Goal: Task Accomplishment & Management: Complete application form

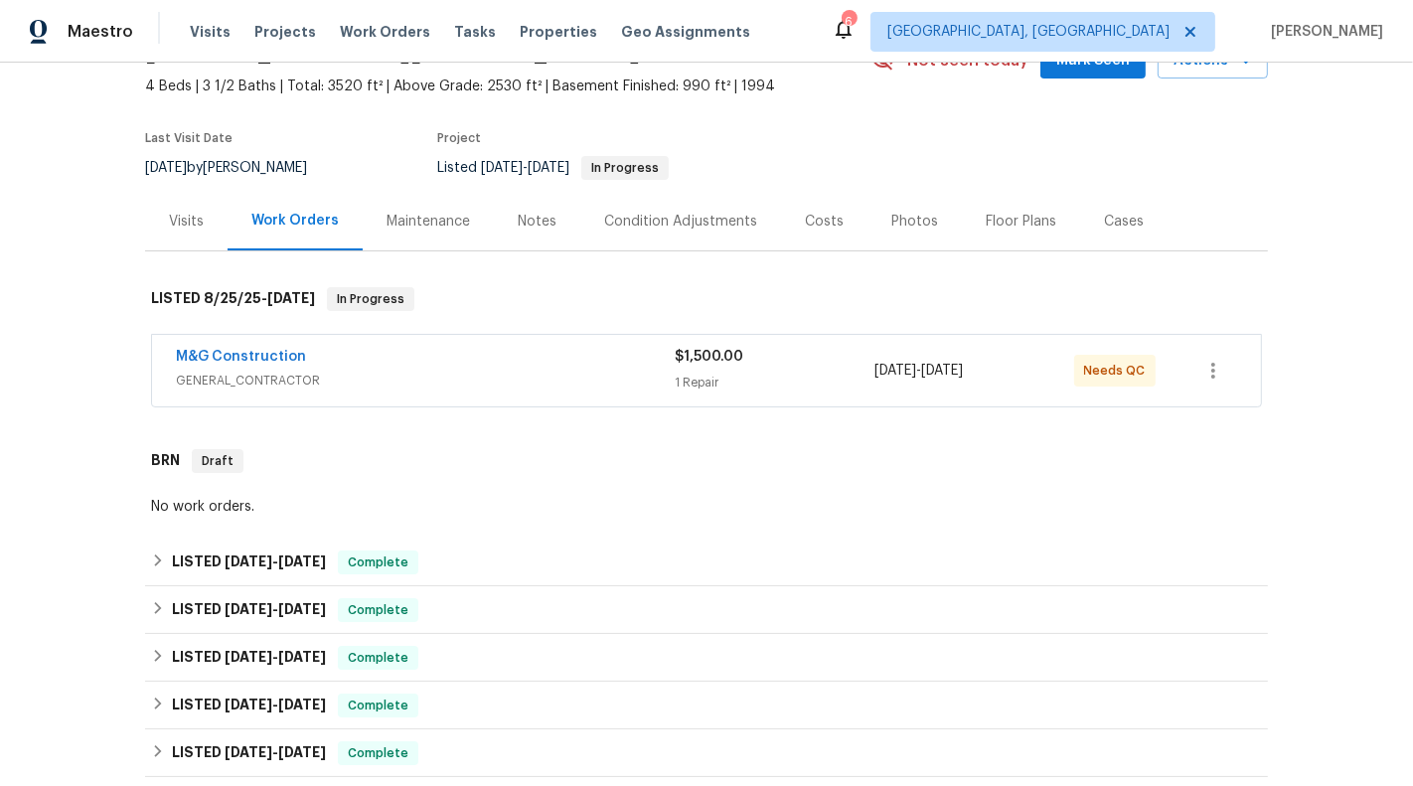
click at [624, 378] on span "GENERAL_CONTRACTOR" at bounding box center [425, 381] width 499 height 20
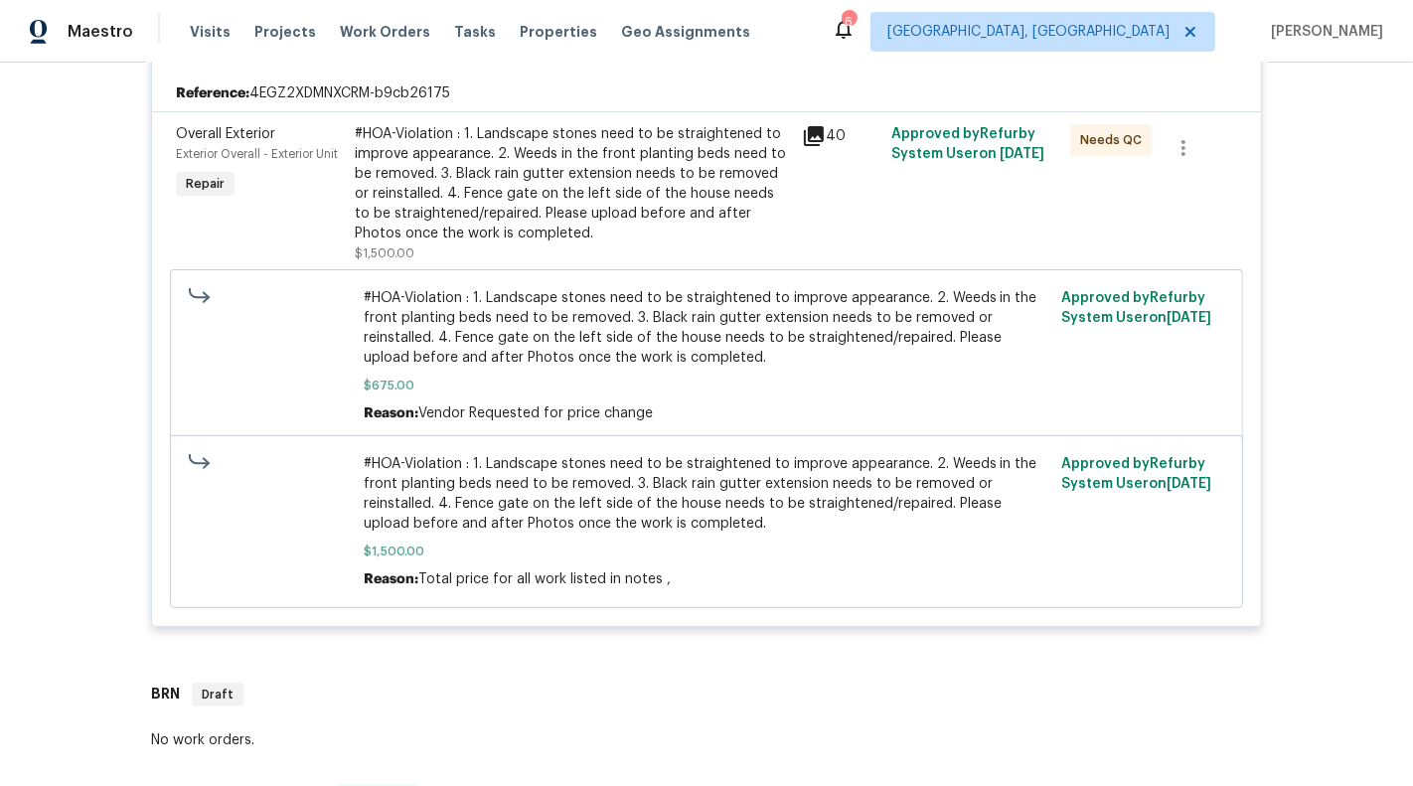
scroll to position [382, 0]
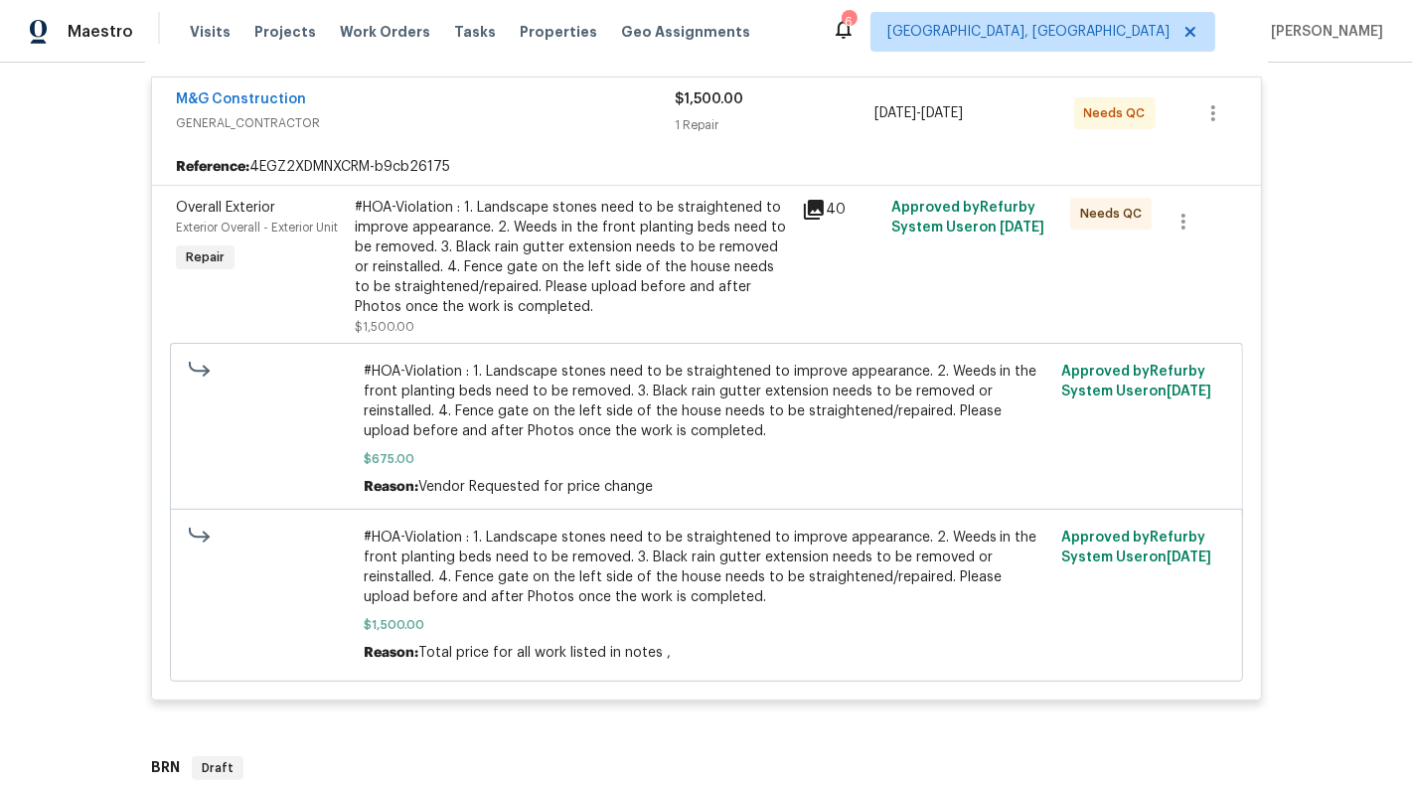
click at [592, 221] on div "#HOA-Violation : 1. Landscape stones need to be straightened to improve appeara…" at bounding box center [572, 257] width 435 height 119
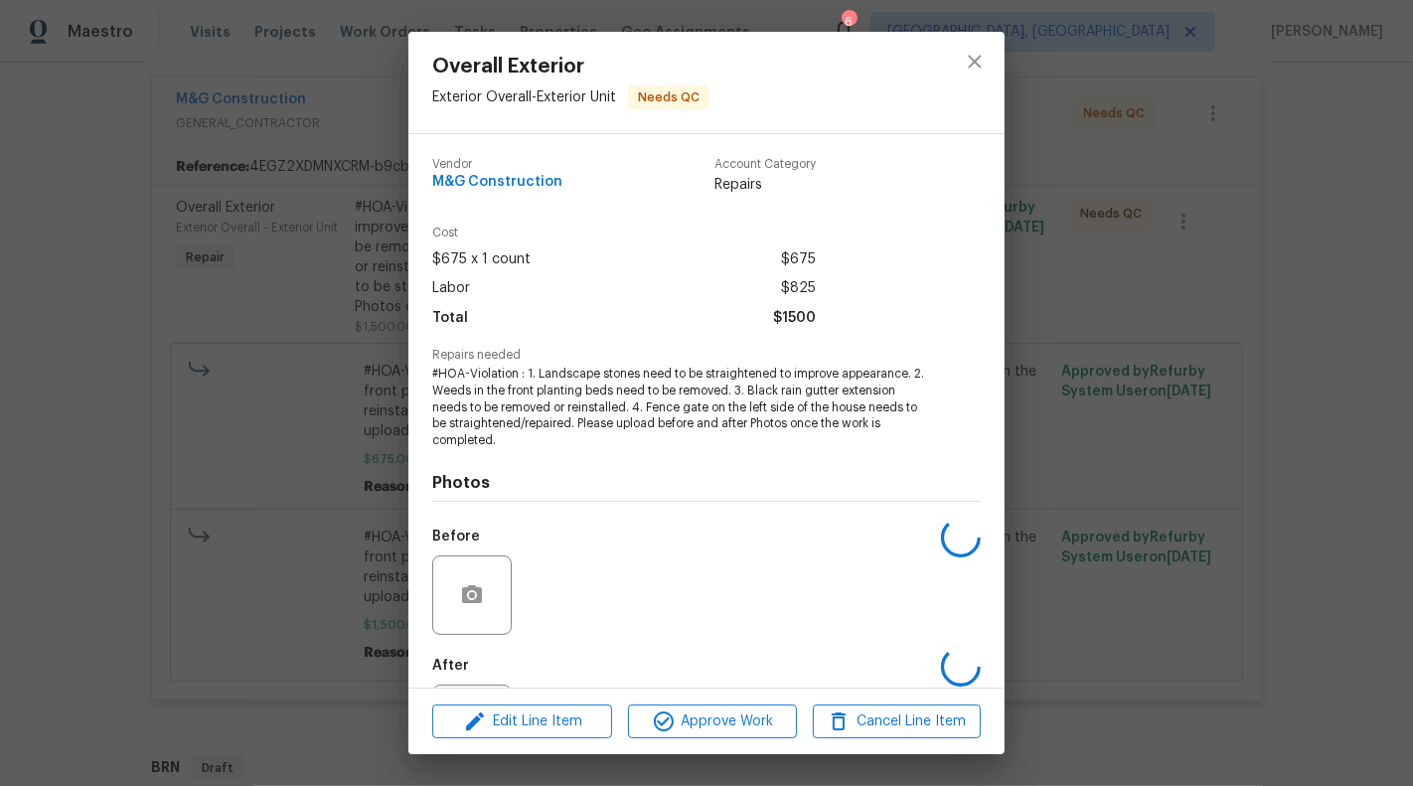
scroll to position [96, 0]
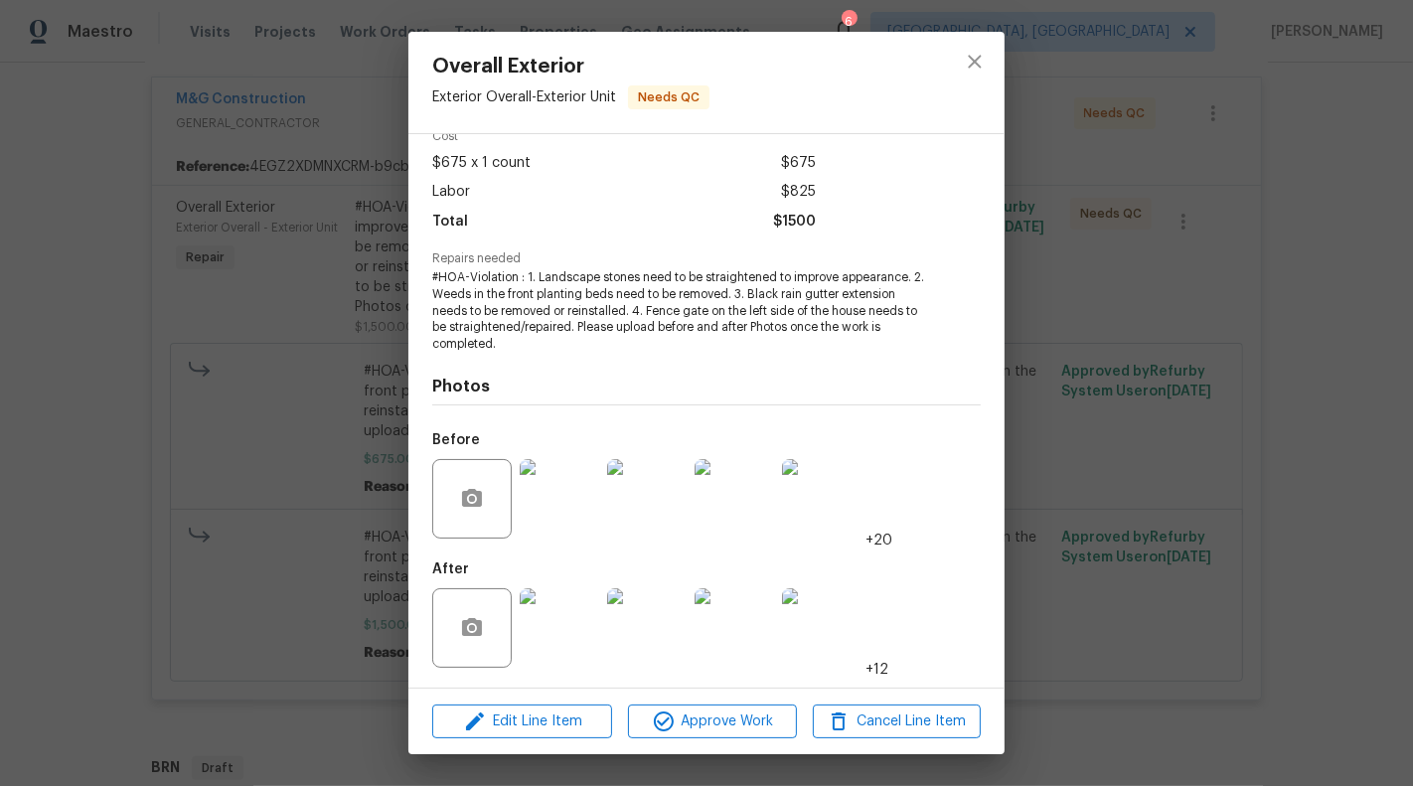
click at [567, 638] on img at bounding box center [559, 627] width 79 height 79
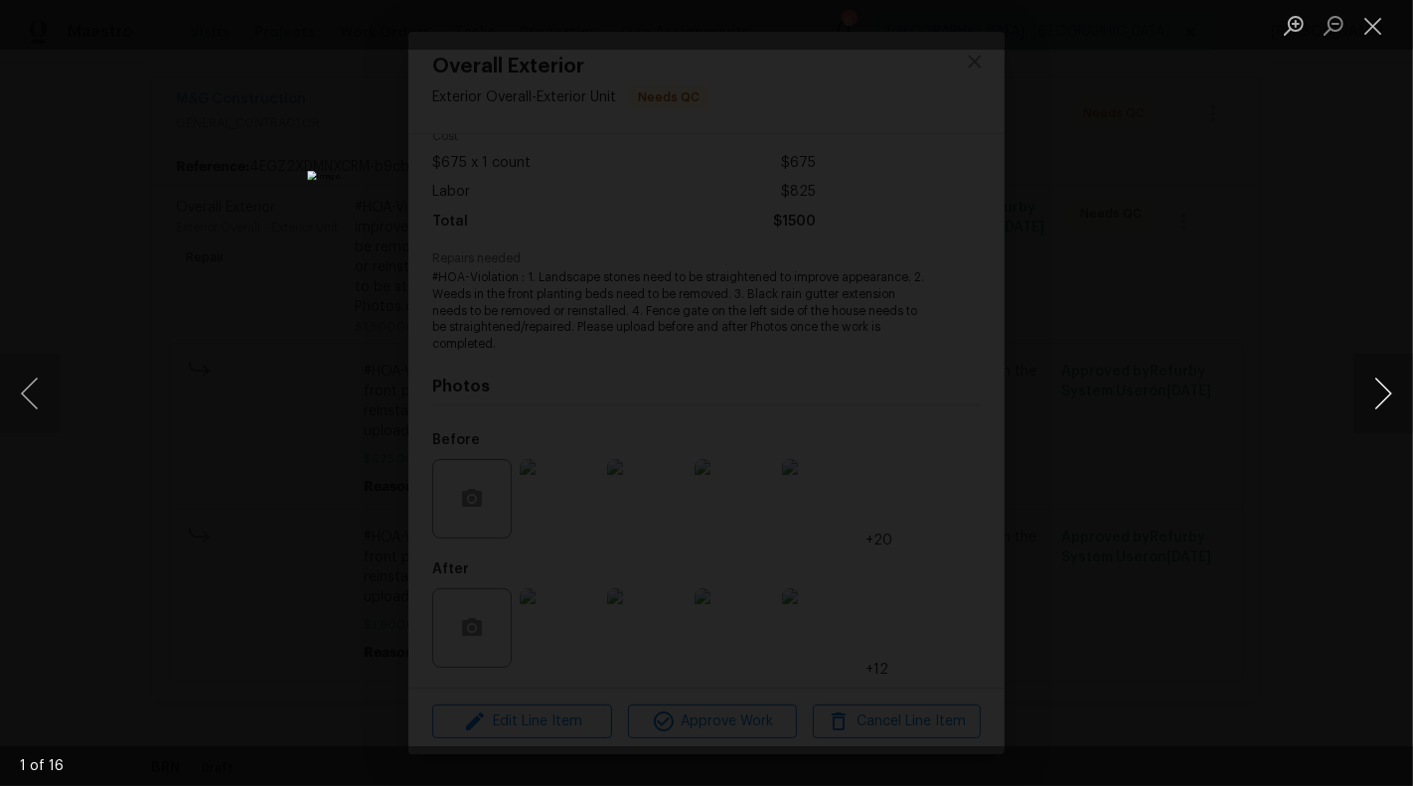
click at [1405, 404] on button "Next image" at bounding box center [1383, 393] width 60 height 79
click at [1396, 400] on button "Next image" at bounding box center [1383, 393] width 60 height 79
click at [1373, 16] on button "Close lightbox" at bounding box center [1373, 25] width 40 height 35
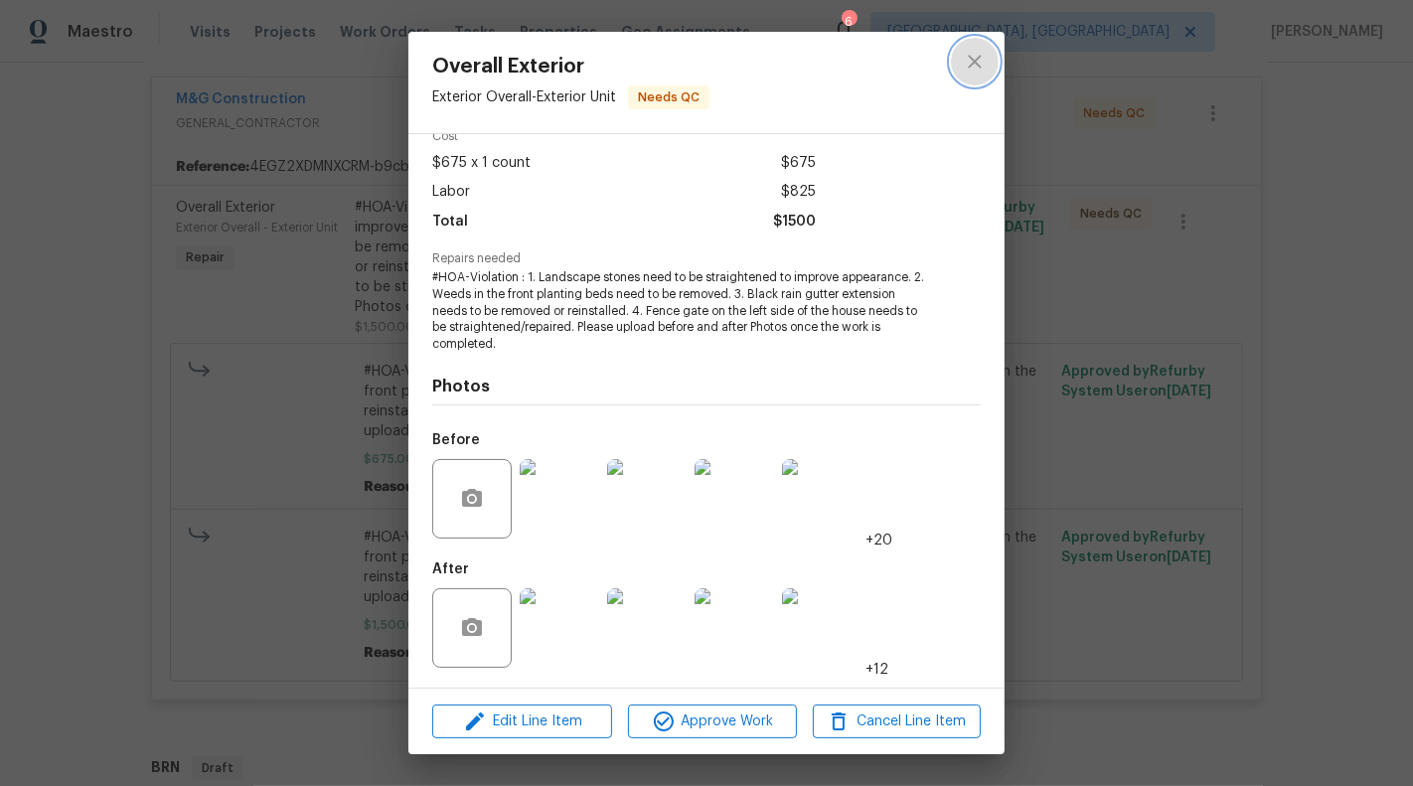
click at [970, 52] on icon "close" at bounding box center [975, 62] width 24 height 24
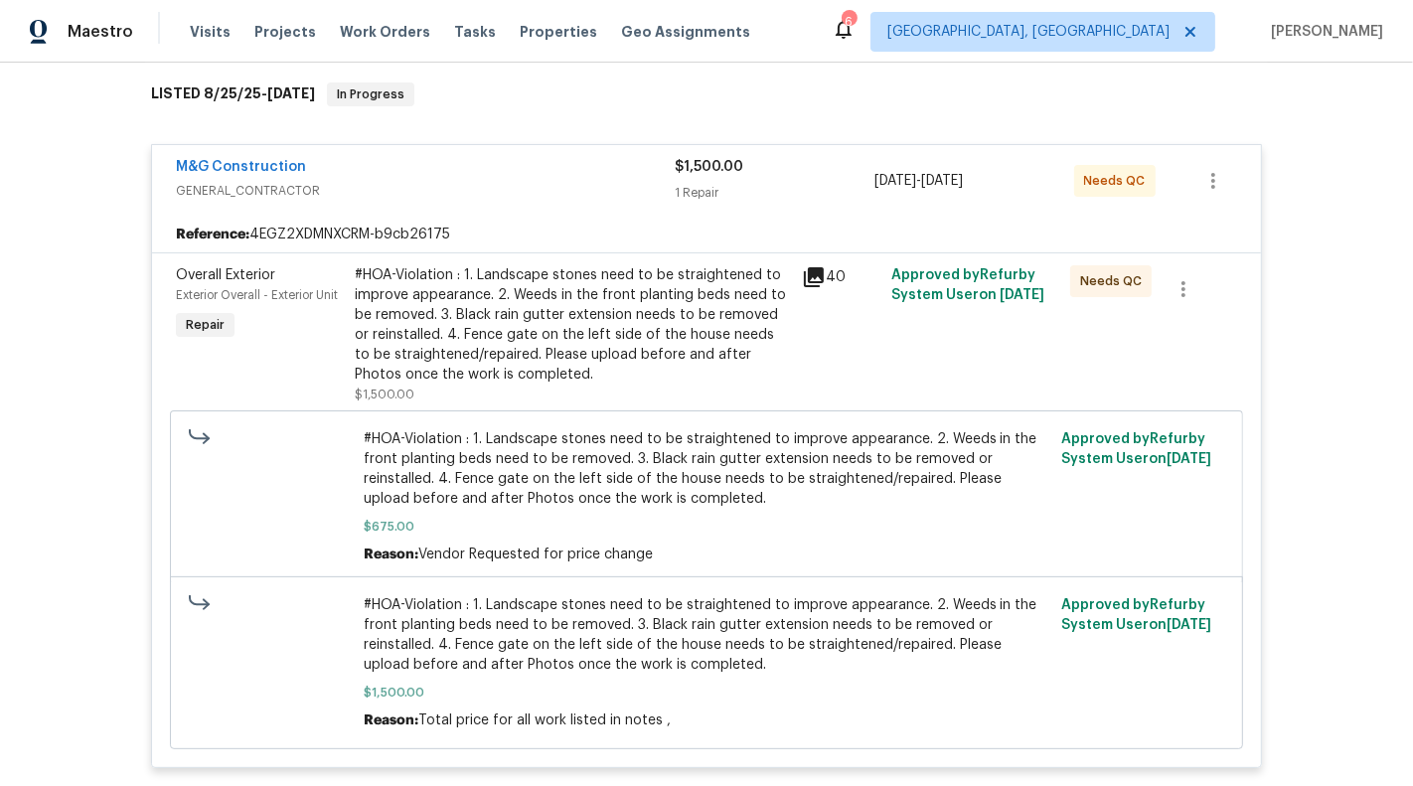
scroll to position [329, 0]
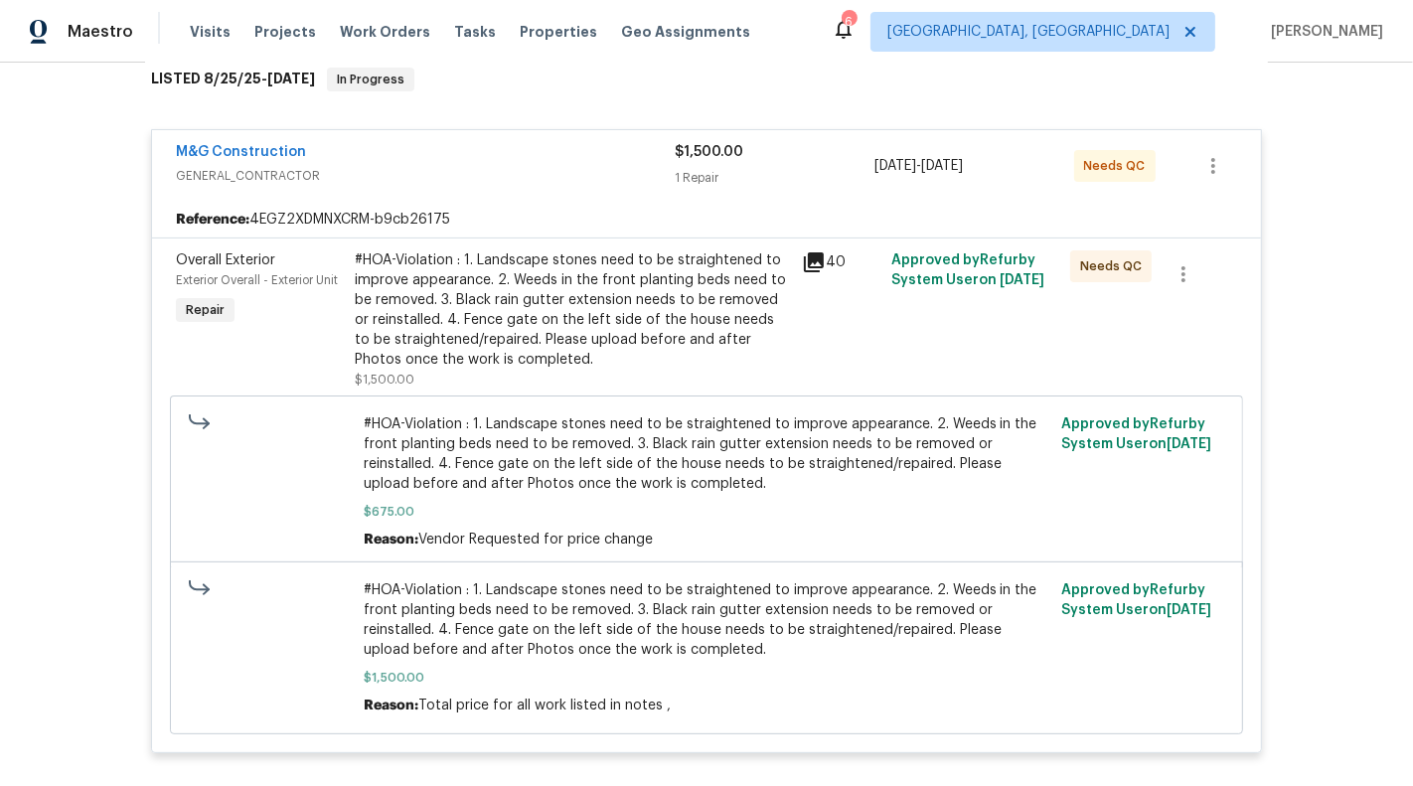
click at [571, 175] on span "GENERAL_CONTRACTOR" at bounding box center [425, 176] width 499 height 20
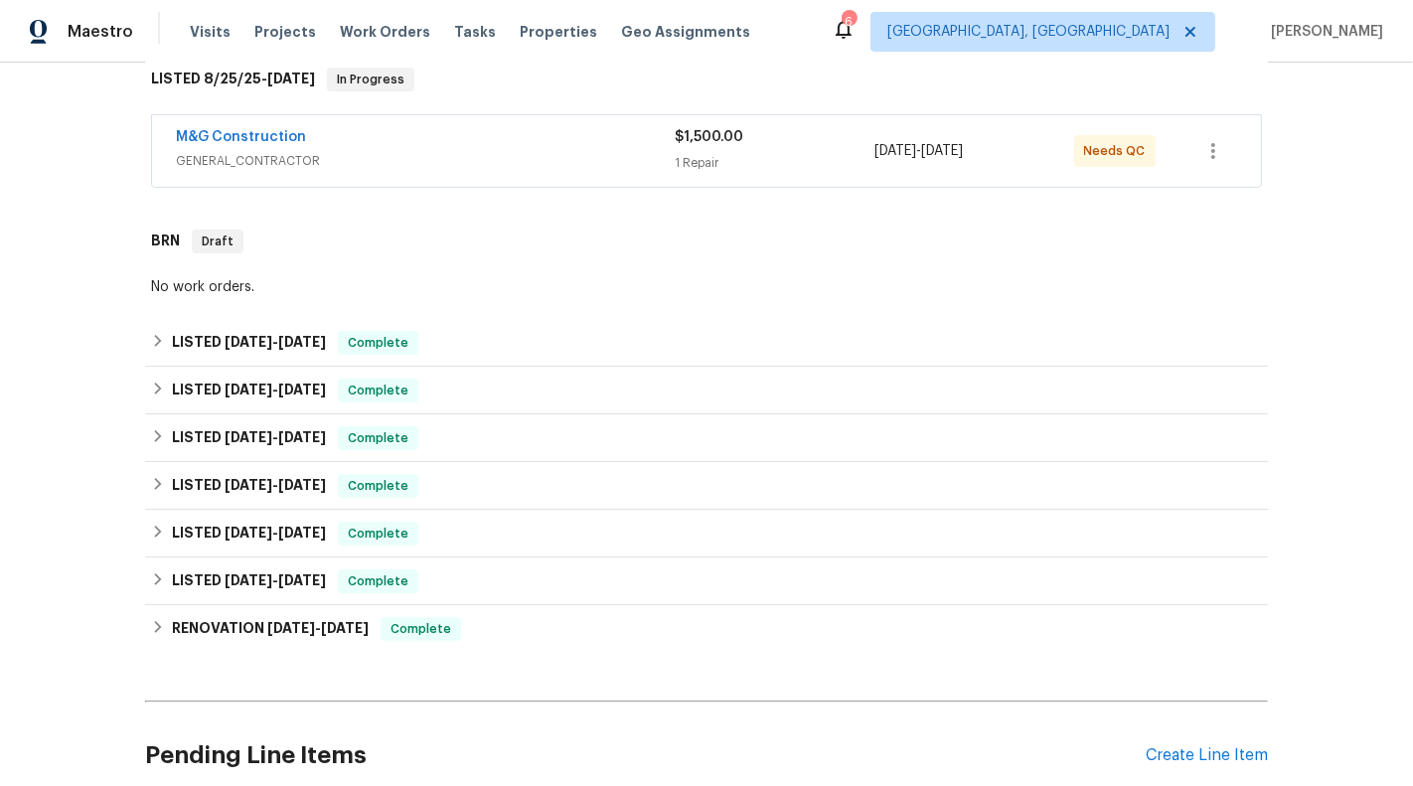
scroll to position [170, 0]
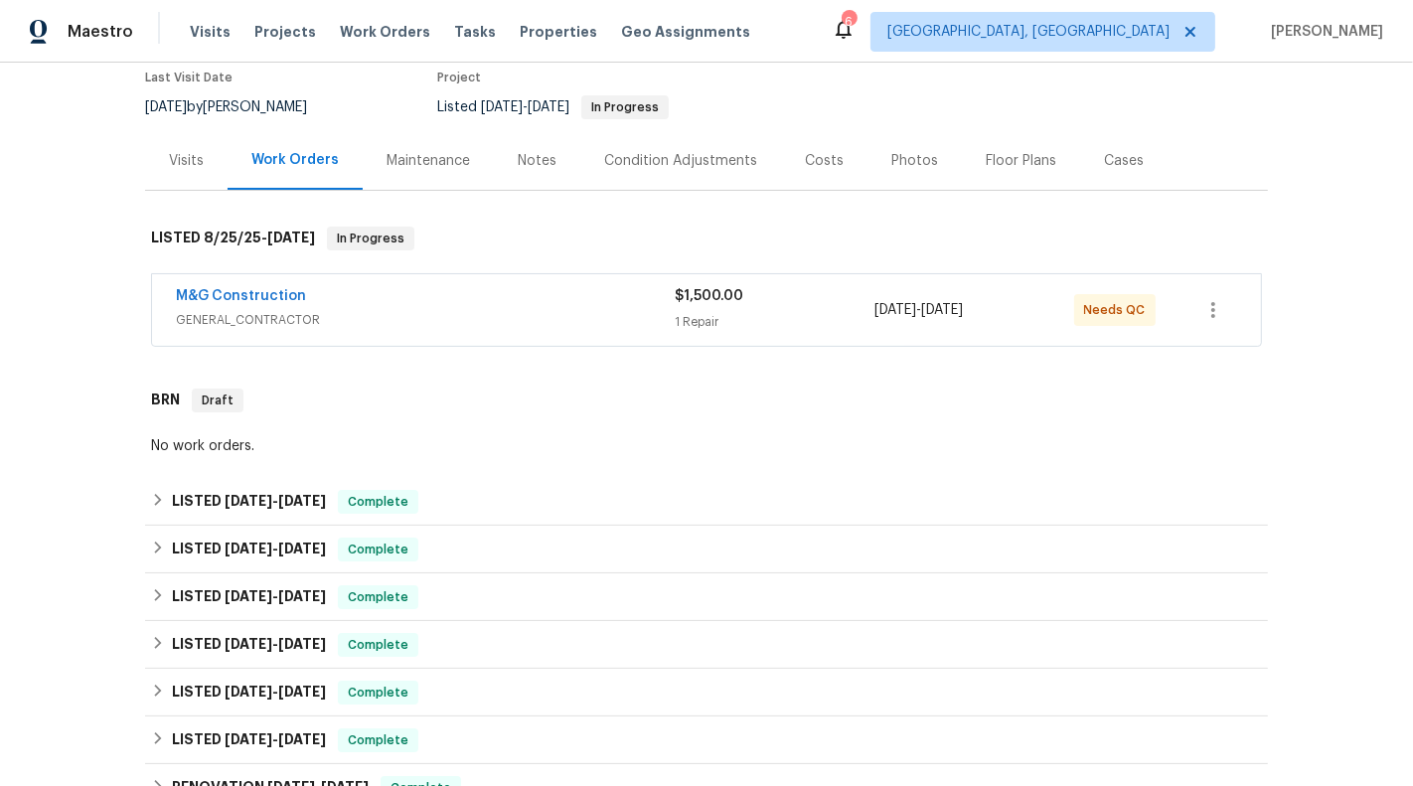
click at [832, 282] on div "M&G Construction GENERAL_CONTRACTOR $1,500.00 1 Repair 8/25/2025 - 8/28/2025 Ne…" at bounding box center [706, 310] width 1109 height 72
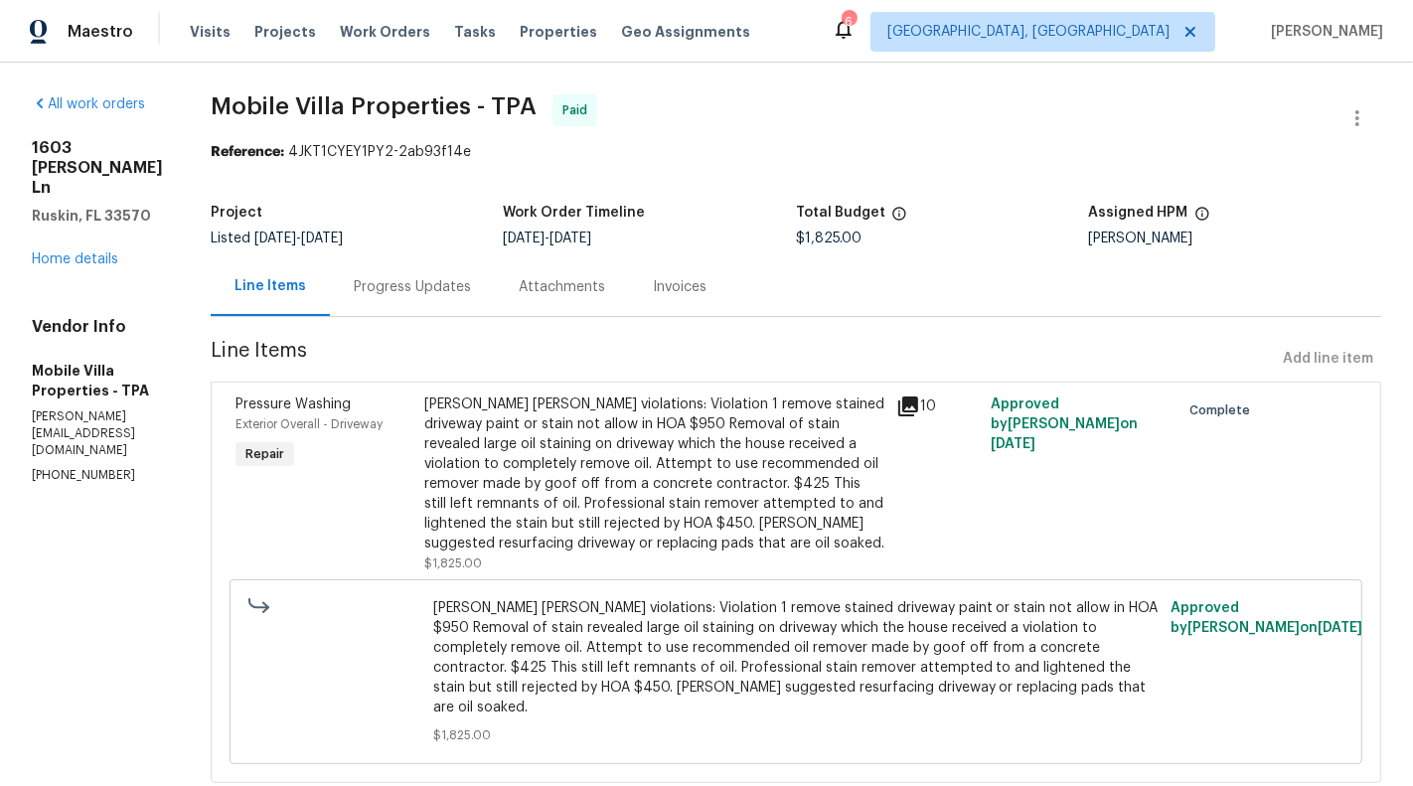
click at [75, 269] on div "[STREET_ADDRESS][PERSON_NAME][PERSON_NAME] Home details" at bounding box center [97, 203] width 131 height 131
click at [64, 266] on link "Home details" at bounding box center [75, 259] width 86 height 14
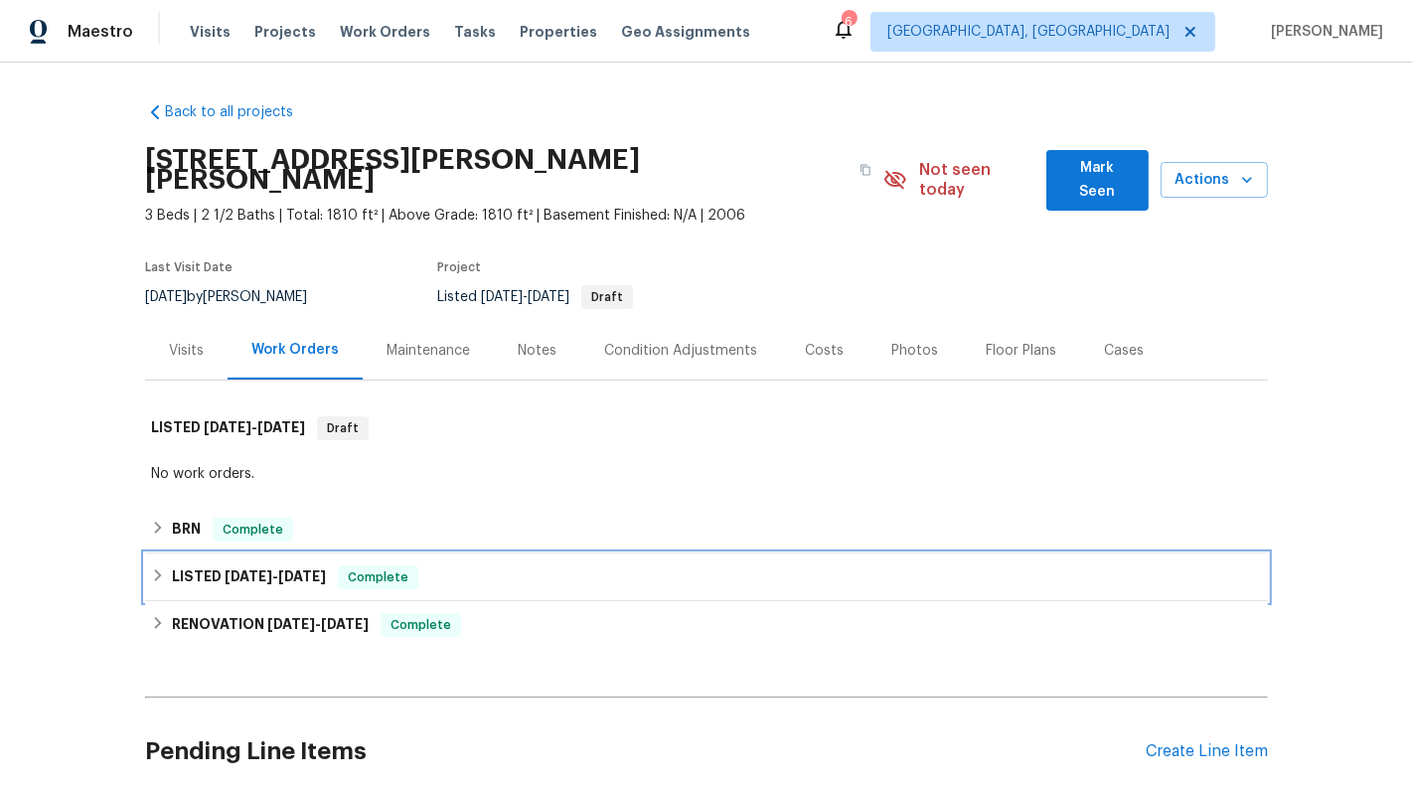
click at [511, 553] on div "LISTED [DATE] - [DATE] Complete" at bounding box center [706, 577] width 1123 height 48
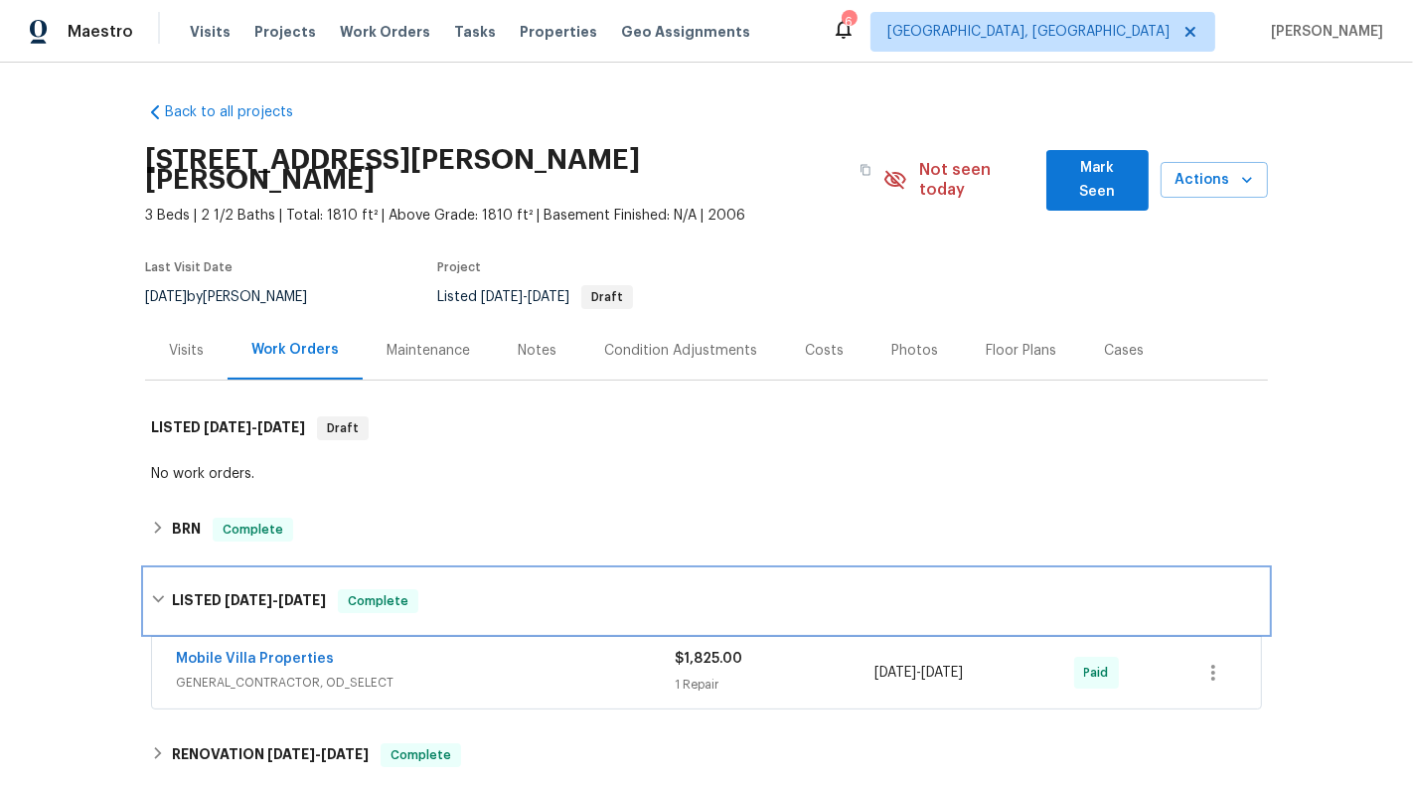
scroll to position [132, 0]
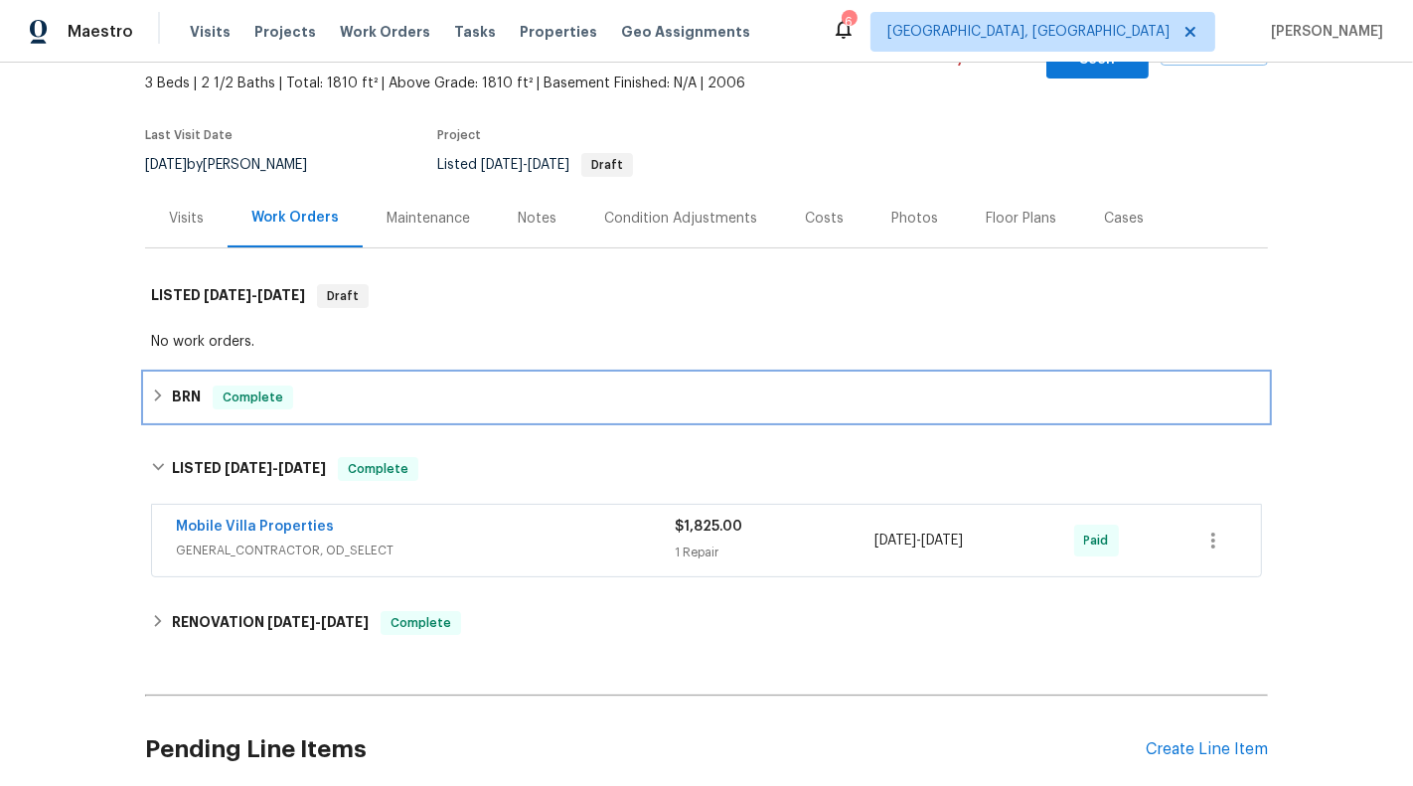
click at [537, 386] on div "BRN Complete" at bounding box center [706, 398] width 1111 height 24
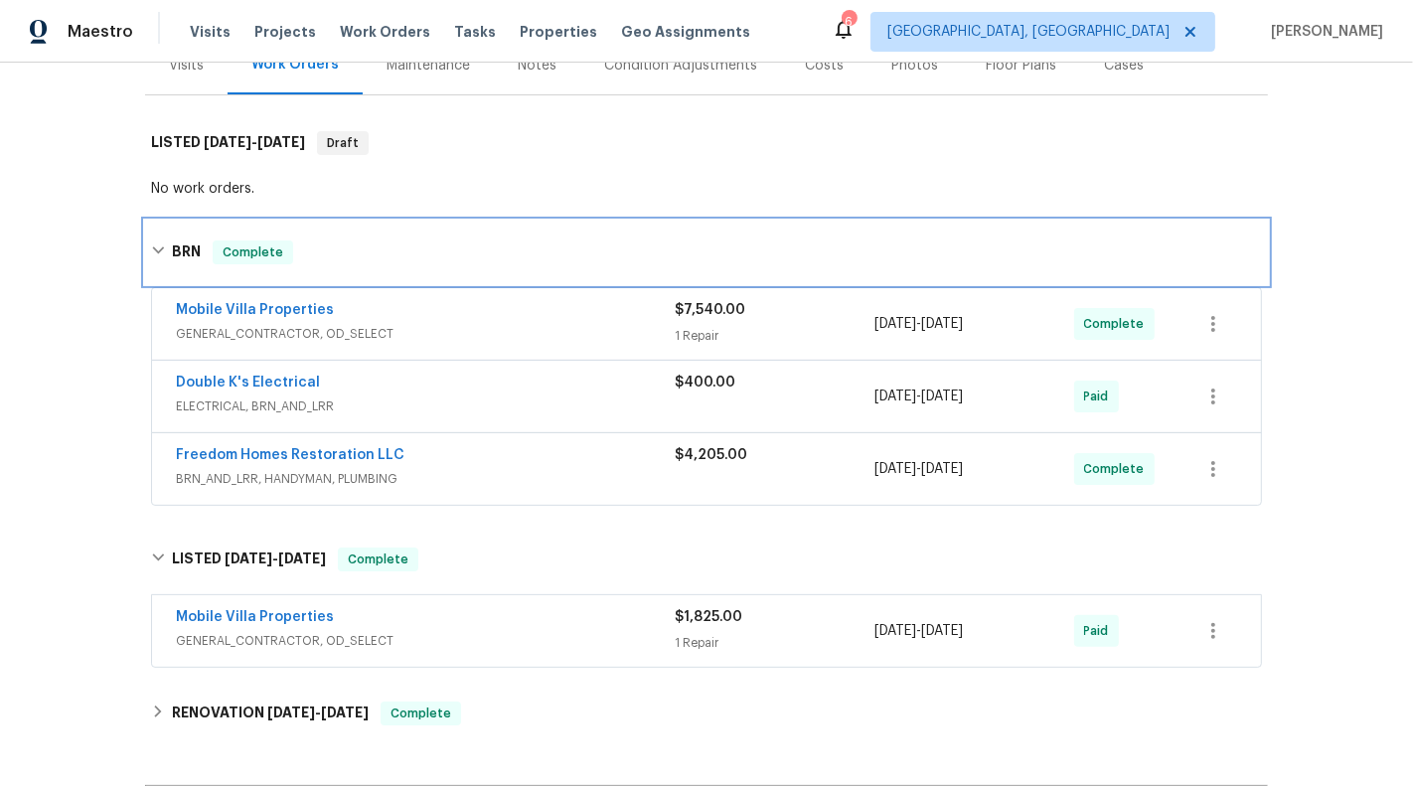
scroll to position [302, 0]
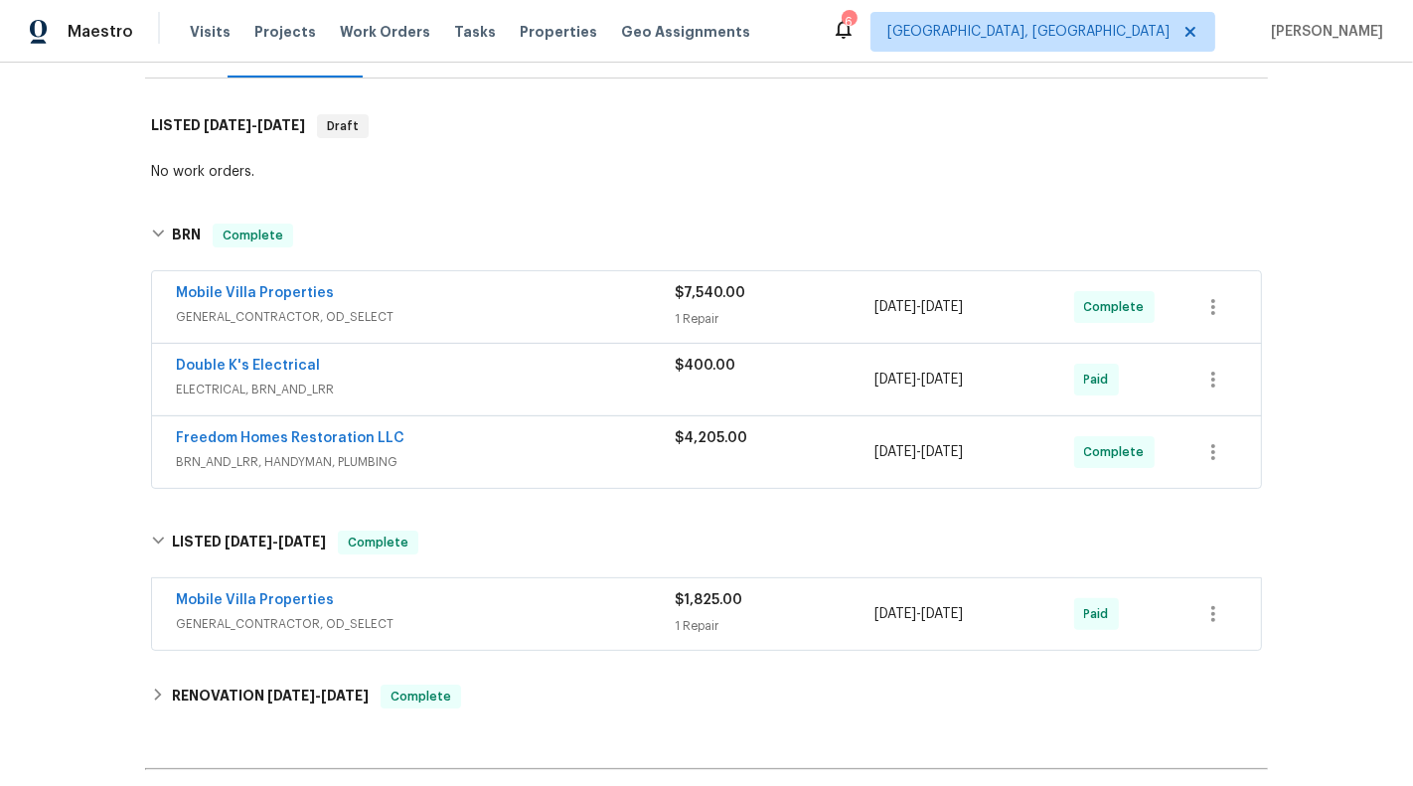
click at [645, 283] on div "Mobile Villa Properties" at bounding box center [425, 295] width 499 height 24
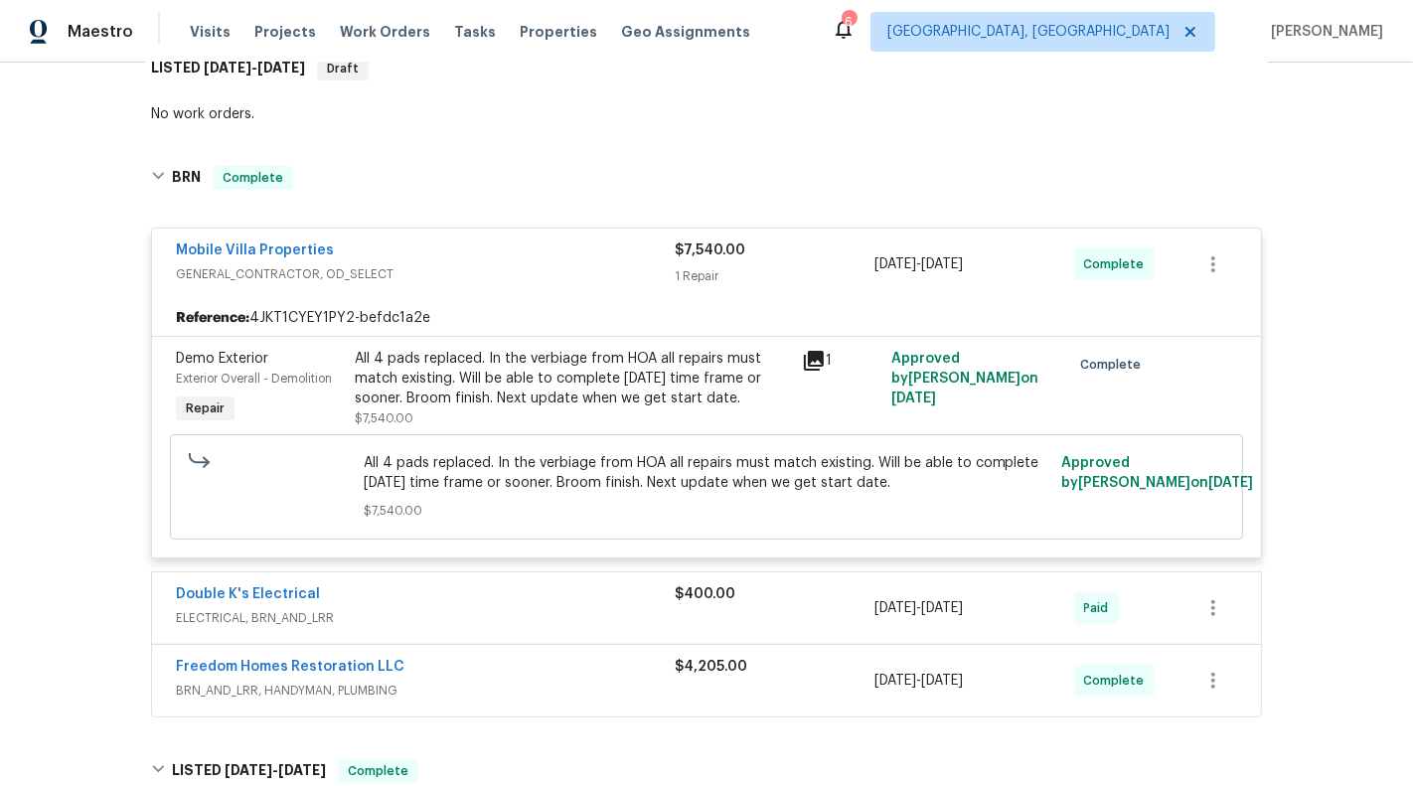
scroll to position [366, 0]
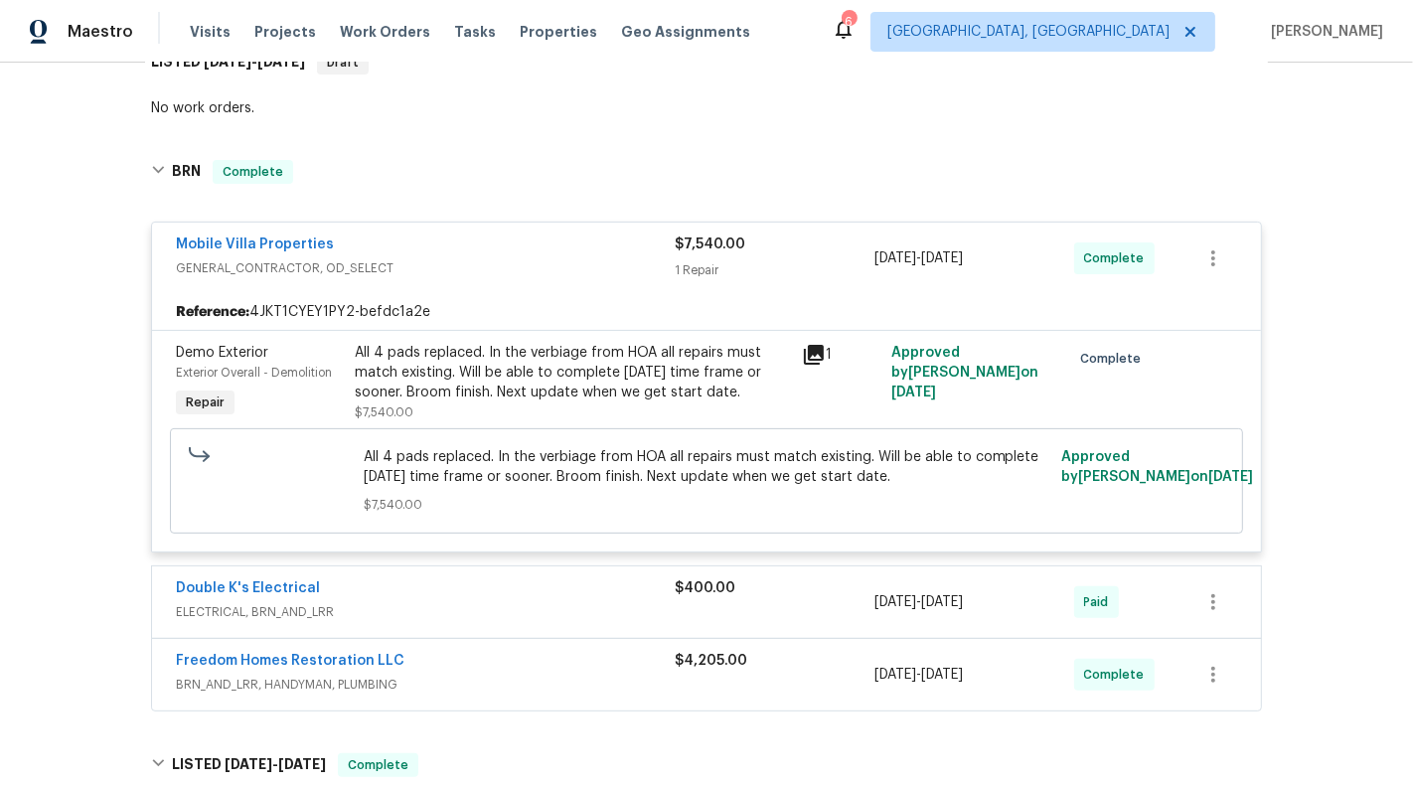
click at [566, 381] on div "All 4 pads replaced. In the verbiage from HOA all repairs must match existing. …" at bounding box center [572, 382] width 435 height 79
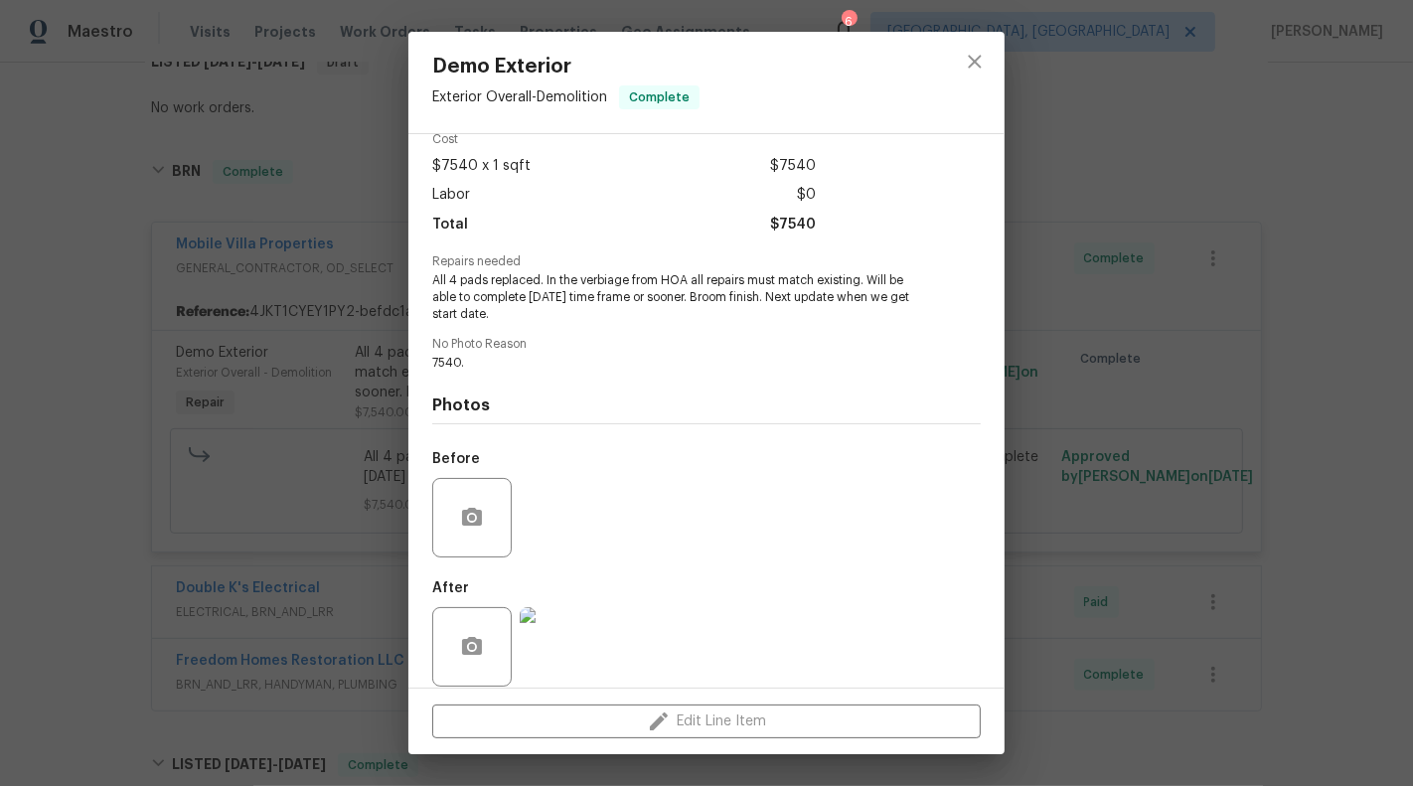
scroll to position [112, 0]
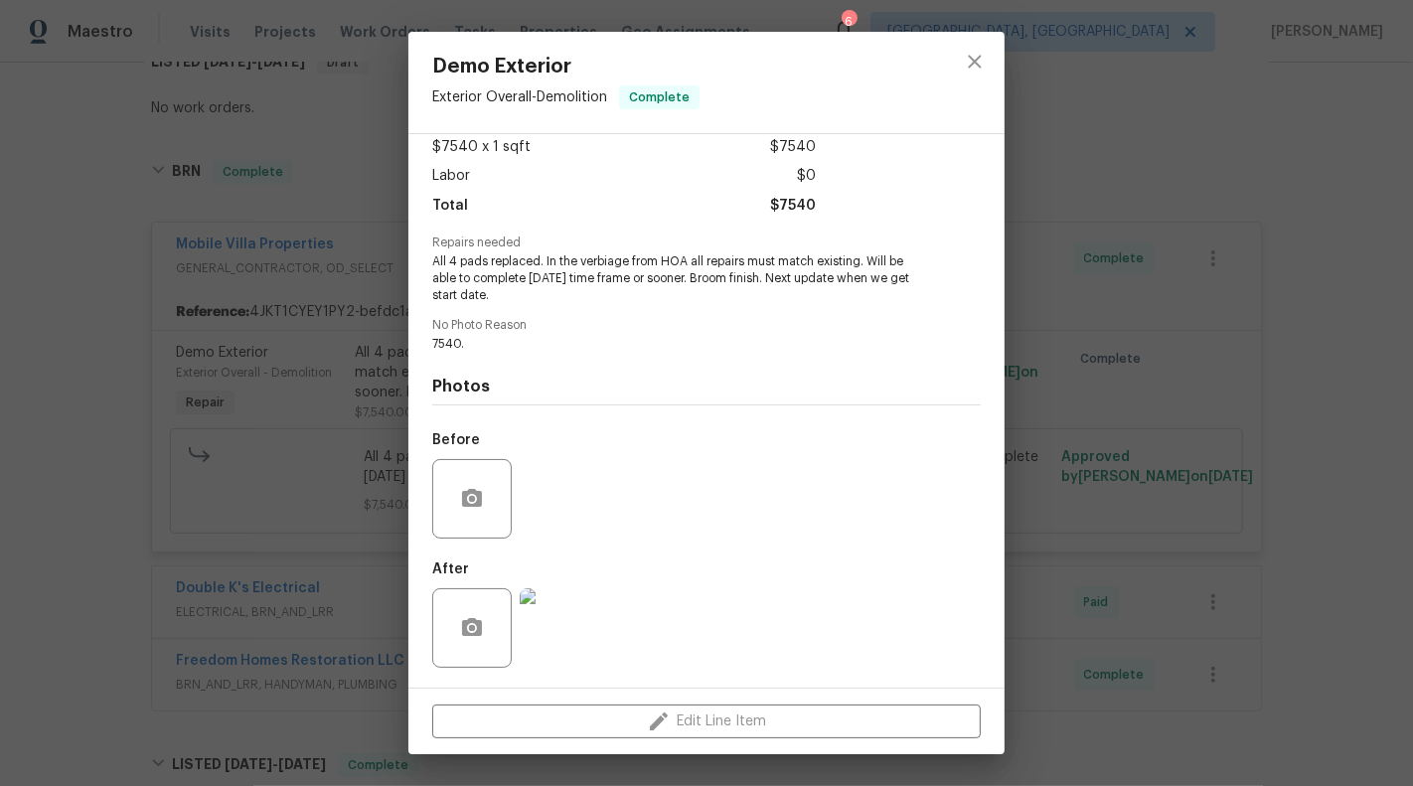
click at [556, 630] on img at bounding box center [559, 627] width 79 height 79
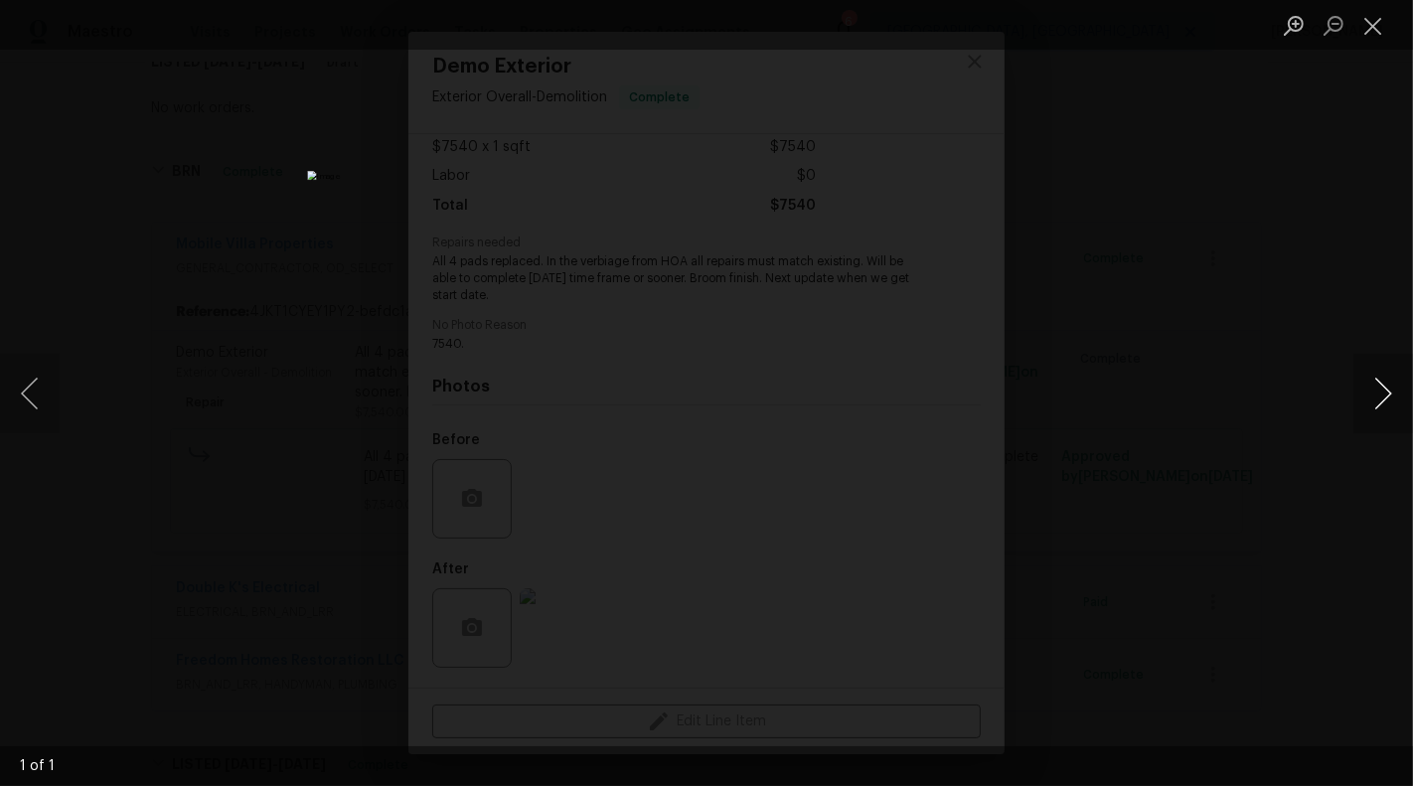
click at [1412, 406] on button "Next image" at bounding box center [1383, 393] width 60 height 79
click at [1387, 395] on button "Next image" at bounding box center [1383, 393] width 60 height 79
click at [1379, 395] on button "Next image" at bounding box center [1383, 393] width 60 height 79
click at [1377, 30] on button "Close lightbox" at bounding box center [1373, 25] width 40 height 35
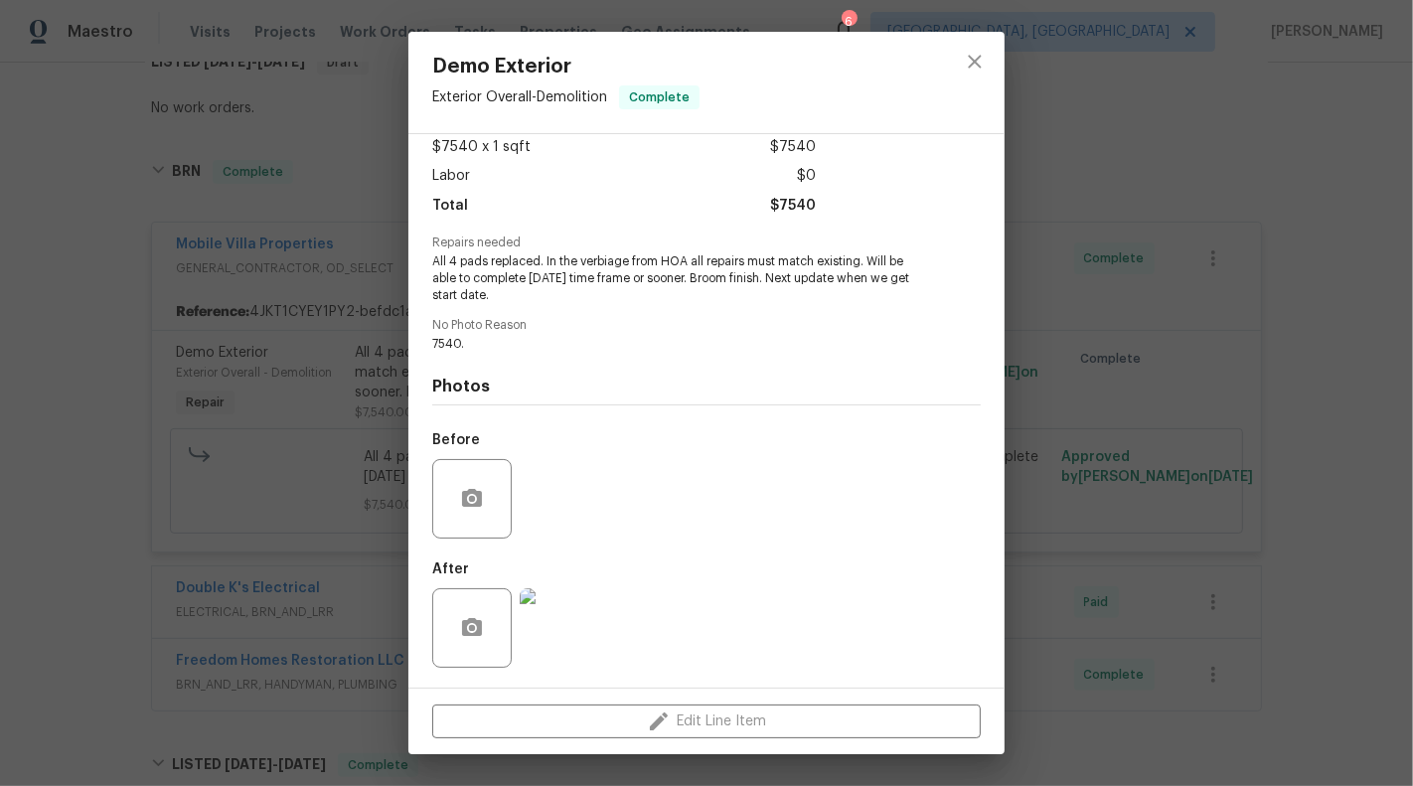
click at [1229, 424] on div "Demo Exterior Exterior Overall - Demolition Complete Vendor Mobile Villa Proper…" at bounding box center [706, 393] width 1413 height 786
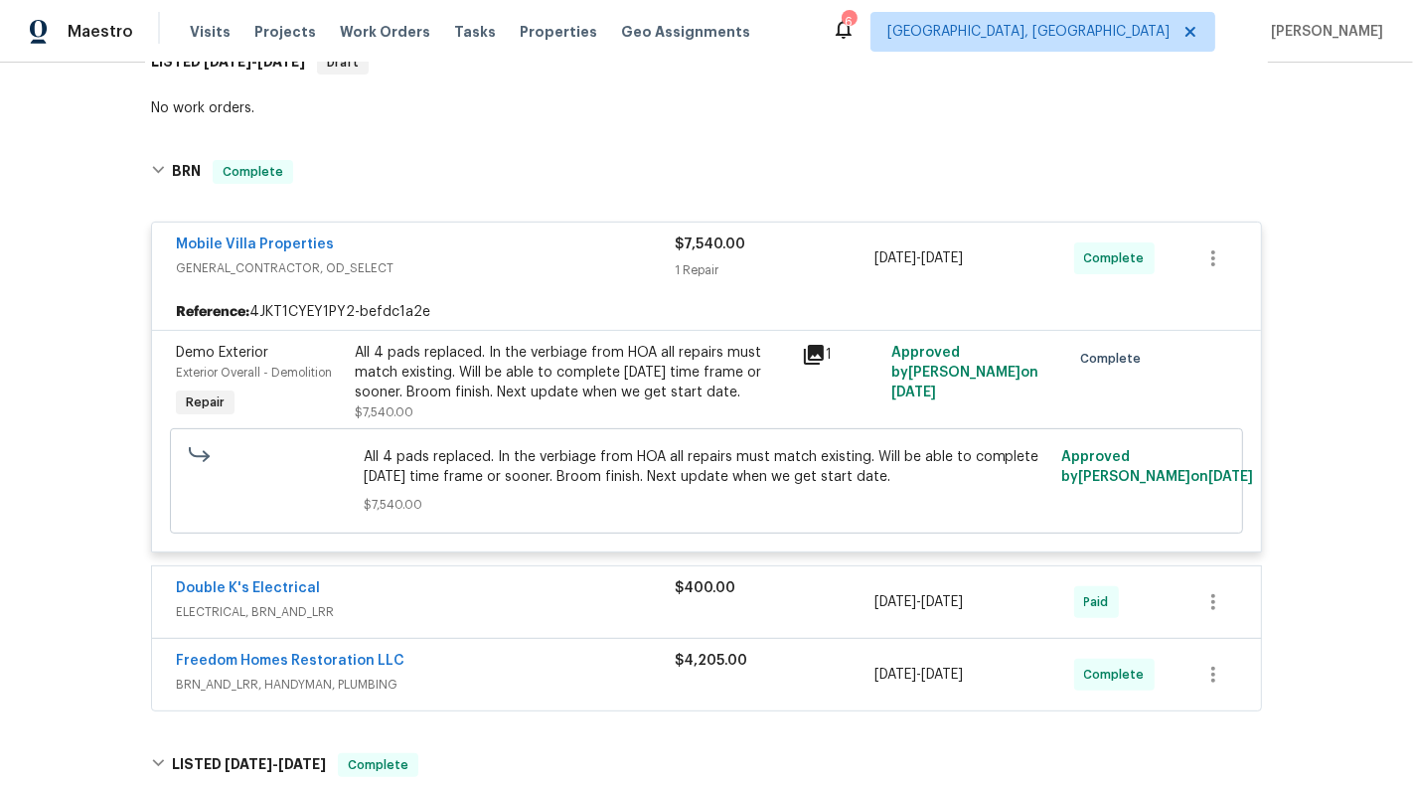
click at [1229, 441] on div "Approved by [PERSON_NAME] on [DATE]" at bounding box center [1142, 480] width 175 height 79
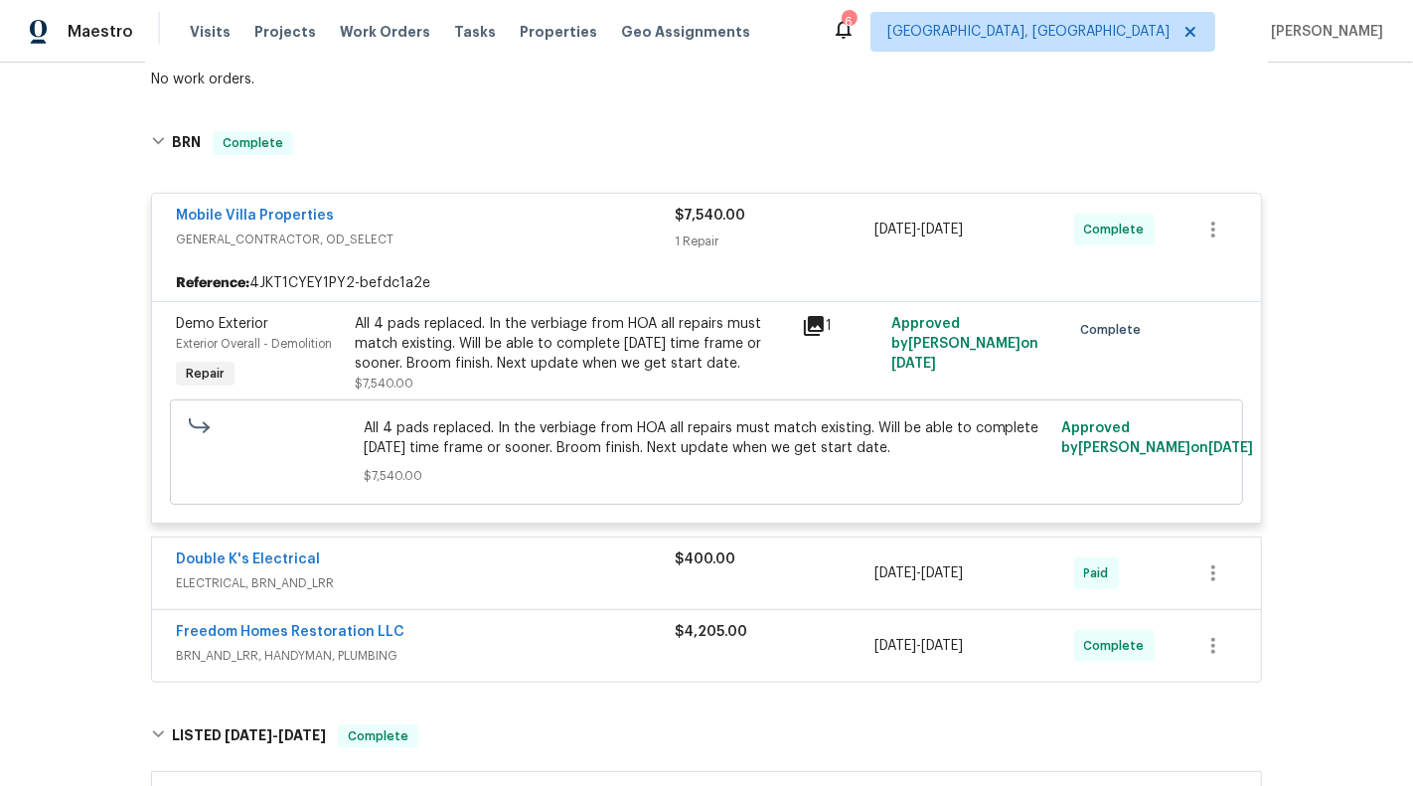
click at [93, 574] on div "Back to all projects [STREET_ADDRESS][PERSON_NAME][PERSON_NAME] 3 Beds | 2 1/2 …" at bounding box center [706, 424] width 1413 height 723
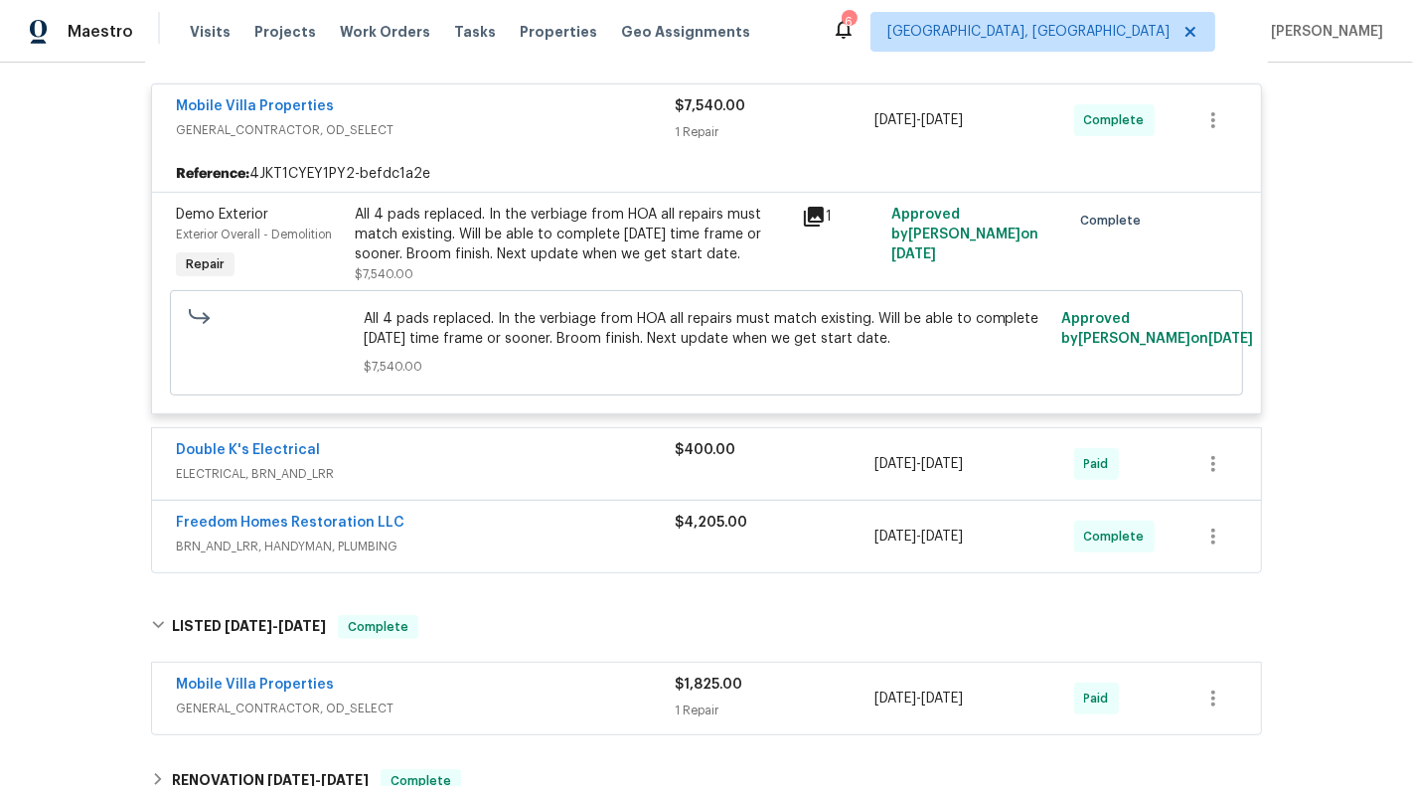
click at [545, 440] on div "Double K's Electrical" at bounding box center [425, 452] width 499 height 24
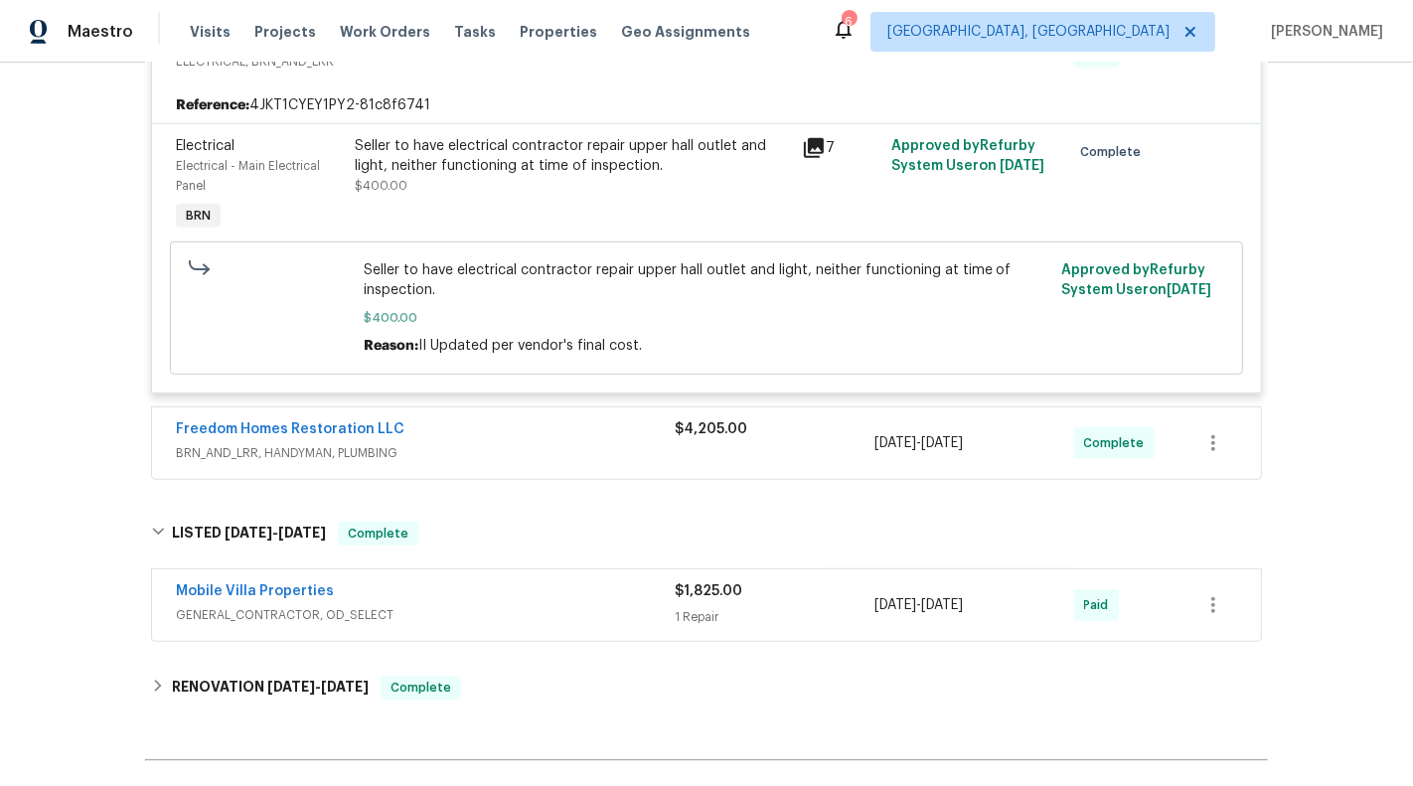
click at [537, 419] on div "Freedom Homes Restoration LLC" at bounding box center [425, 431] width 499 height 24
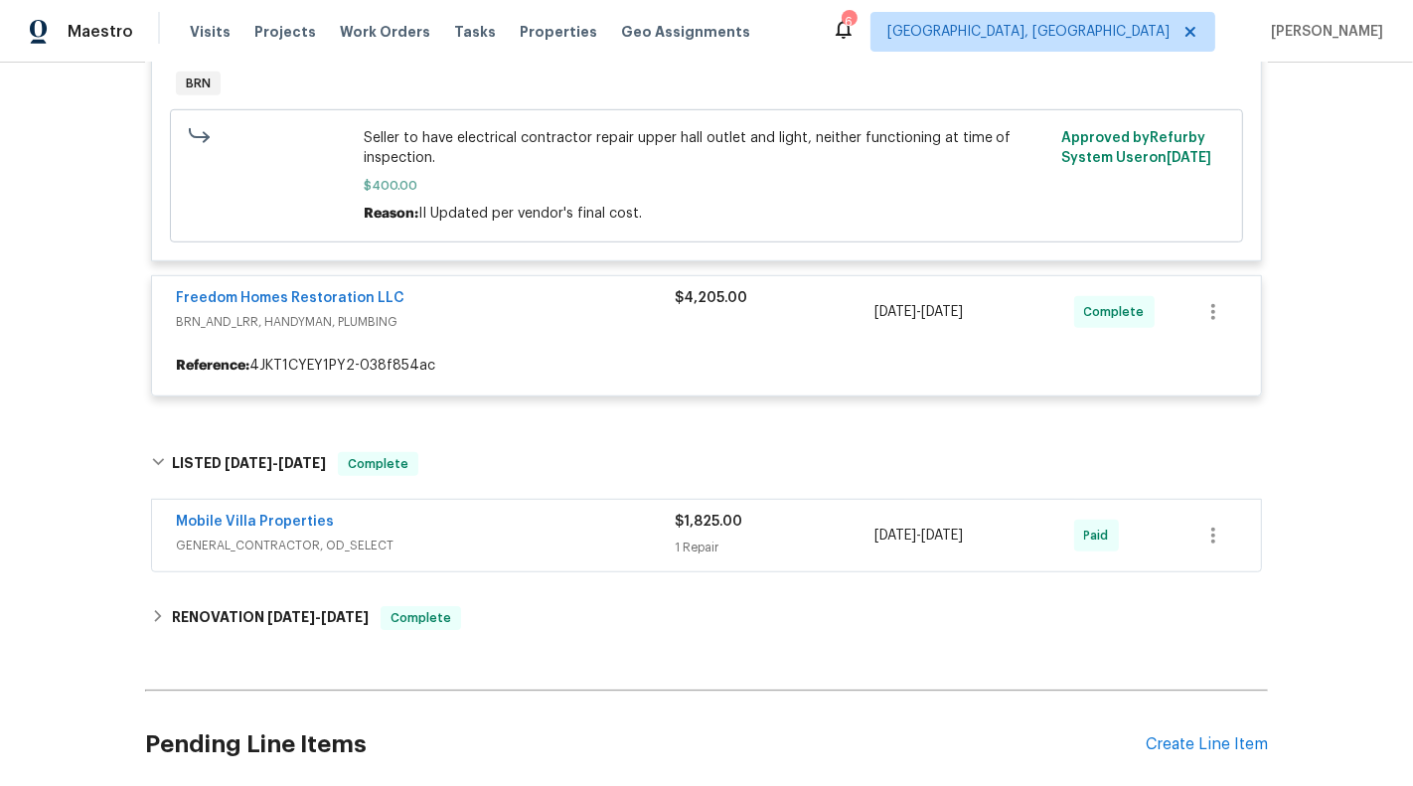
scroll to position [1051, 0]
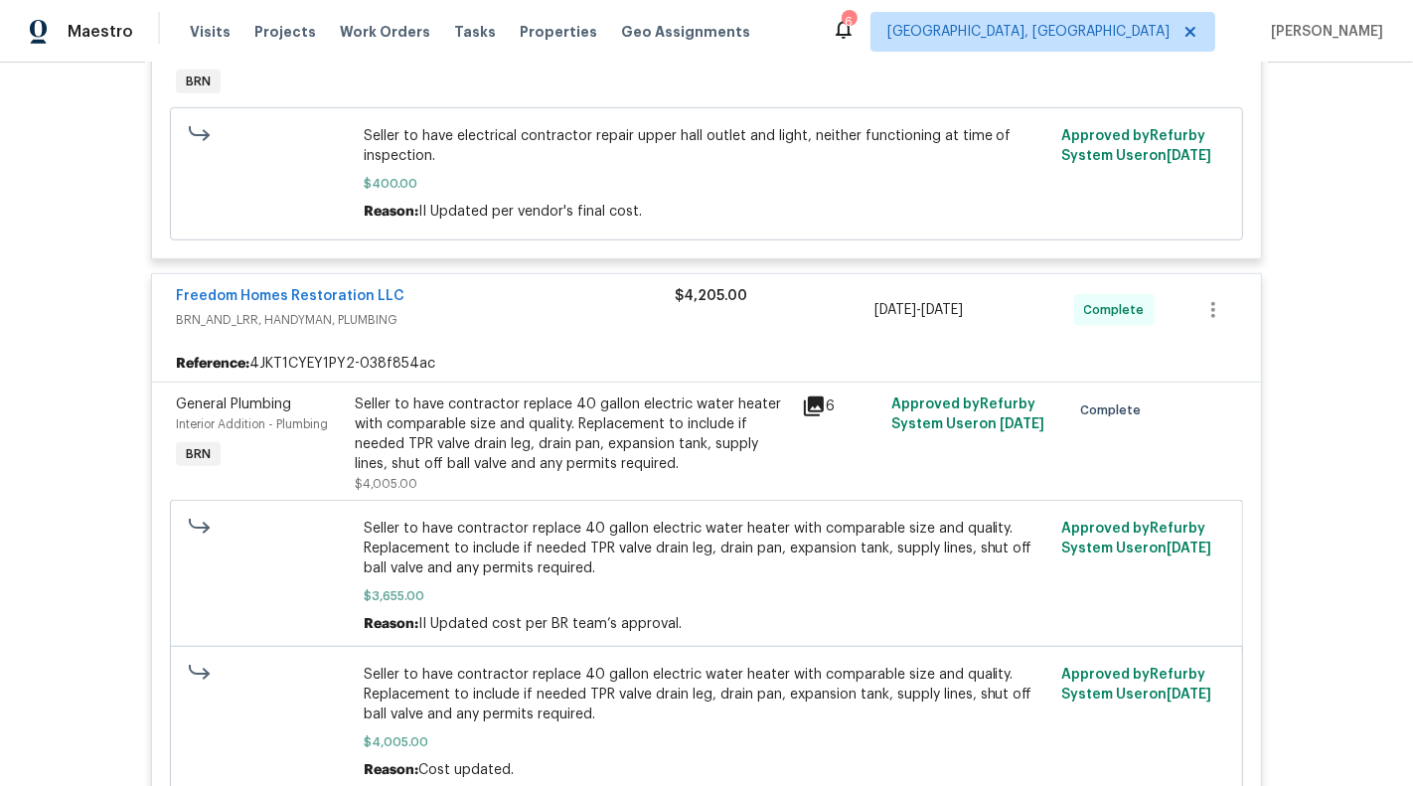
click at [565, 310] on span "BRN_AND_LRR, HANDYMAN, PLUMBING" at bounding box center [425, 320] width 499 height 20
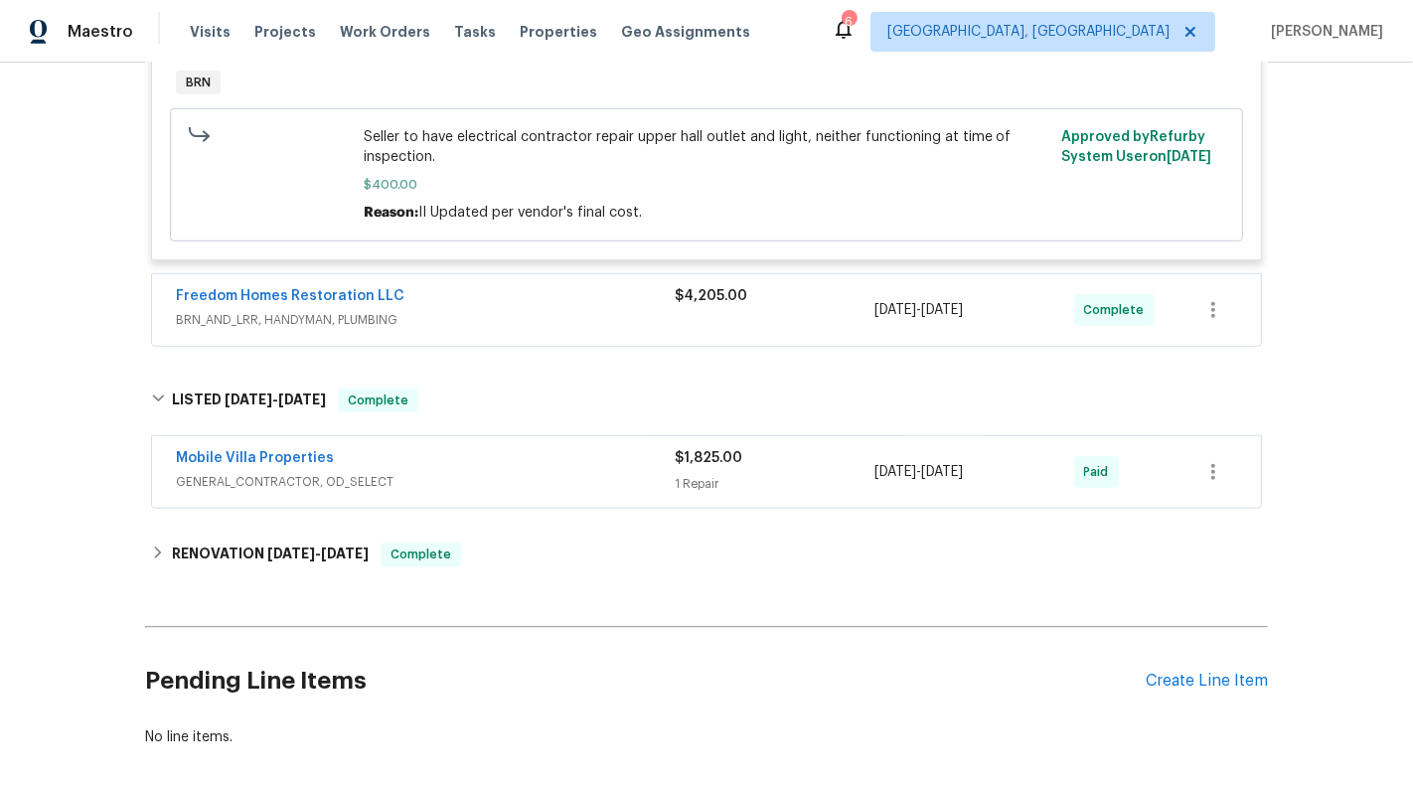
scroll to position [1120, 0]
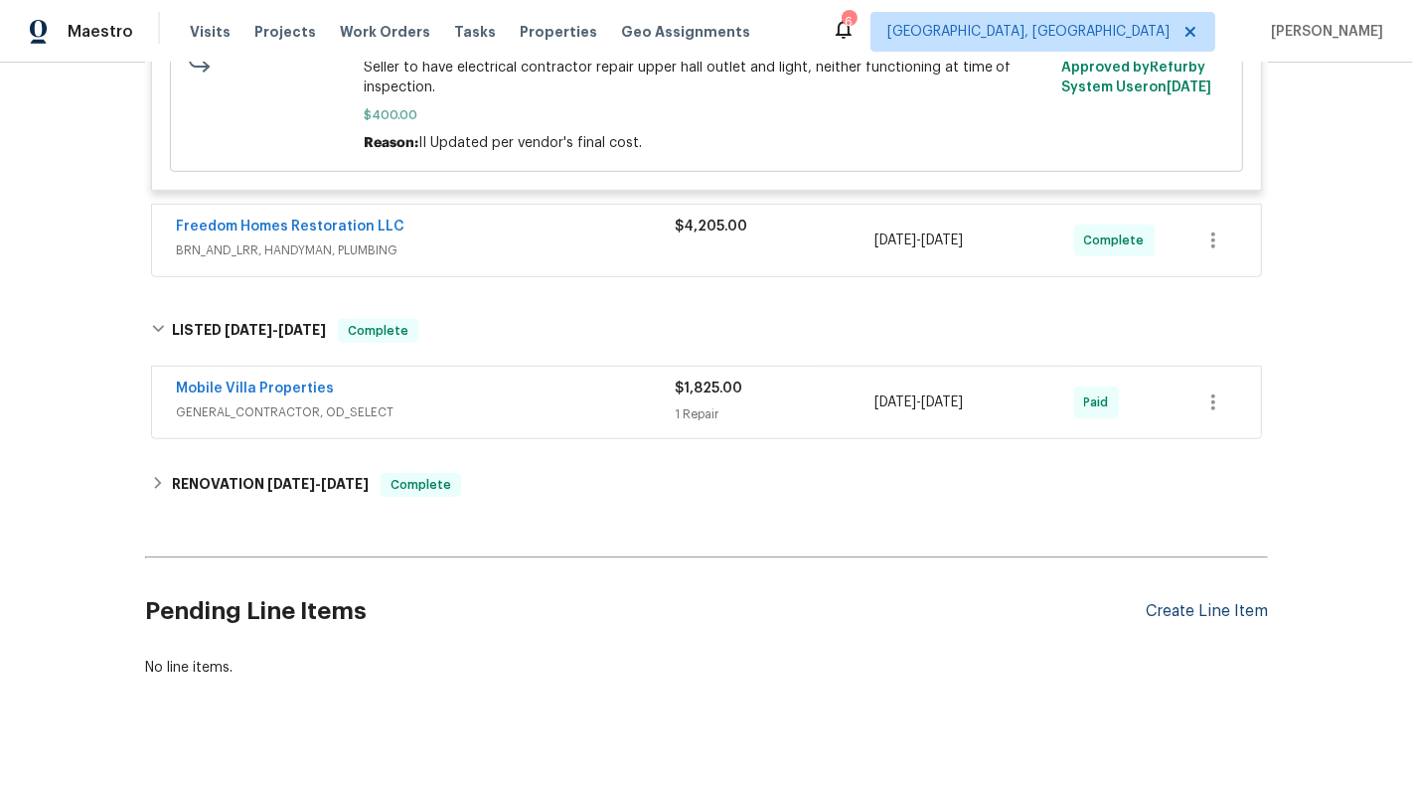
click at [1169, 602] on div "Create Line Item" at bounding box center [1207, 611] width 122 height 19
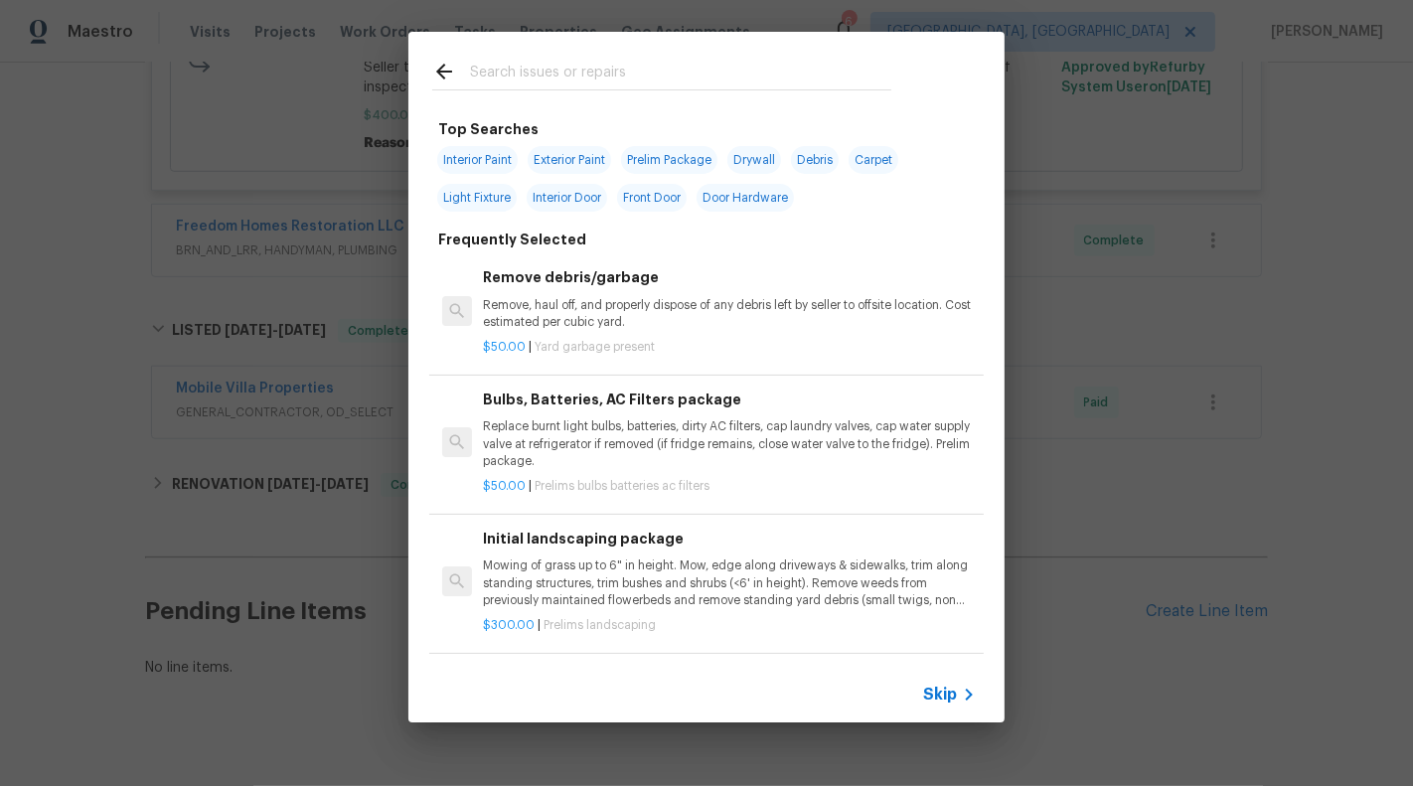
click at [961, 694] on icon at bounding box center [969, 695] width 24 height 24
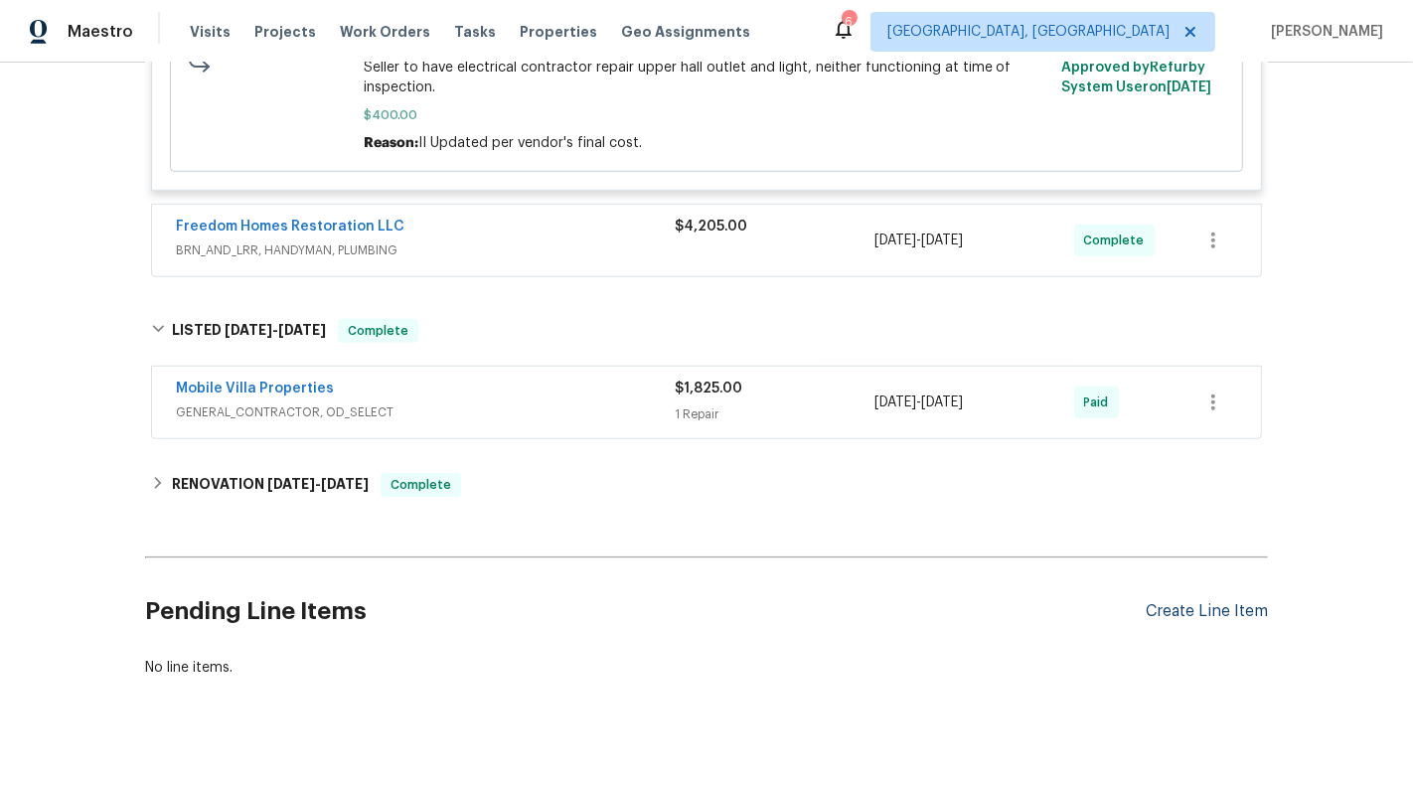
click at [1166, 602] on div "Create Line Item" at bounding box center [1207, 611] width 122 height 19
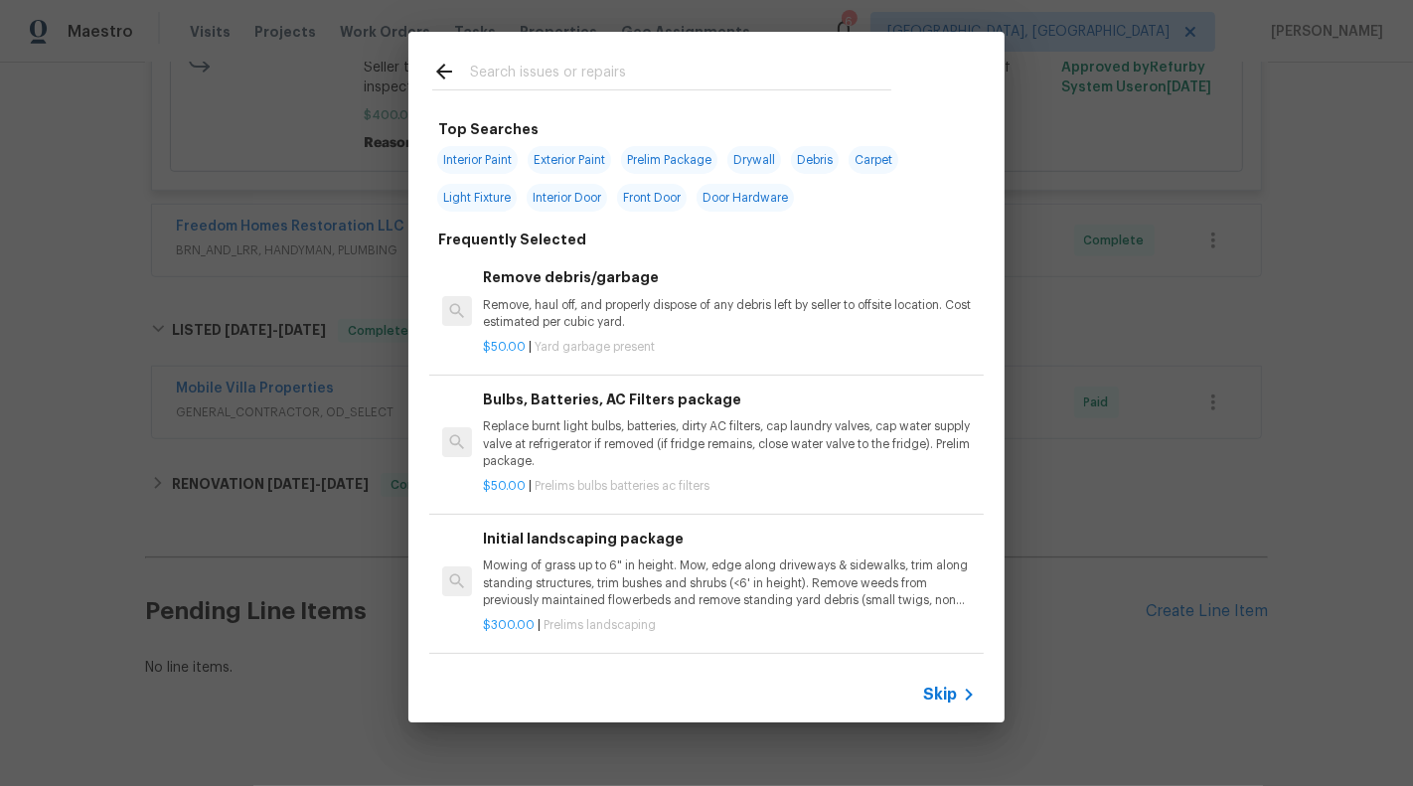
click at [957, 702] on icon at bounding box center [969, 695] width 24 height 24
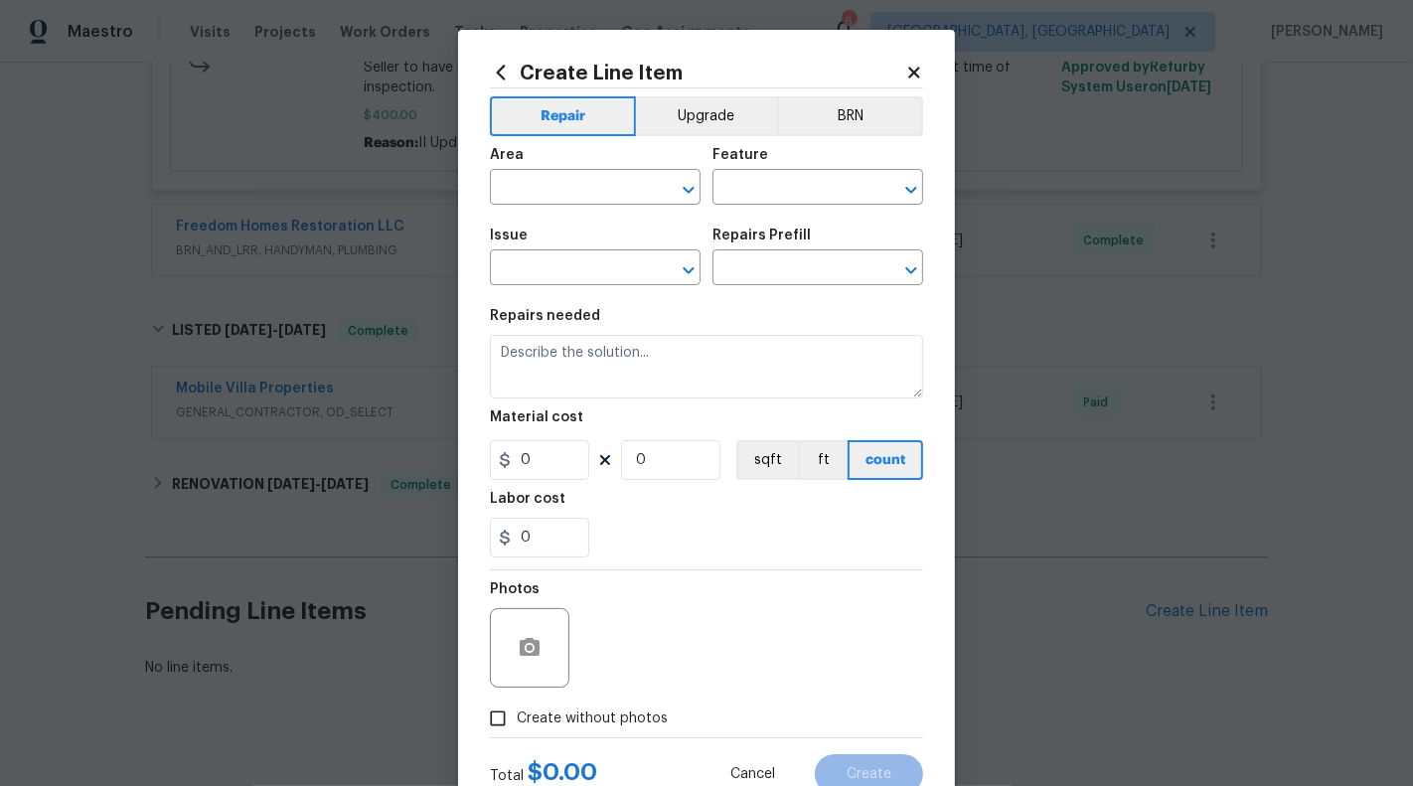
click at [562, 213] on span "Area ​" at bounding box center [595, 176] width 211 height 80
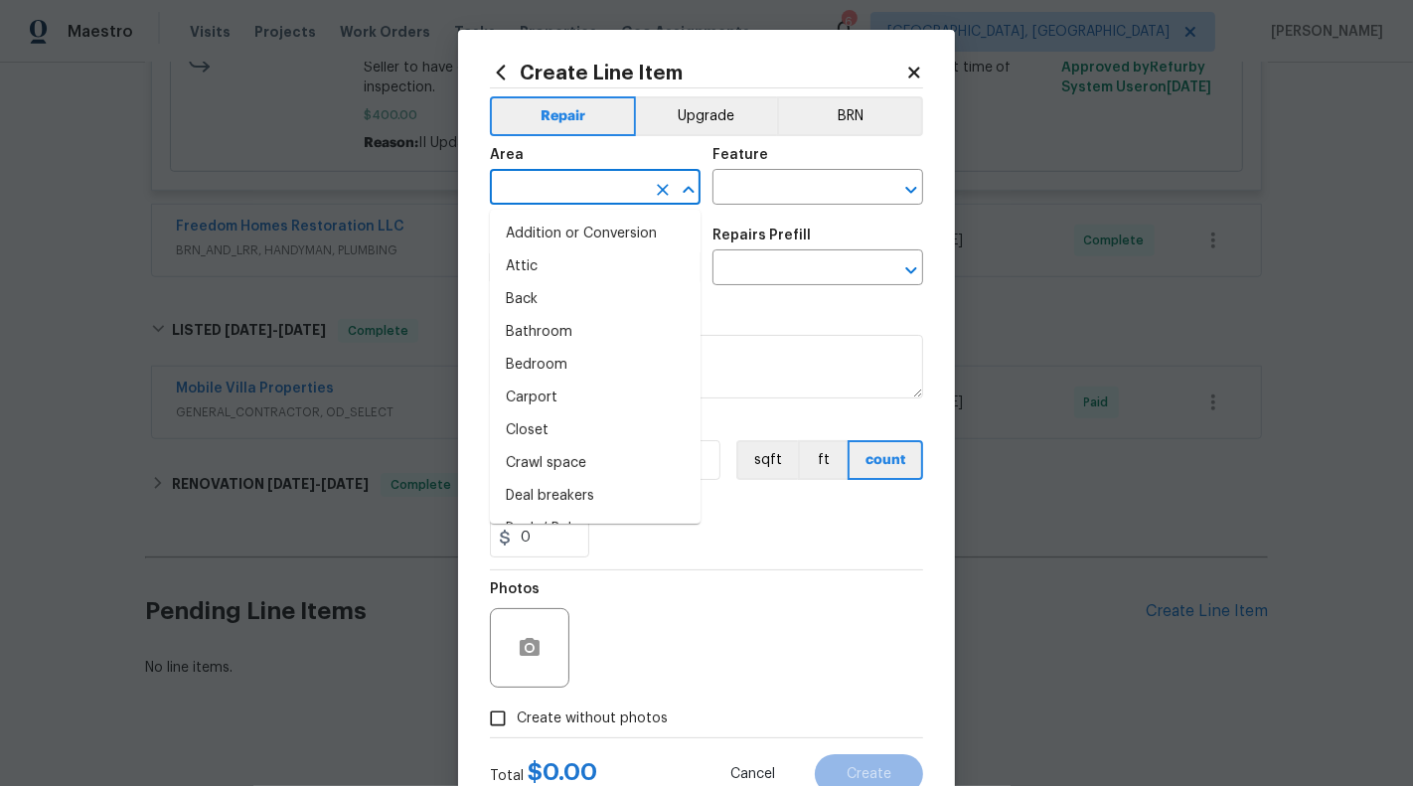
click at [553, 189] on input "text" at bounding box center [567, 189] width 155 height 31
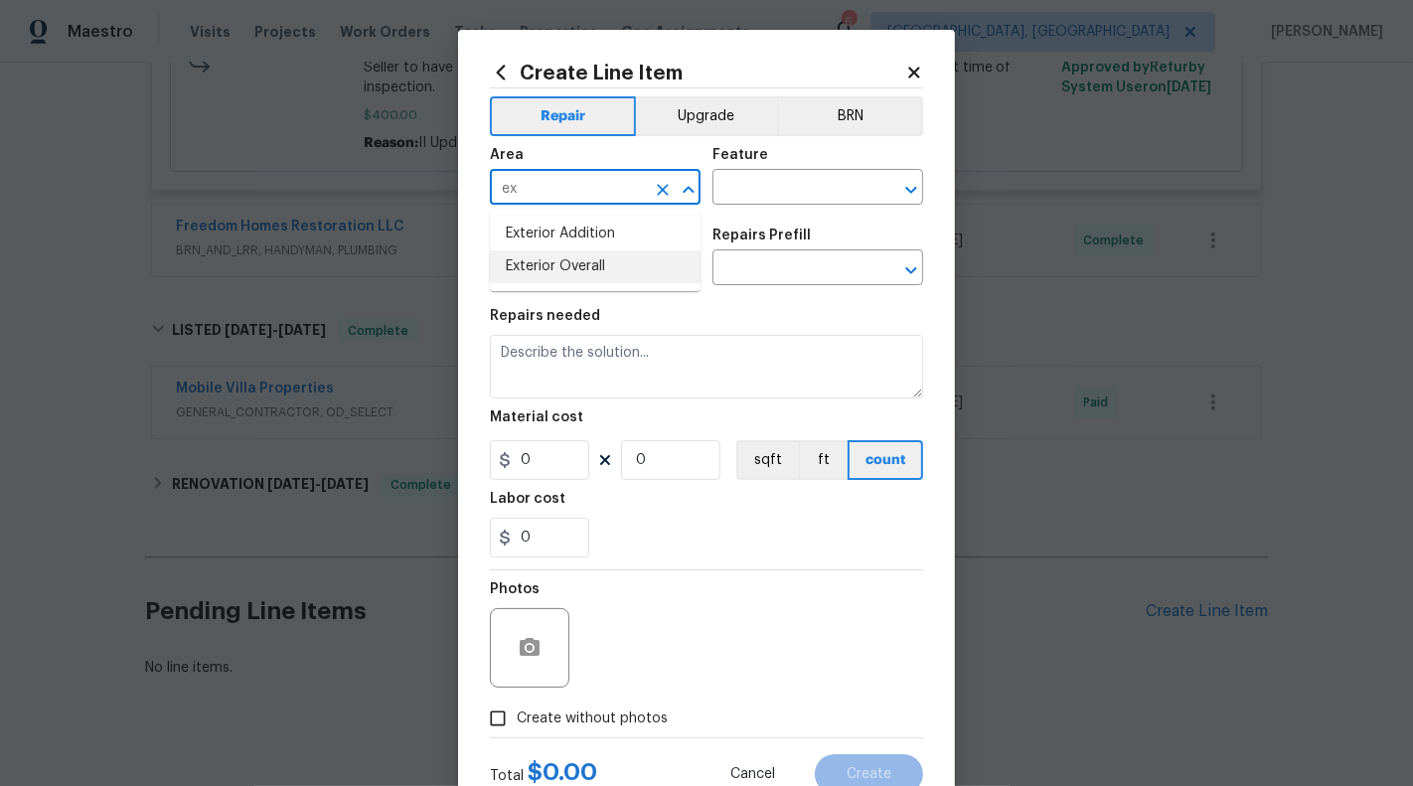
click at [586, 261] on li "Exterior Overall" at bounding box center [595, 266] width 211 height 33
type input "Exterior Overall"
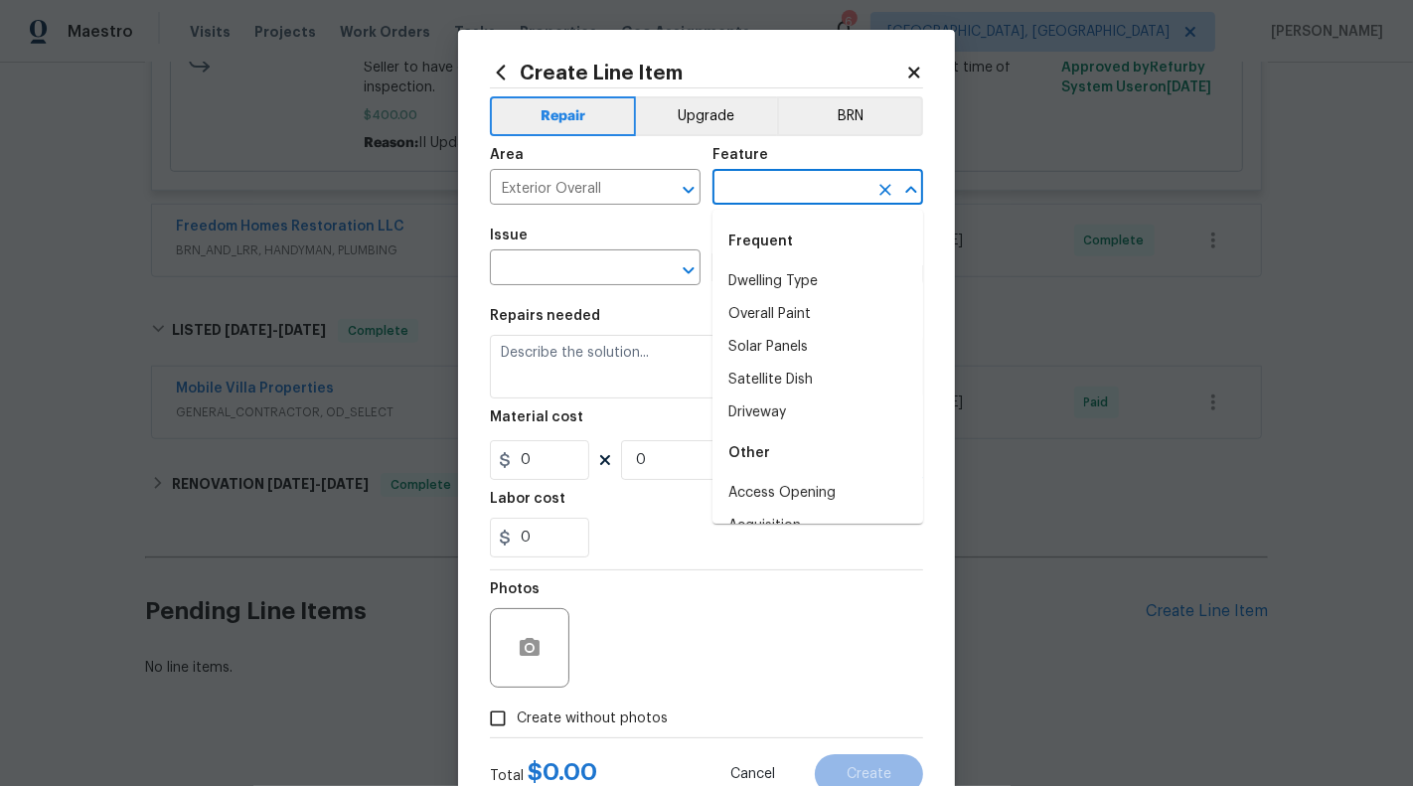
click at [759, 200] on input "text" at bounding box center [789, 189] width 155 height 31
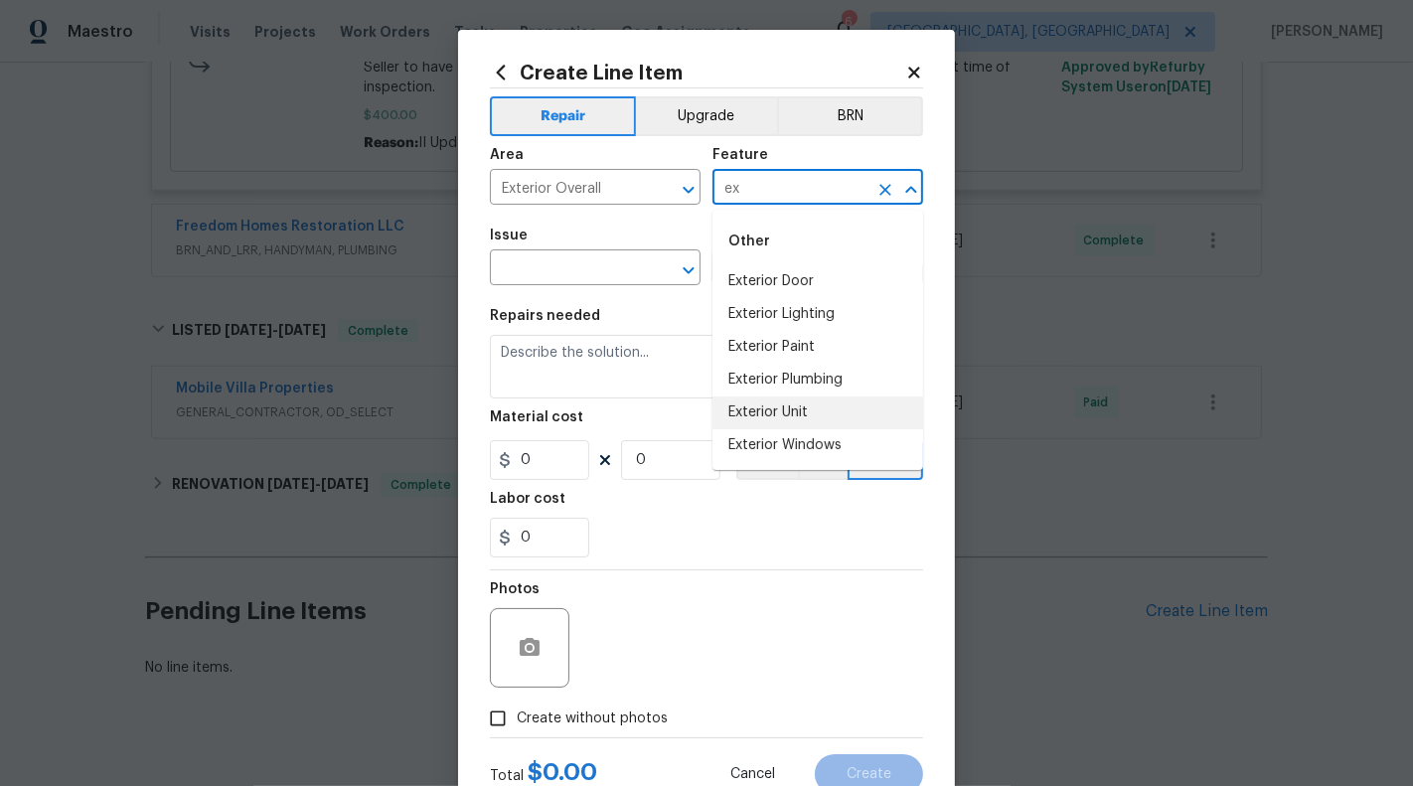
click at [764, 409] on li "Exterior Unit" at bounding box center [817, 412] width 211 height 33
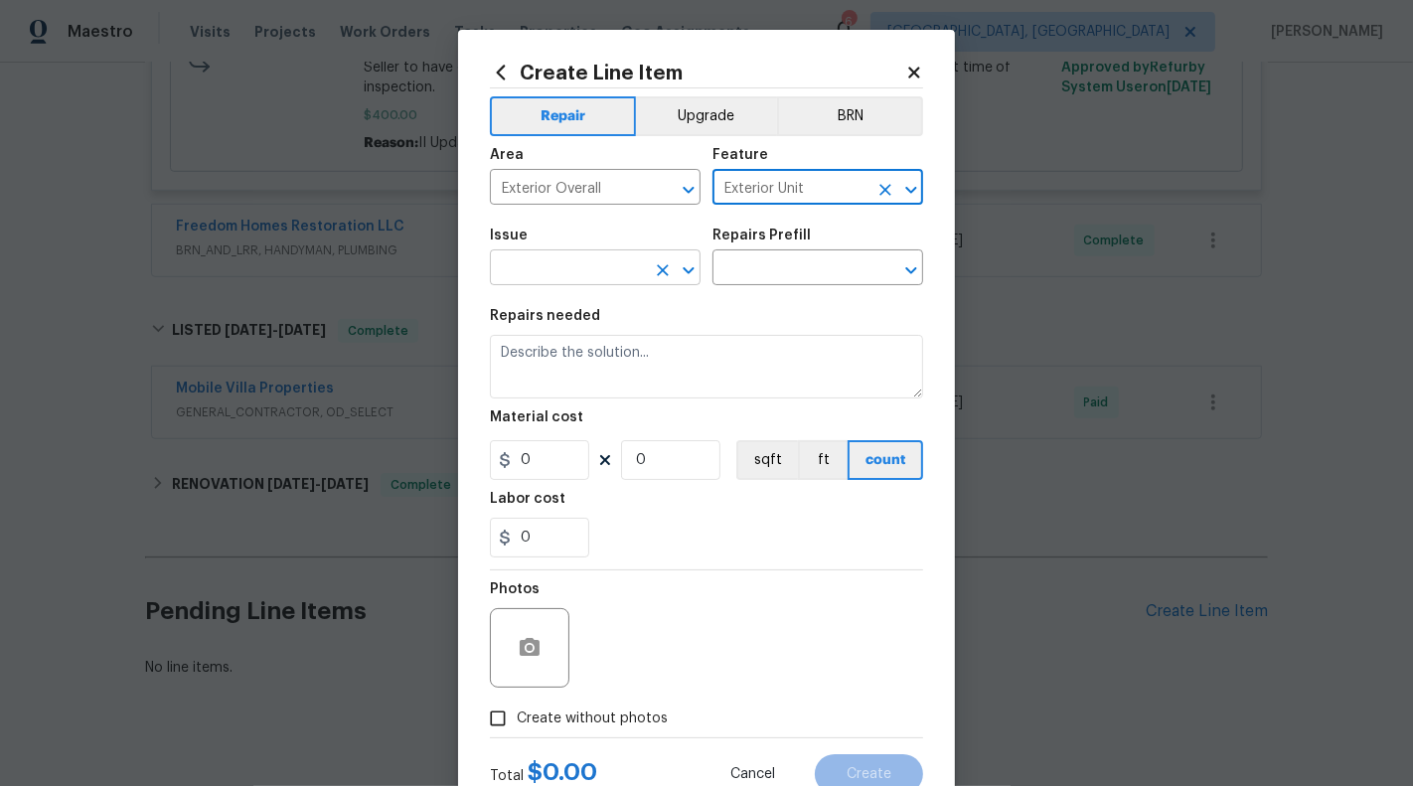
type input "Exterior Unit"
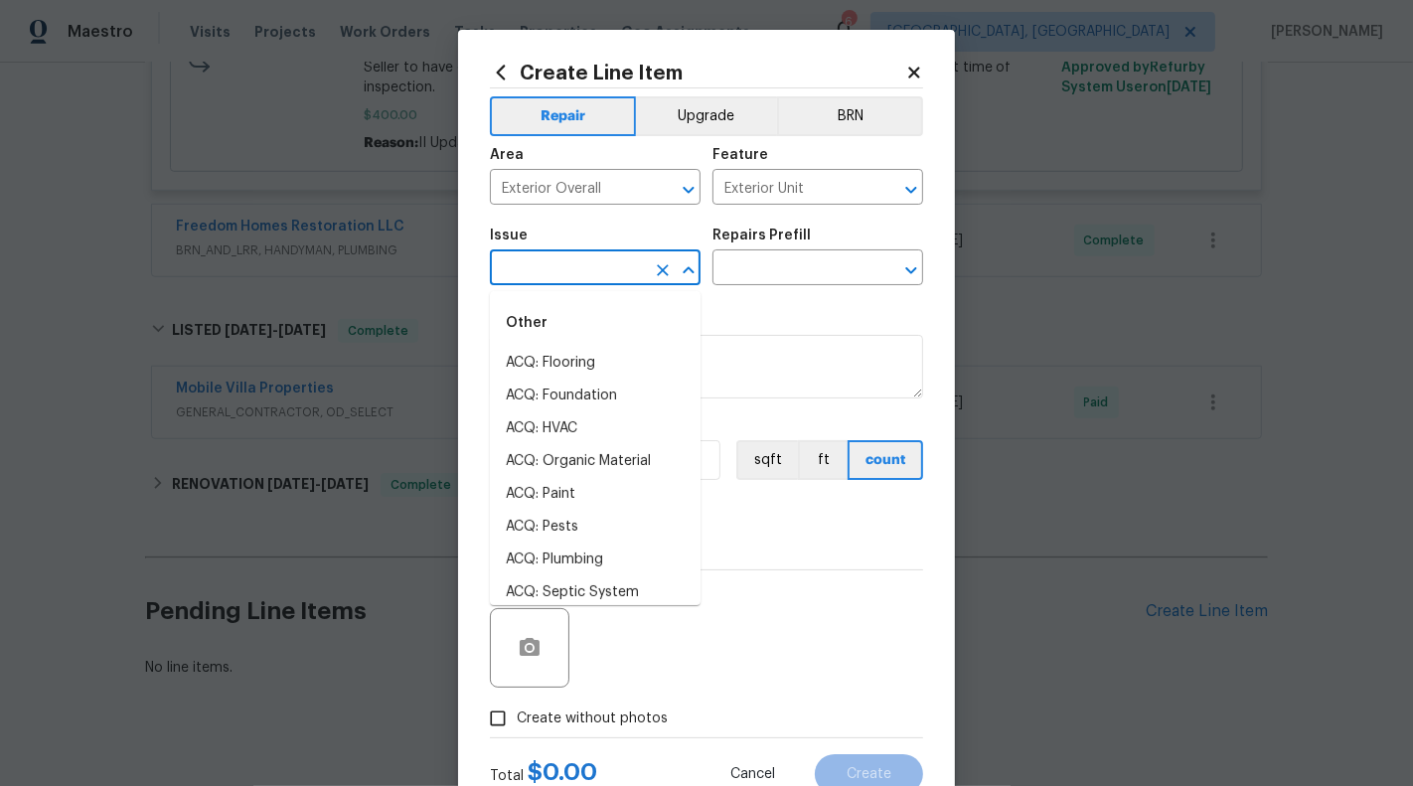
click at [617, 264] on input "text" at bounding box center [567, 269] width 155 height 31
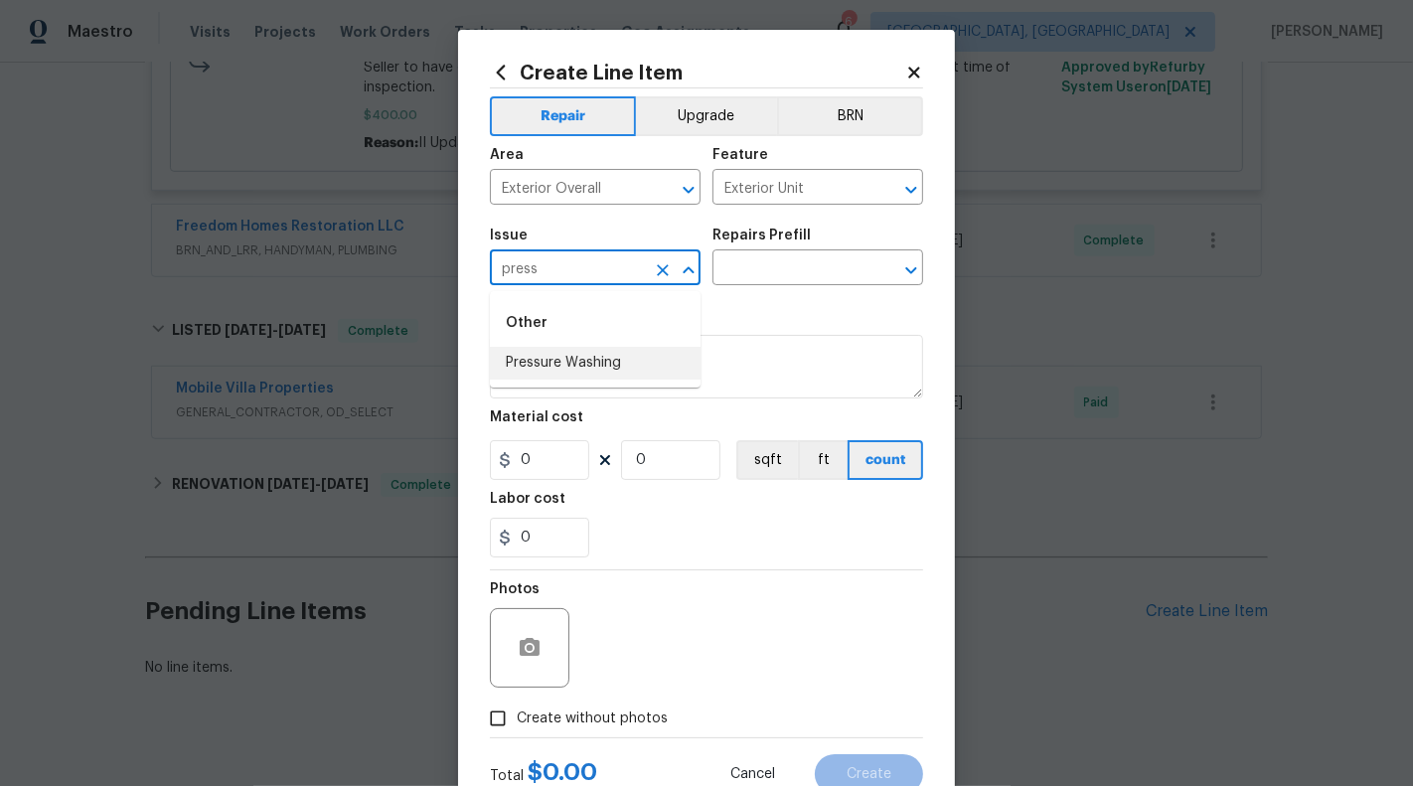
click at [590, 364] on li "Pressure Washing" at bounding box center [595, 363] width 211 height 33
type input "Pressure Washing"
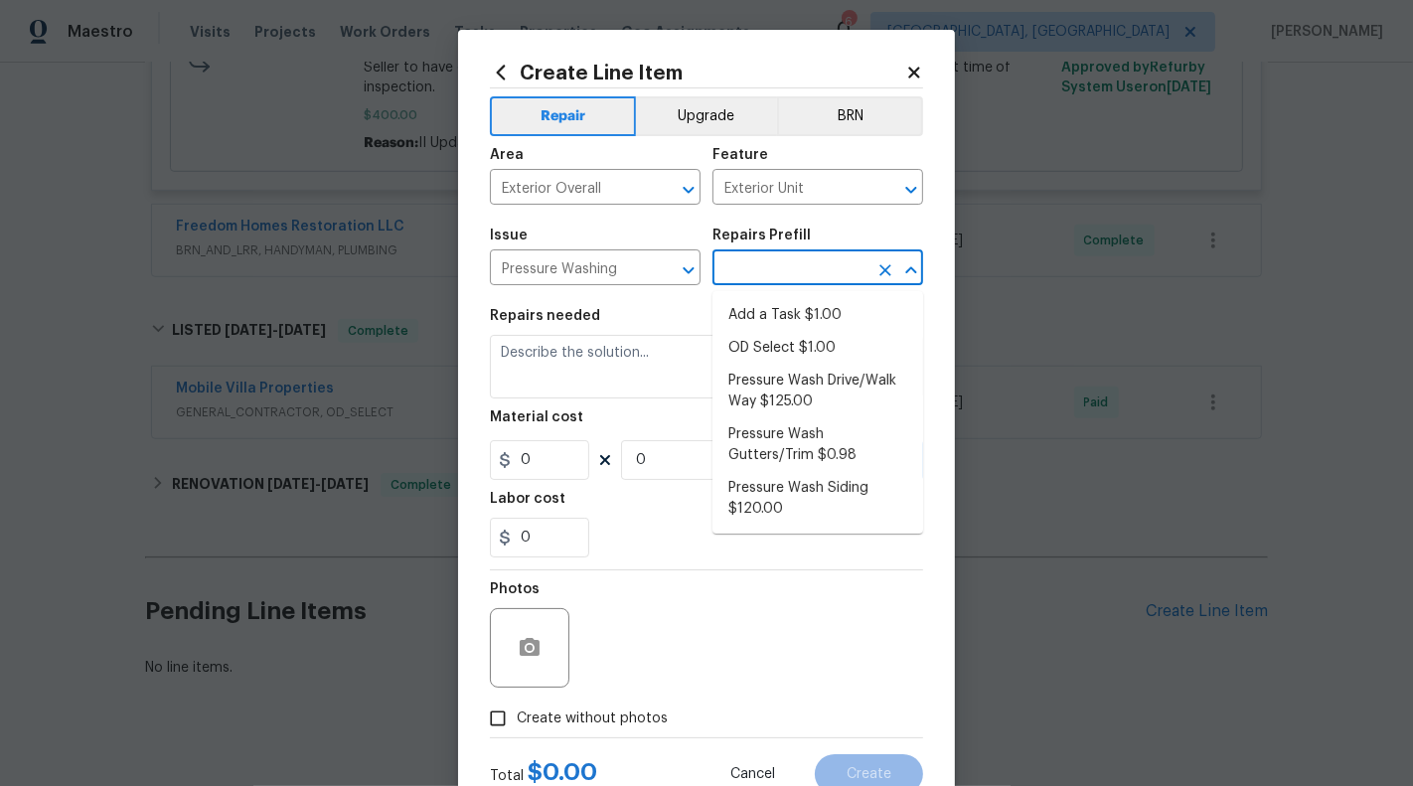
click at [777, 259] on input "text" at bounding box center [789, 269] width 155 height 31
click at [779, 305] on li "Add a Task $1.00" at bounding box center [817, 315] width 211 height 33
type input "Siding"
type input "Add a Task $1.00"
type textarea "HPM to detail"
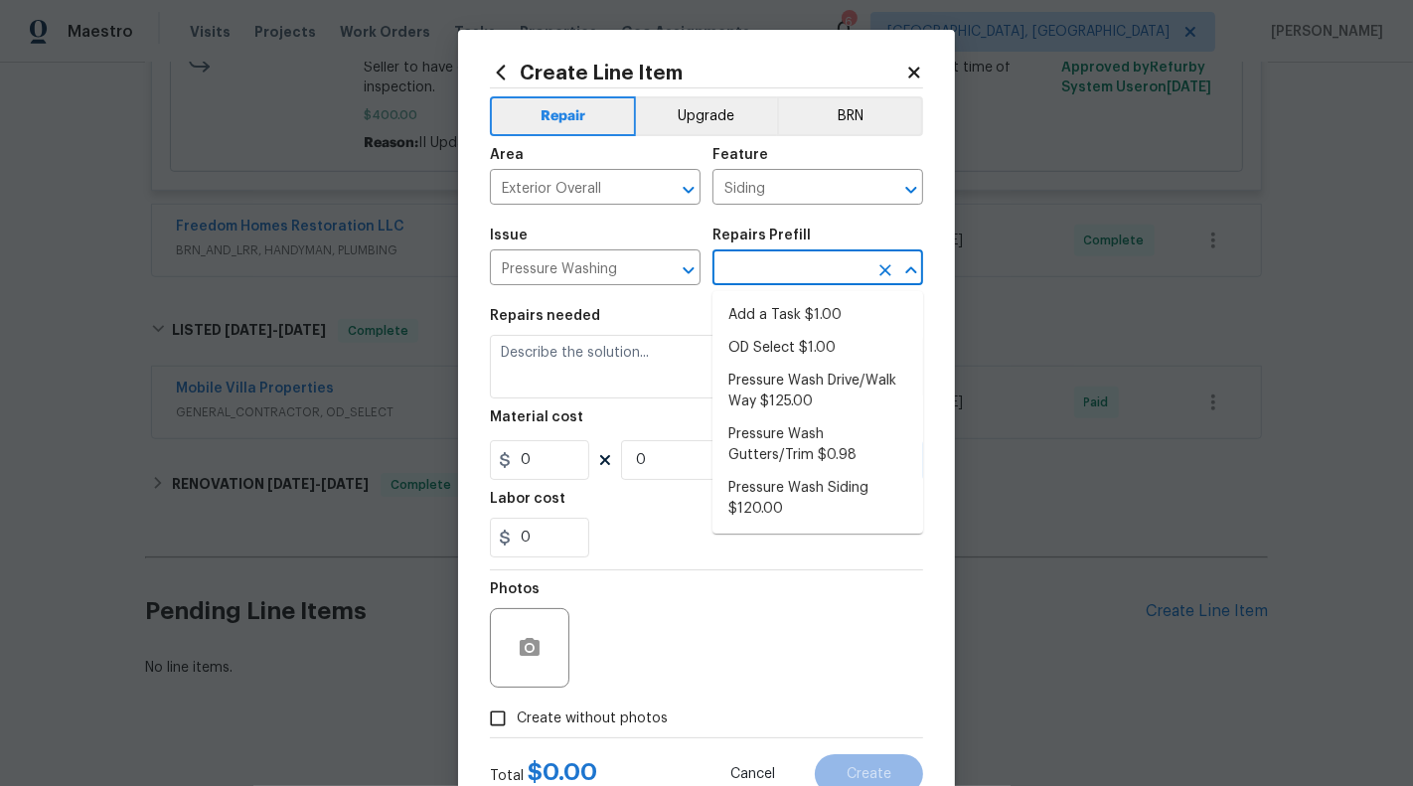
type input "1"
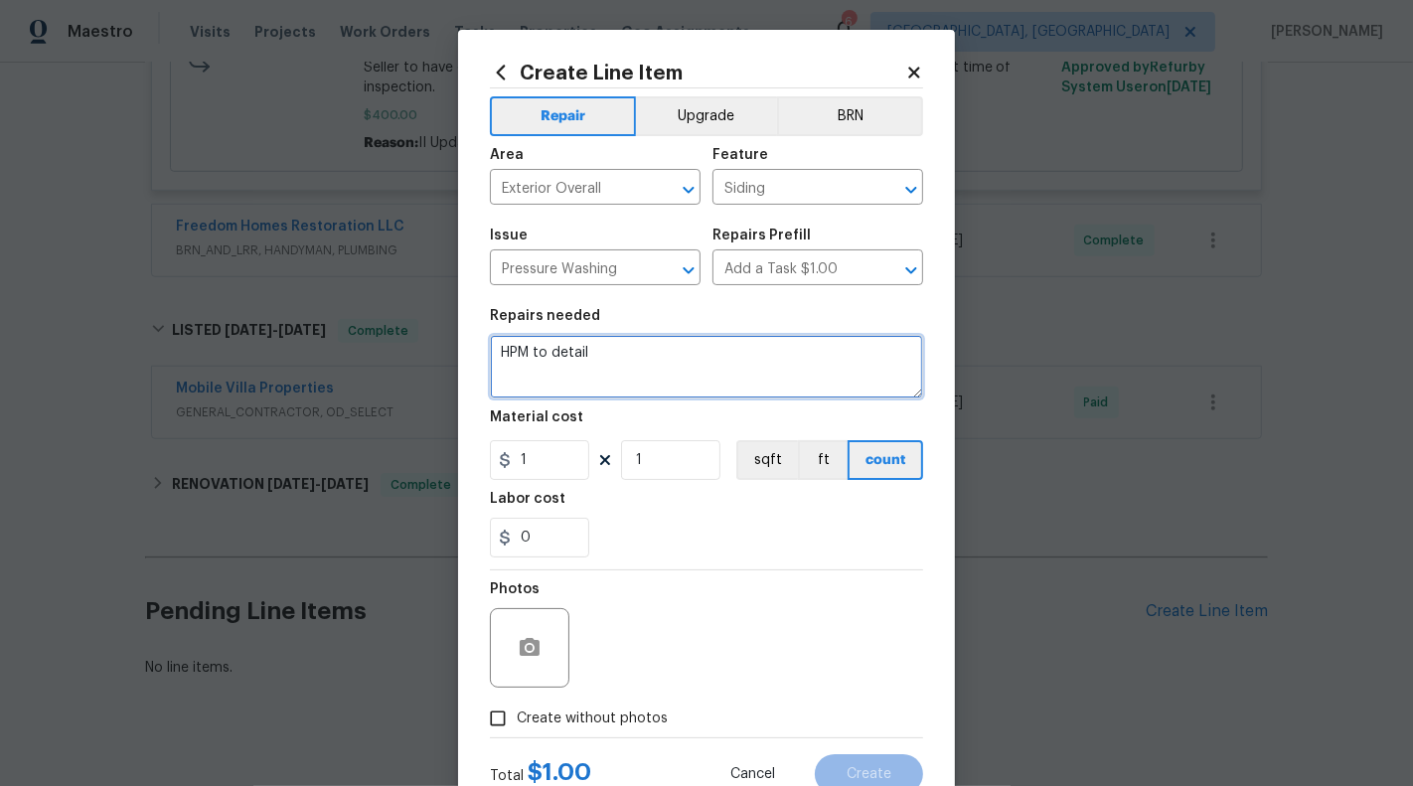
click at [629, 352] on textarea "HPM to detail" at bounding box center [706, 367] width 433 height 64
type textarea "$"
paste textarea "bottom half of the driveway and the sidewalk still need pressure washing"
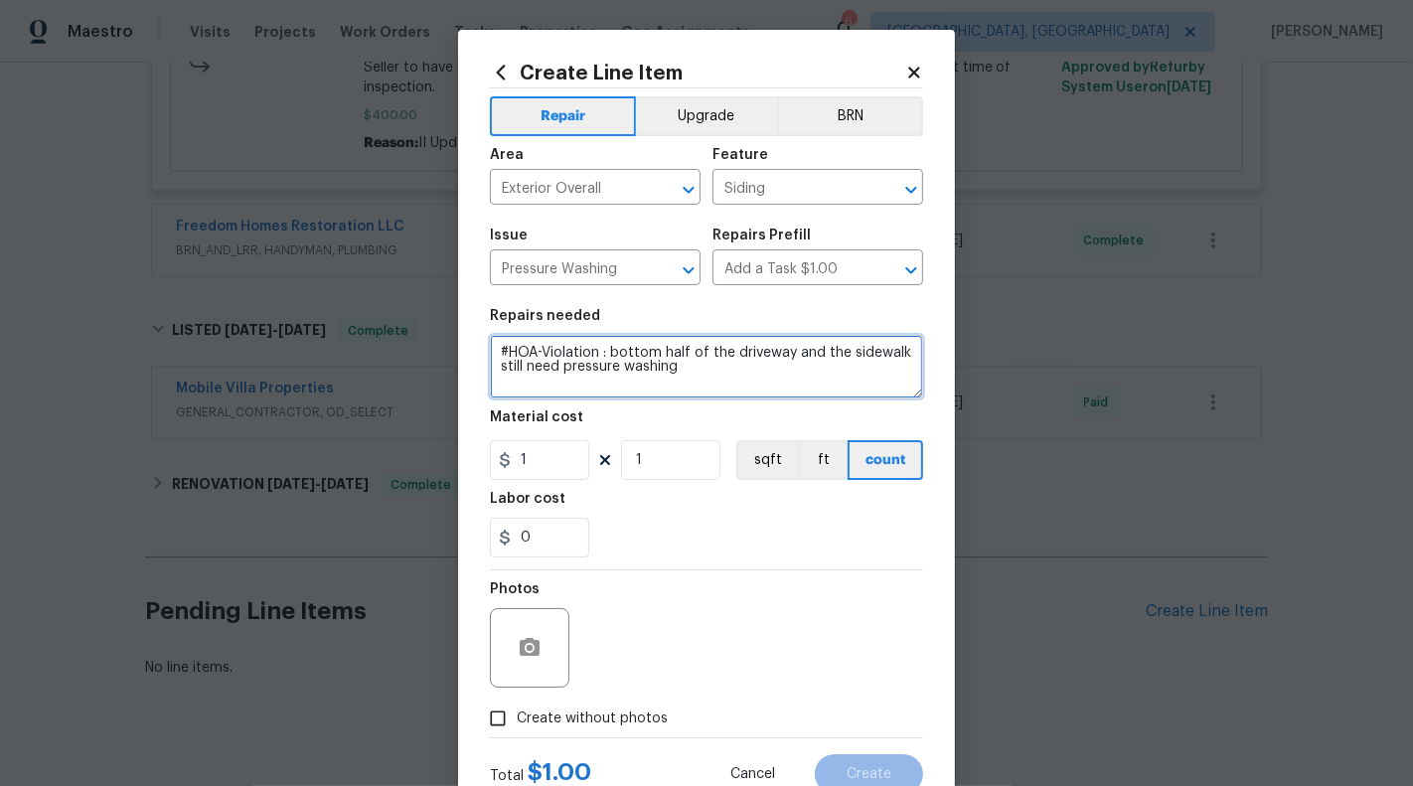
drag, startPoint x: 618, startPoint y: 345, endPoint x: 618, endPoint y: 360, distance: 14.9
click at [618, 345] on textarea "#HOA-Violation : bottom half of the driveway and the sidewalk still need pressu…" at bounding box center [706, 367] width 433 height 64
click at [621, 356] on textarea "#HOA-Violation : bottom half of the driveway and the sidewalk still need pressu…" at bounding box center [706, 367] width 433 height 64
click at [689, 376] on textarea "#HOA-Violation : Bottom half of the driveway and the sidewalk still need pressu…" at bounding box center [706, 367] width 433 height 64
drag, startPoint x: 504, startPoint y: 370, endPoint x: 528, endPoint y: 369, distance: 23.9
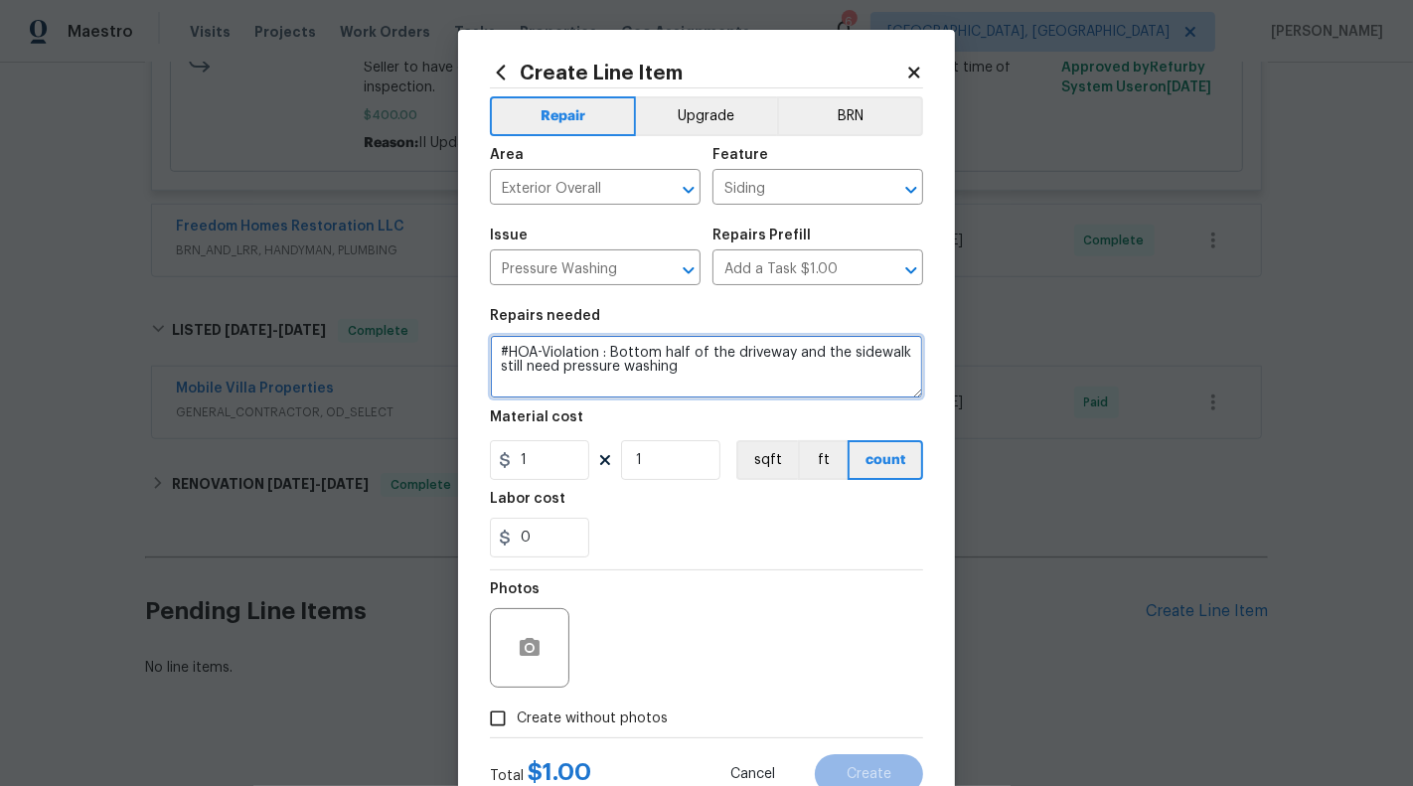
click at [528, 369] on textarea "#HOA-Violation : Bottom half of the driveway and the sidewalk still need pressu…" at bounding box center [706, 367] width 433 height 64
click at [533, 369] on textarea "#HOA-Violation : Bottom half of the driveway and the sidewalk need pressure was…" at bounding box center [706, 367] width 433 height 64
click at [686, 361] on textarea "#HOA-Violation : Bottom half of the driveway and the sidewalk needs pressure wa…" at bounding box center [706, 367] width 433 height 64
click at [676, 372] on textarea "#HOA-Violation : Bottom half of the driveway and the sidewalk needs pressure wa…" at bounding box center [706, 367] width 433 height 64
type textarea "#HOA-Violation : Bottom half of the driveway and the sidewalk needs pressure wa…"
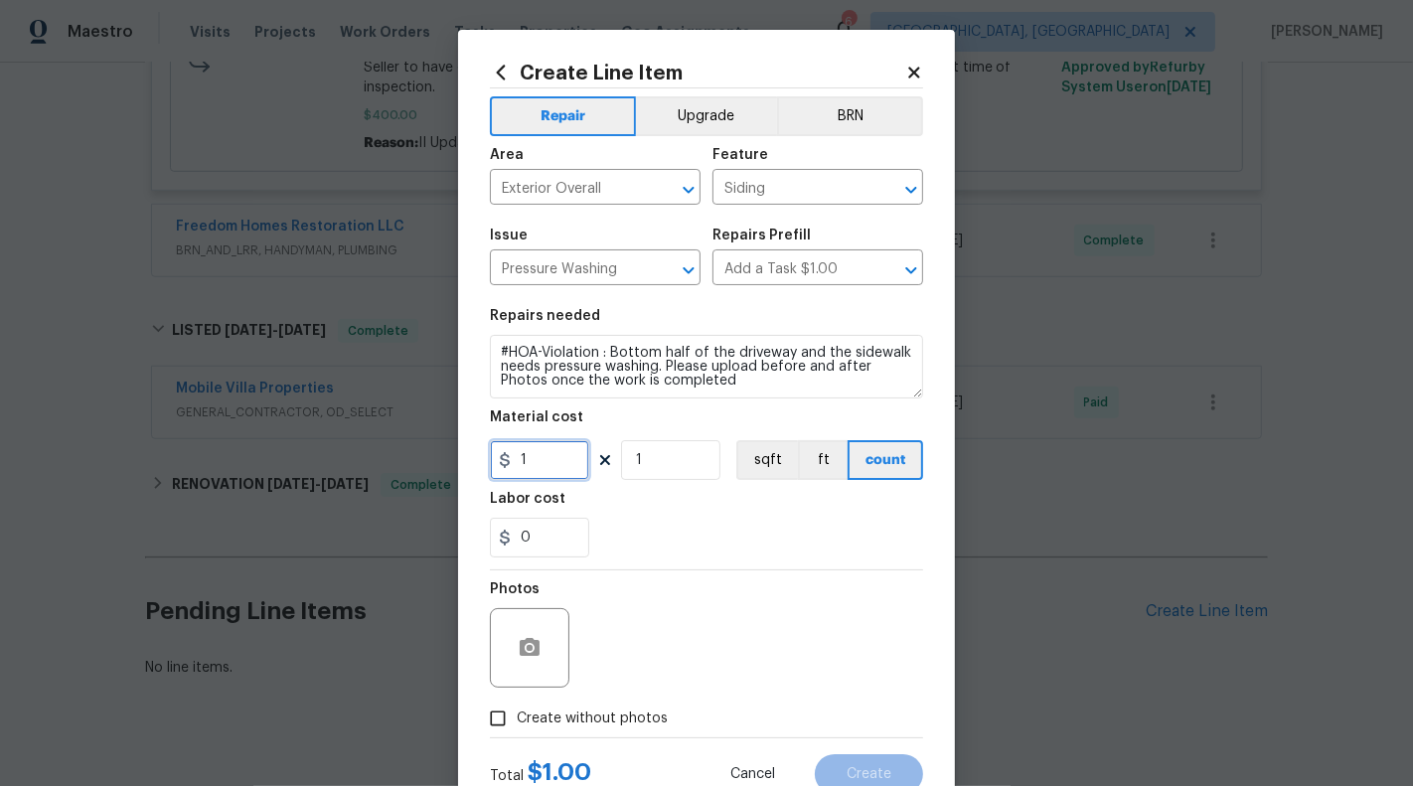
click at [534, 459] on input "1" at bounding box center [539, 460] width 99 height 40
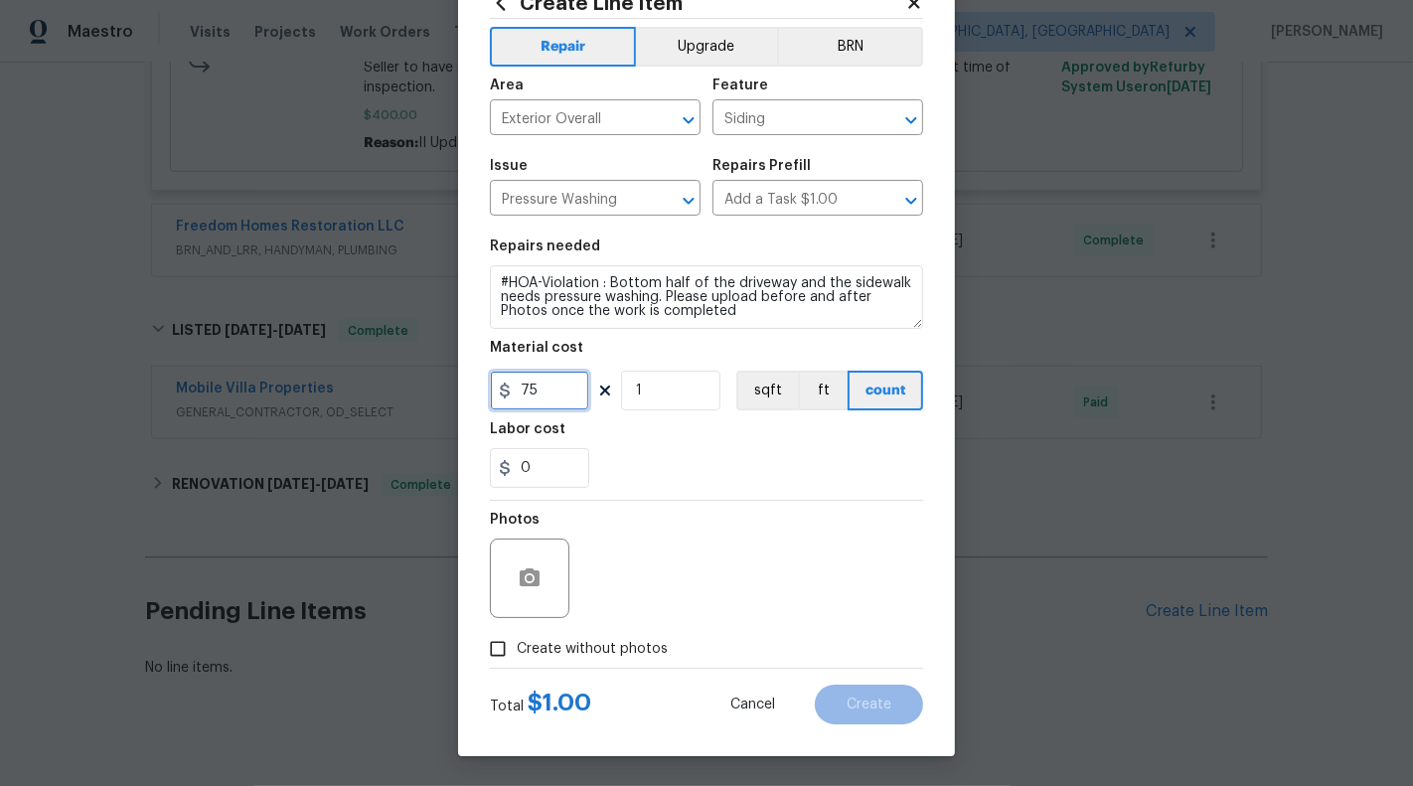
type input "75"
click at [516, 580] on button "button" at bounding box center [530, 578] width 48 height 48
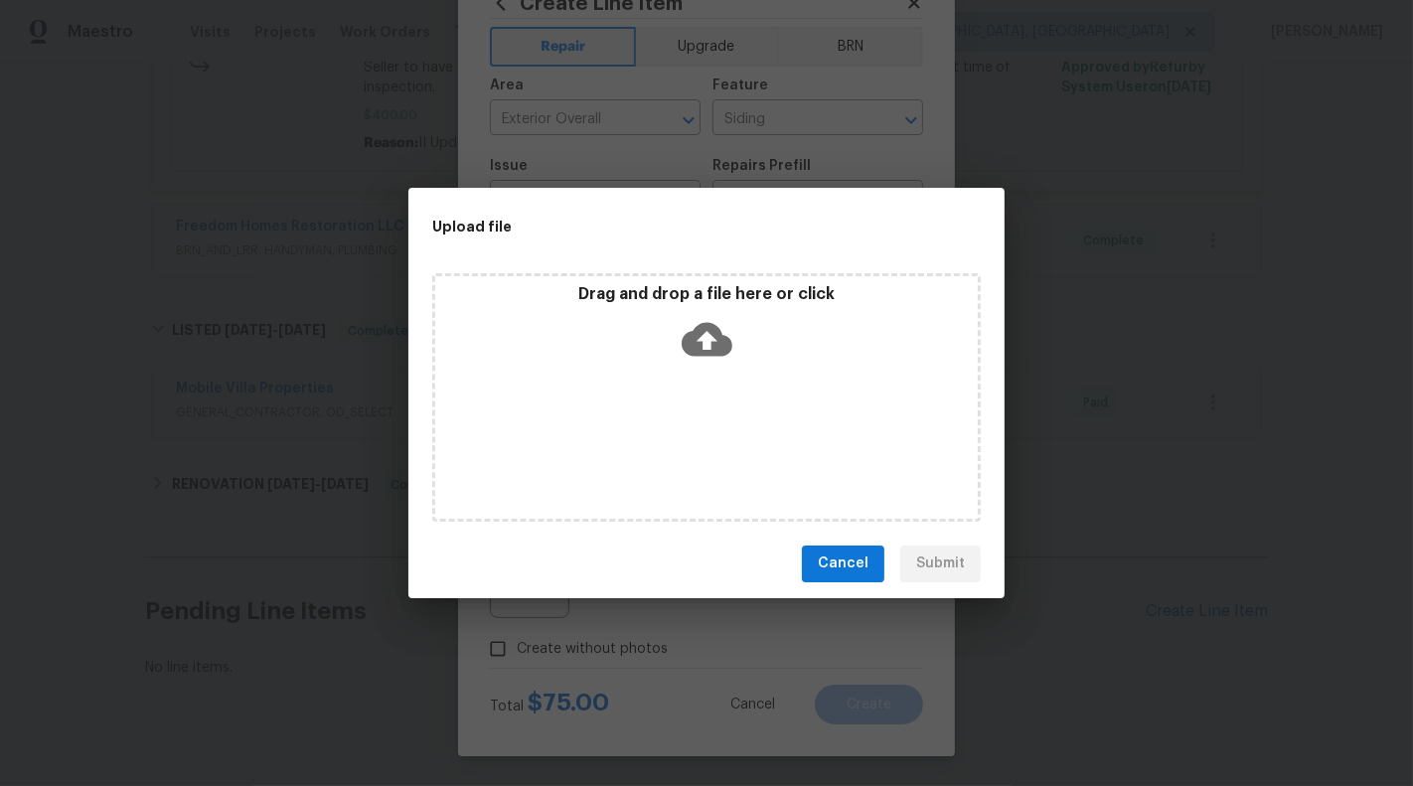
click at [700, 369] on div "Drag and drop a file here or click" at bounding box center [706, 397] width 549 height 248
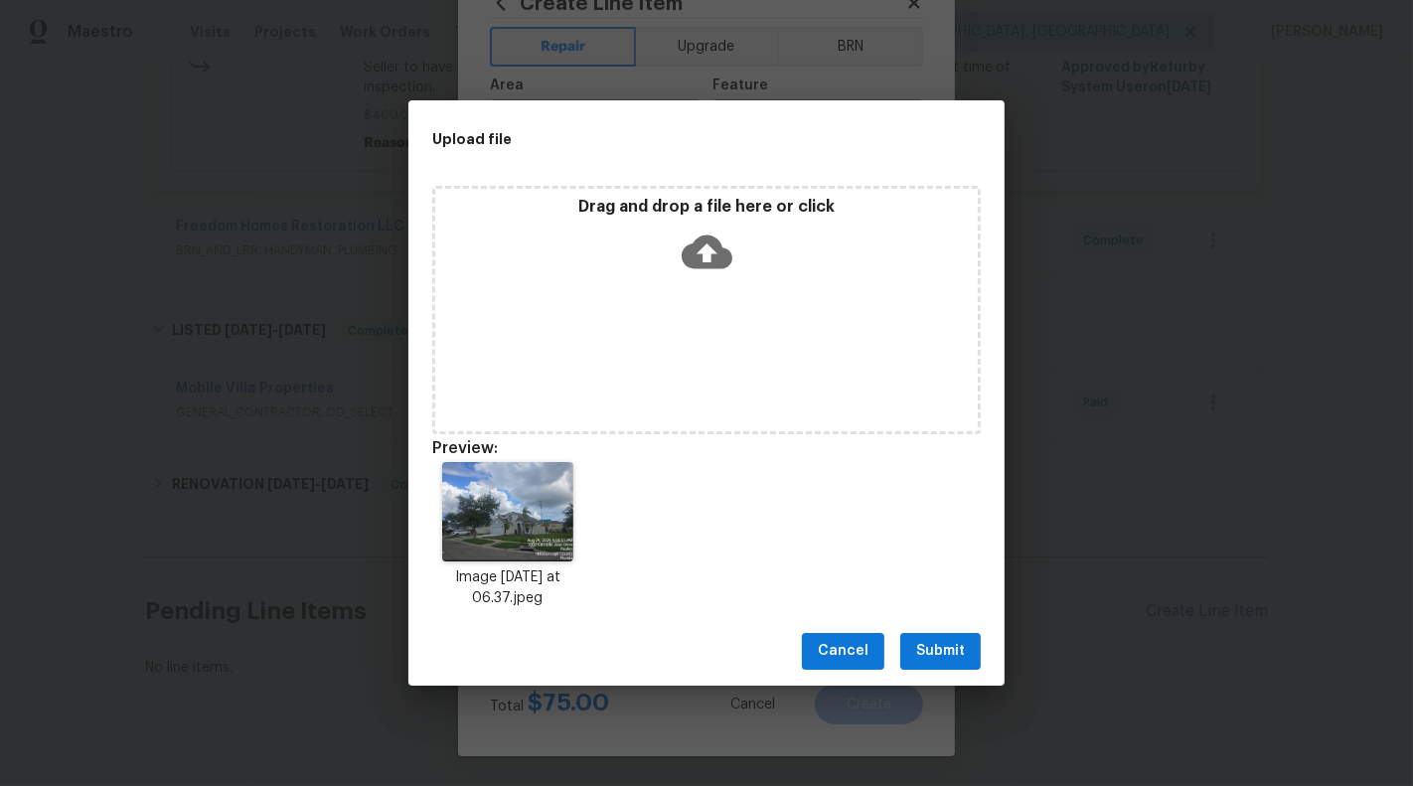
scroll to position [16, 0]
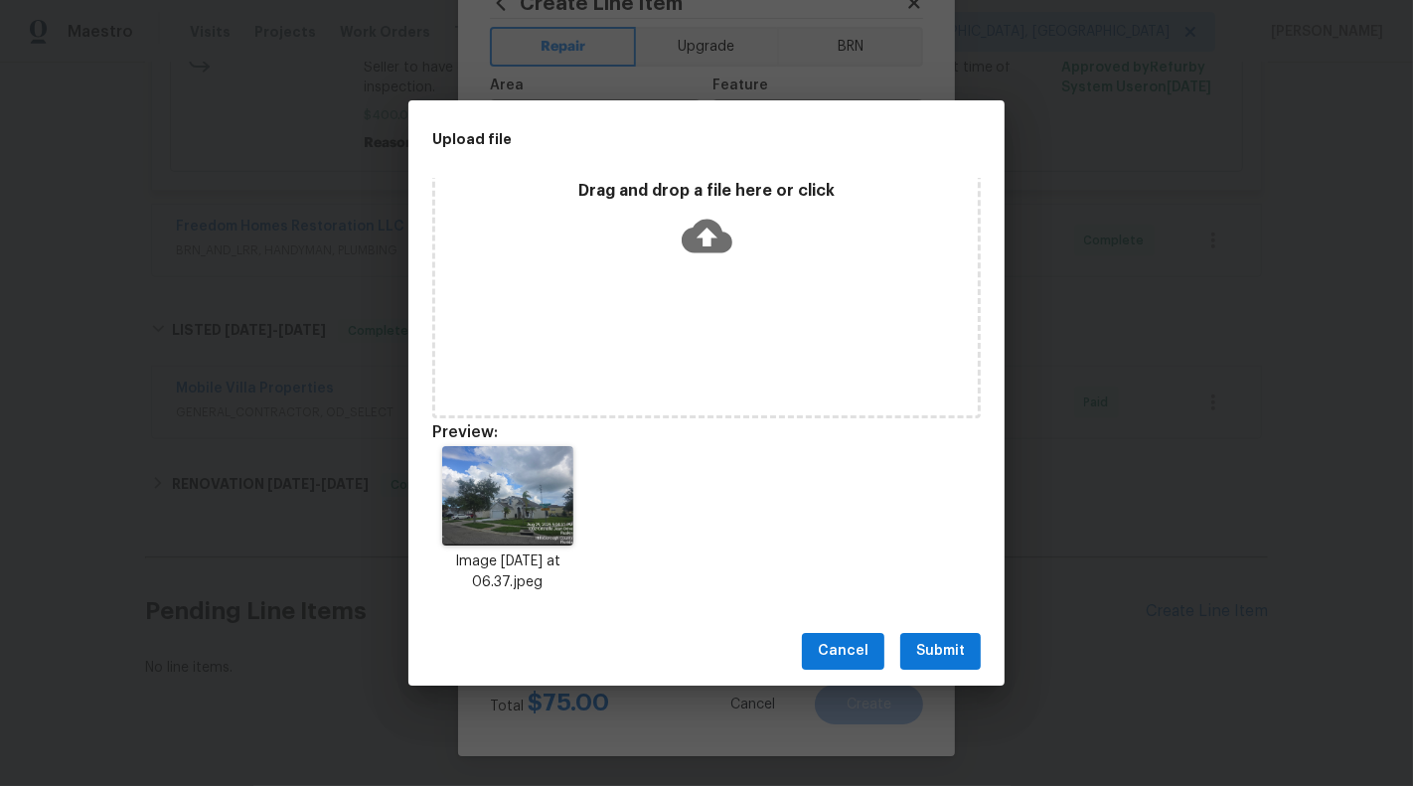
click at [947, 640] on span "Submit" at bounding box center [940, 651] width 49 height 25
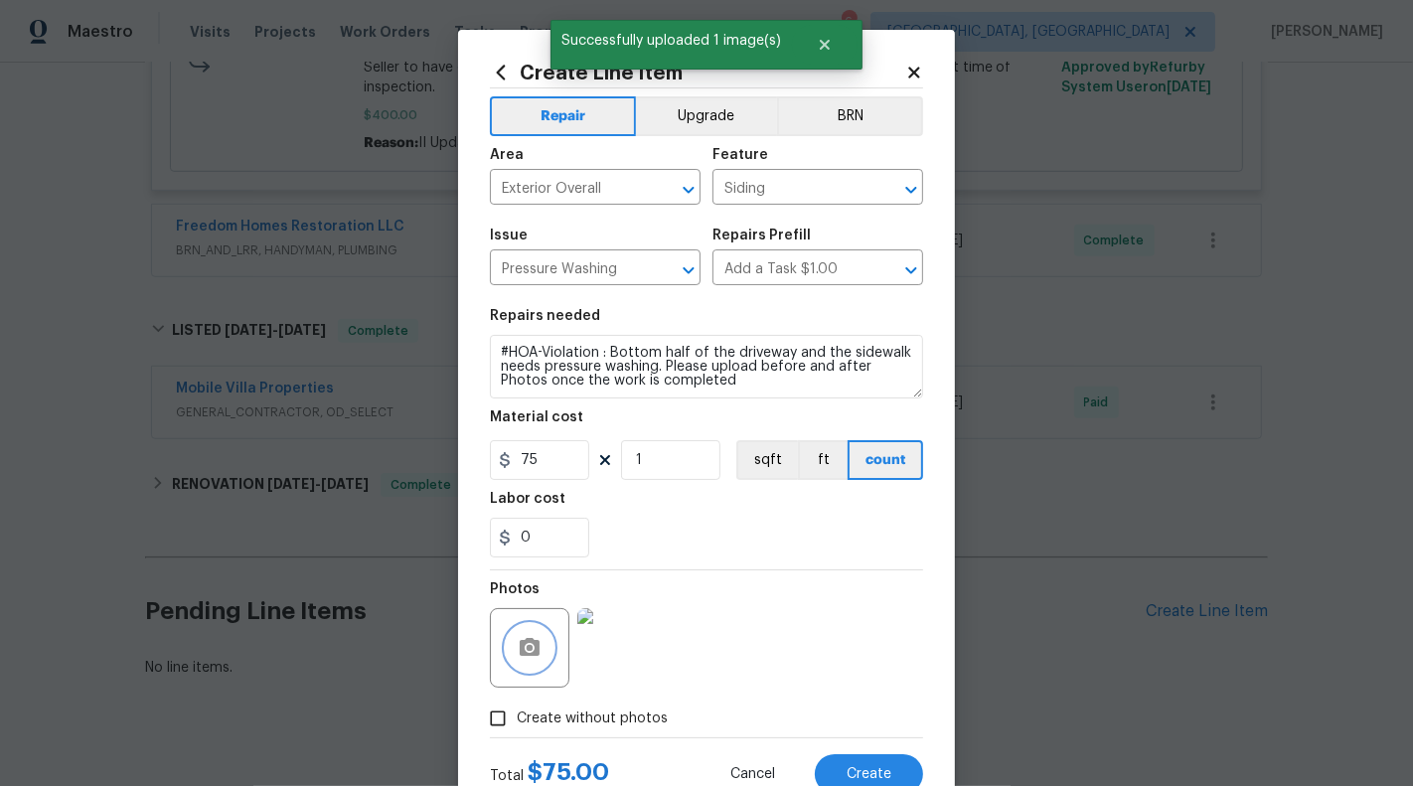
scroll to position [70, 0]
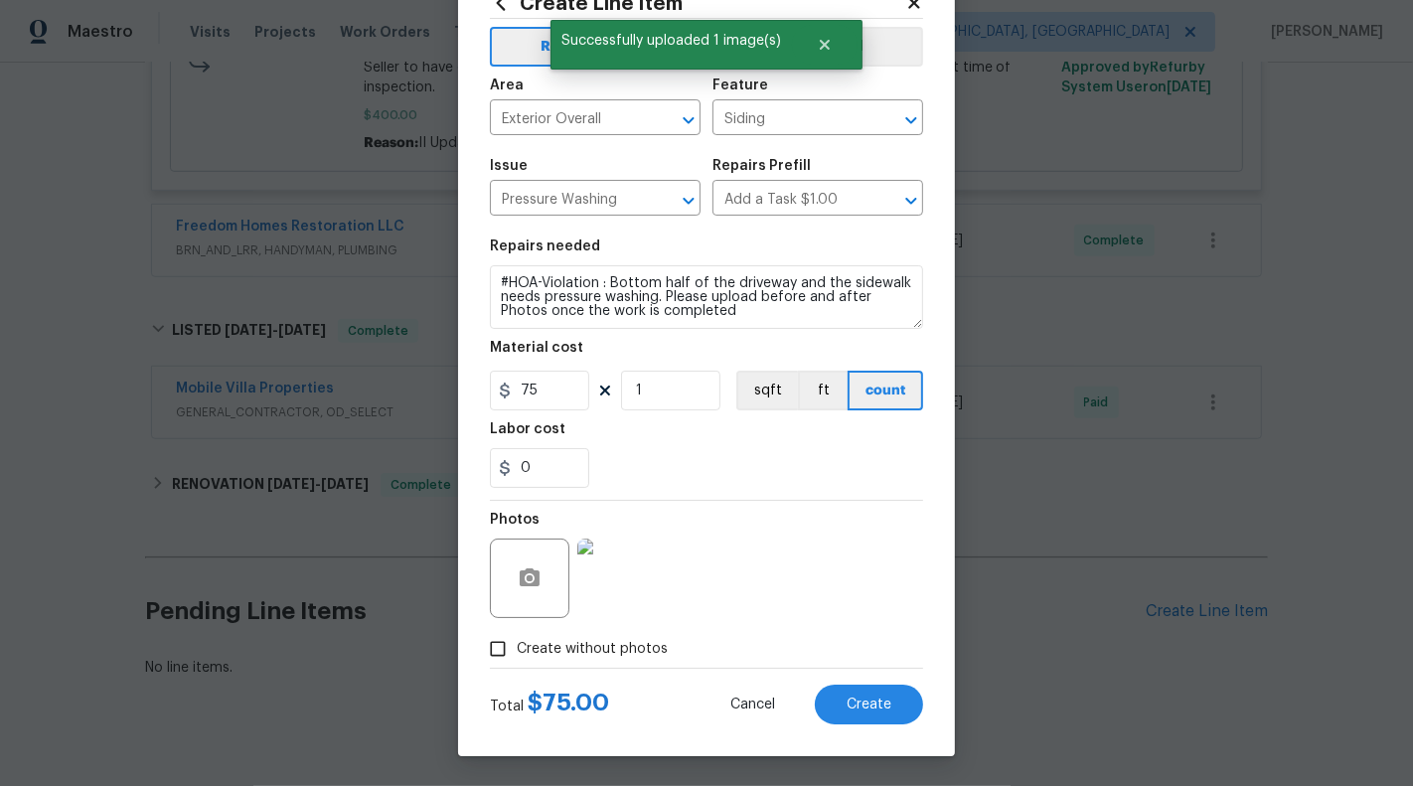
click at [888, 730] on div "Create Line Item Repair Upgrade BRN Area Exterior Overall ​ Feature Siding ​ Is…" at bounding box center [706, 358] width 497 height 796
click at [869, 698] on span "Create" at bounding box center [869, 705] width 45 height 15
type input "0"
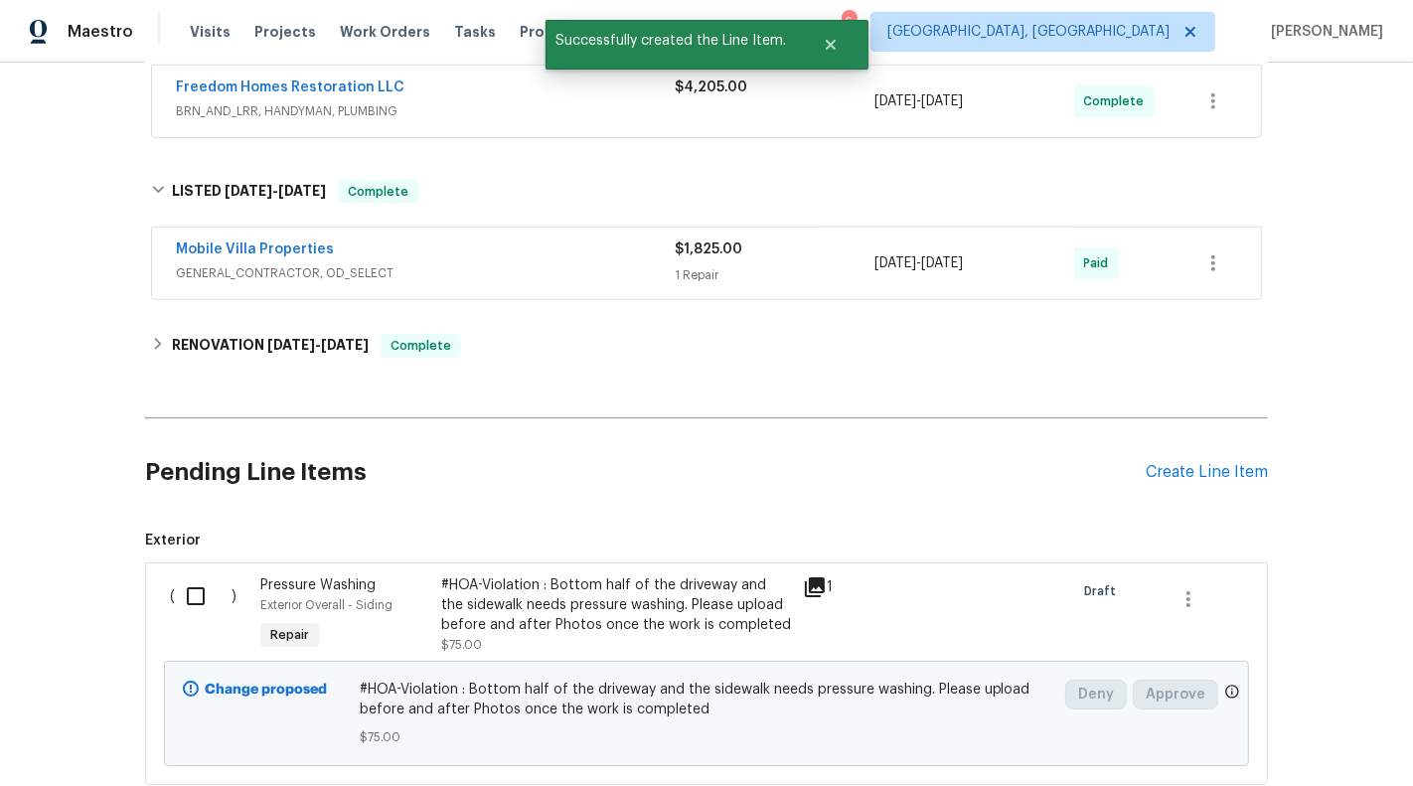
scroll to position [1366, 0]
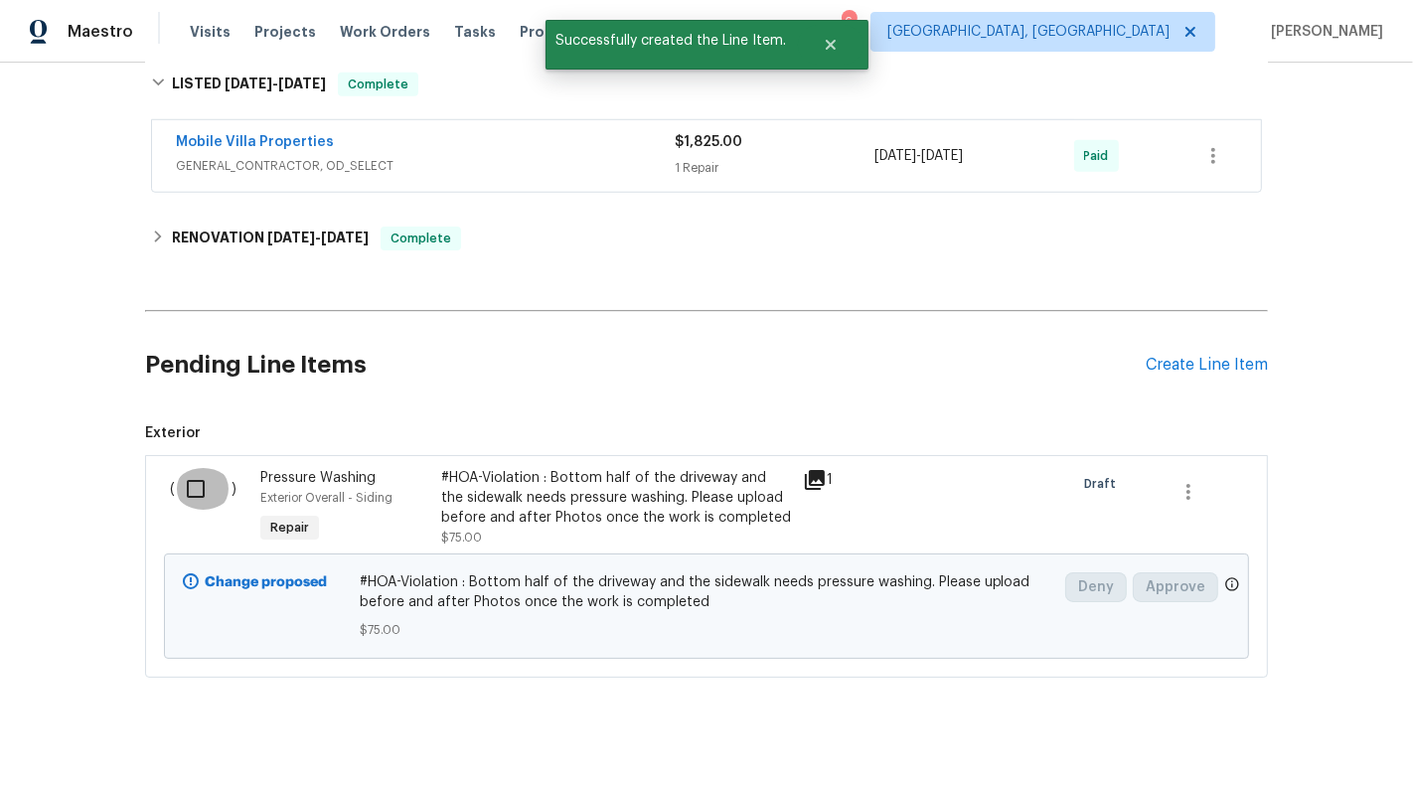
click at [194, 468] on input "checkbox" at bounding box center [203, 489] width 57 height 42
checkbox input "true"
click at [1290, 733] on span "Create Work Order" at bounding box center [1299, 736] width 132 height 25
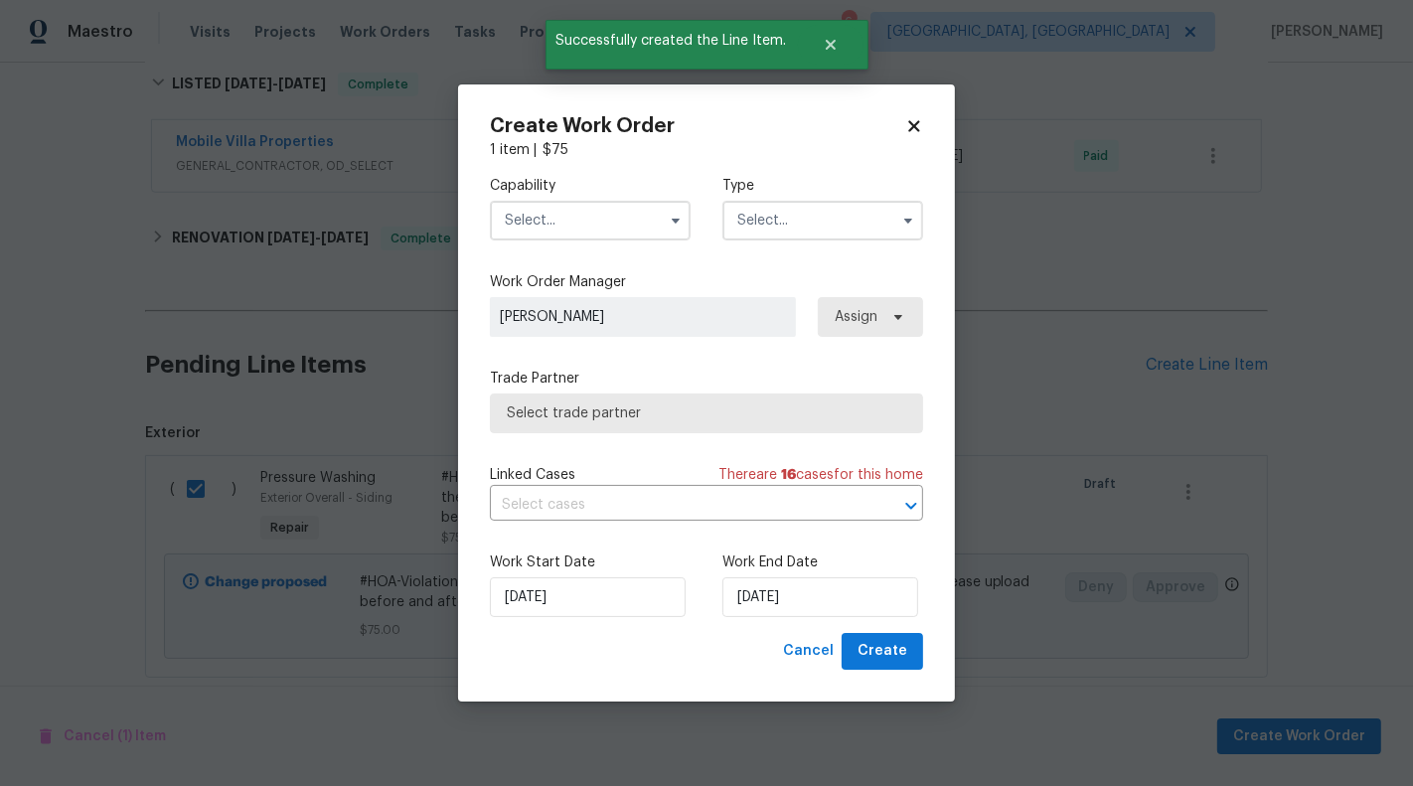
click at [643, 235] on input "text" at bounding box center [590, 221] width 201 height 40
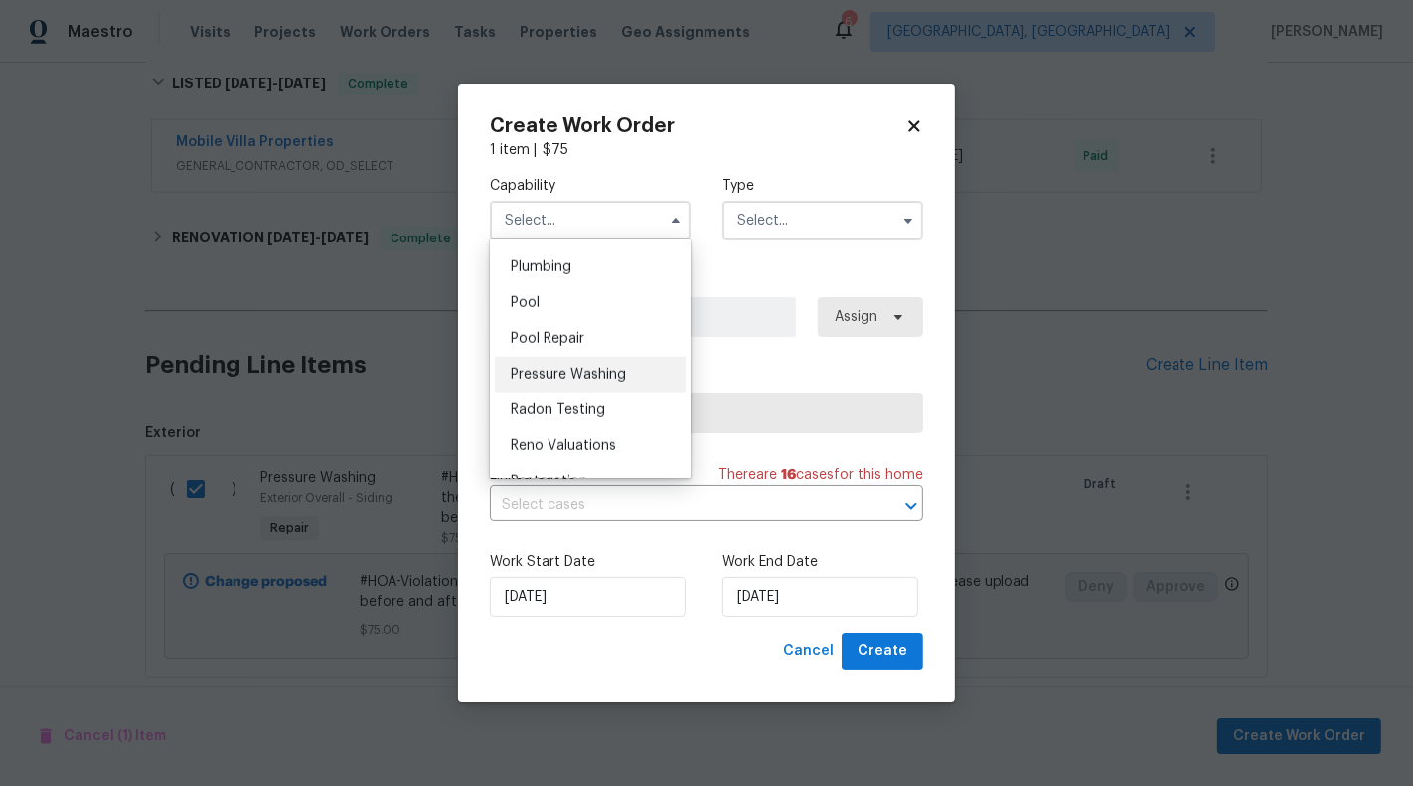
scroll to position [1774, 0]
click at [623, 373] on span "Pressure Washing" at bounding box center [568, 373] width 115 height 14
type input "Pressure Washing"
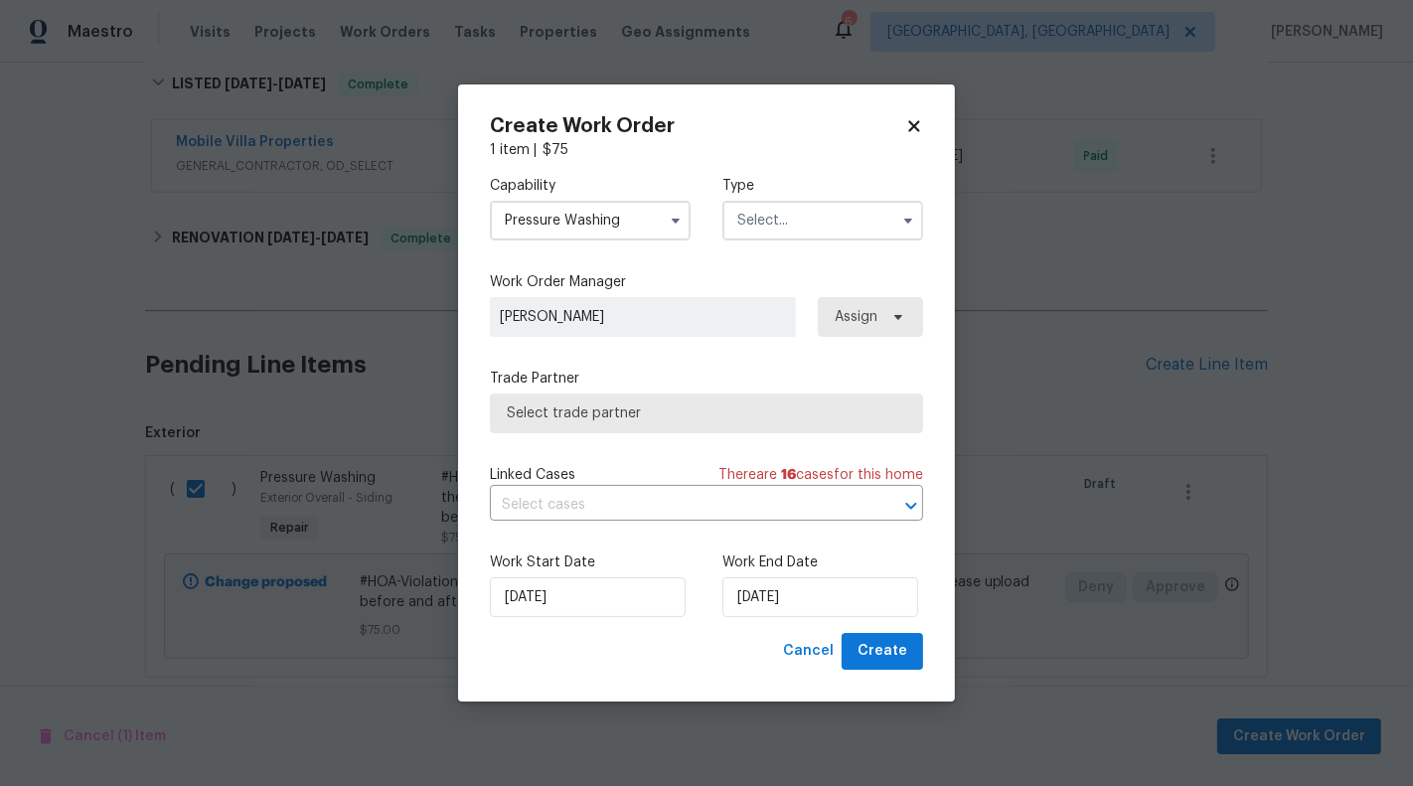
click at [833, 210] on input "text" at bounding box center [822, 221] width 201 height 40
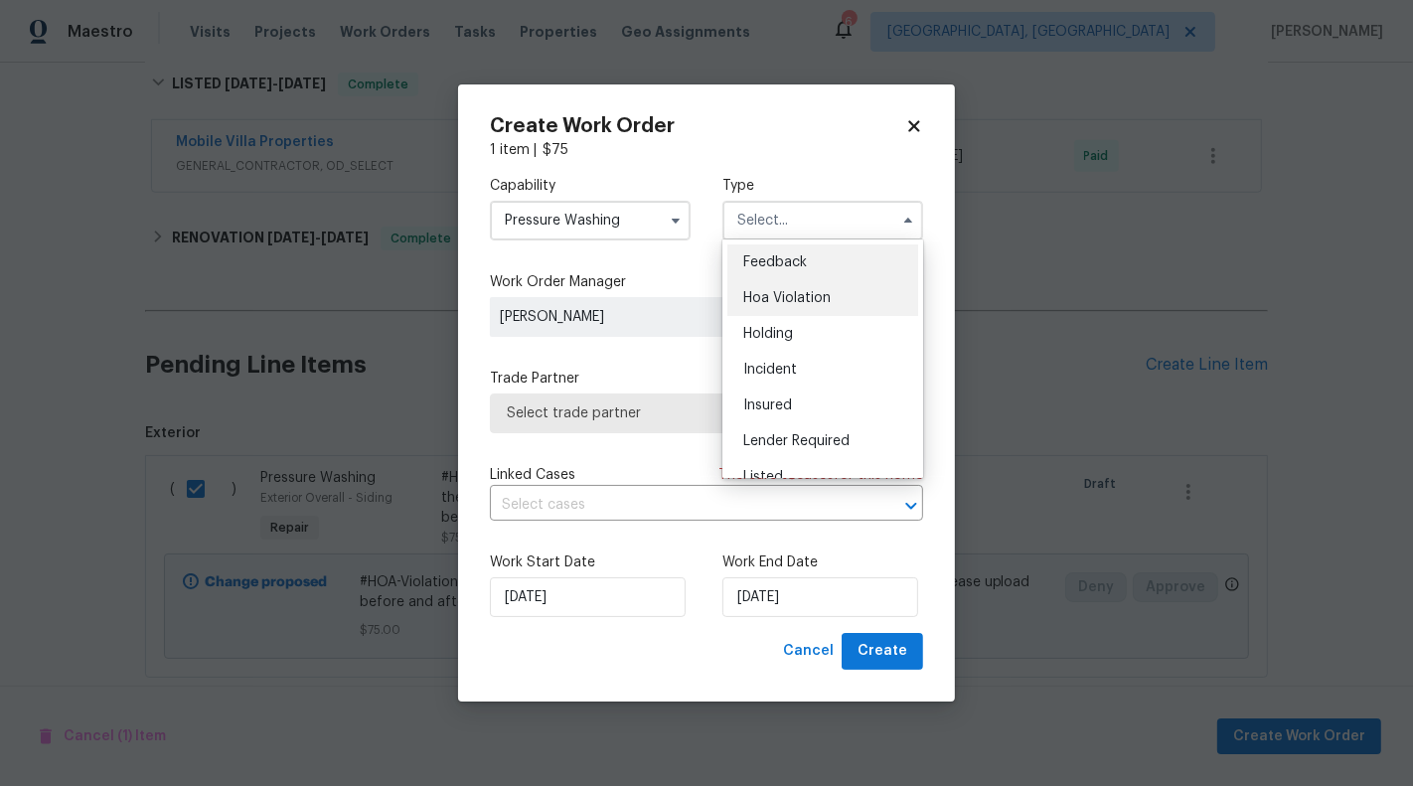
click at [830, 293] on span "Hoa Violation" at bounding box center [786, 298] width 87 height 14
type input "Hoa Violation"
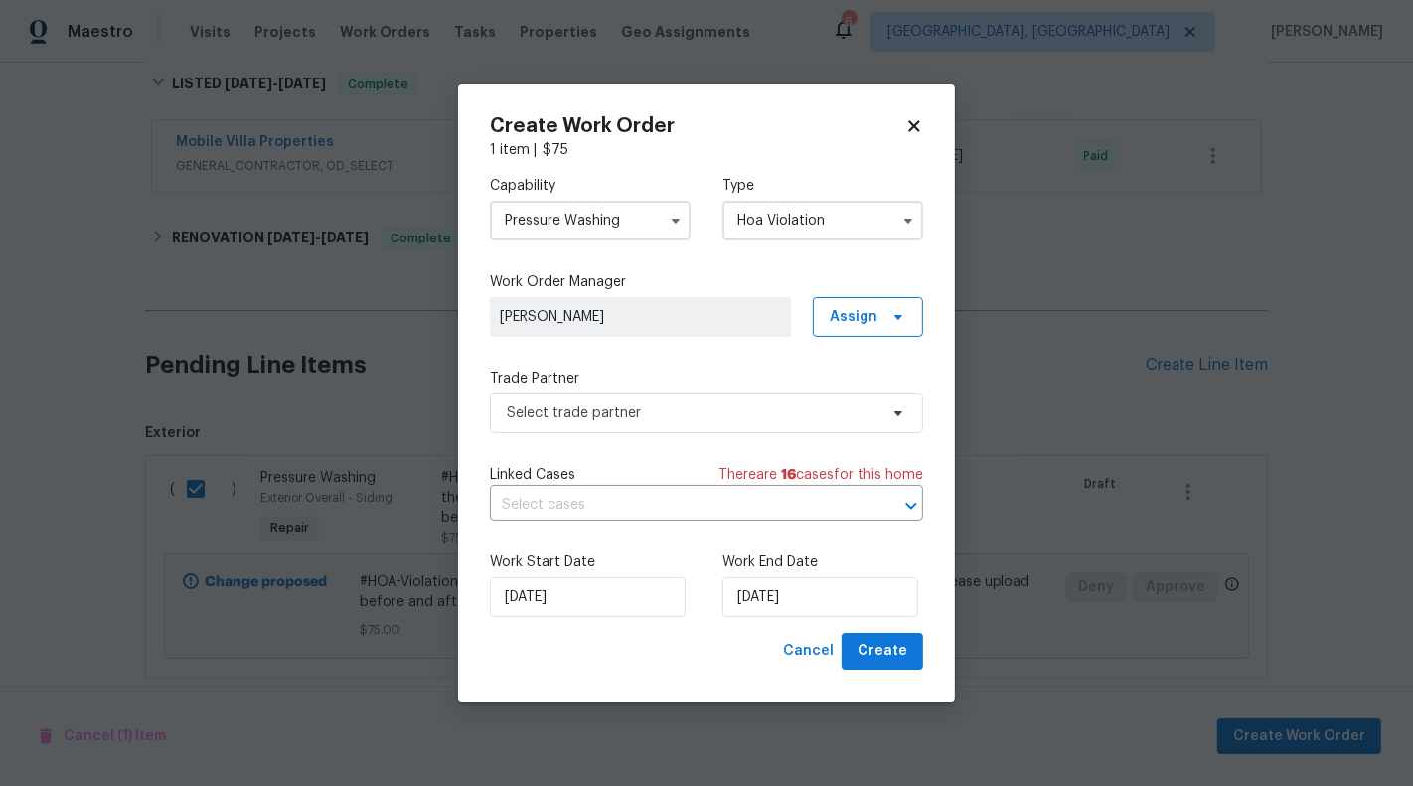
click at [663, 342] on div "Capability Pressure Washing Type Hoa Violation Work Order Manager [PERSON_NAME]…" at bounding box center [706, 396] width 433 height 473
click at [651, 421] on span "Select trade partner" at bounding box center [692, 413] width 371 height 20
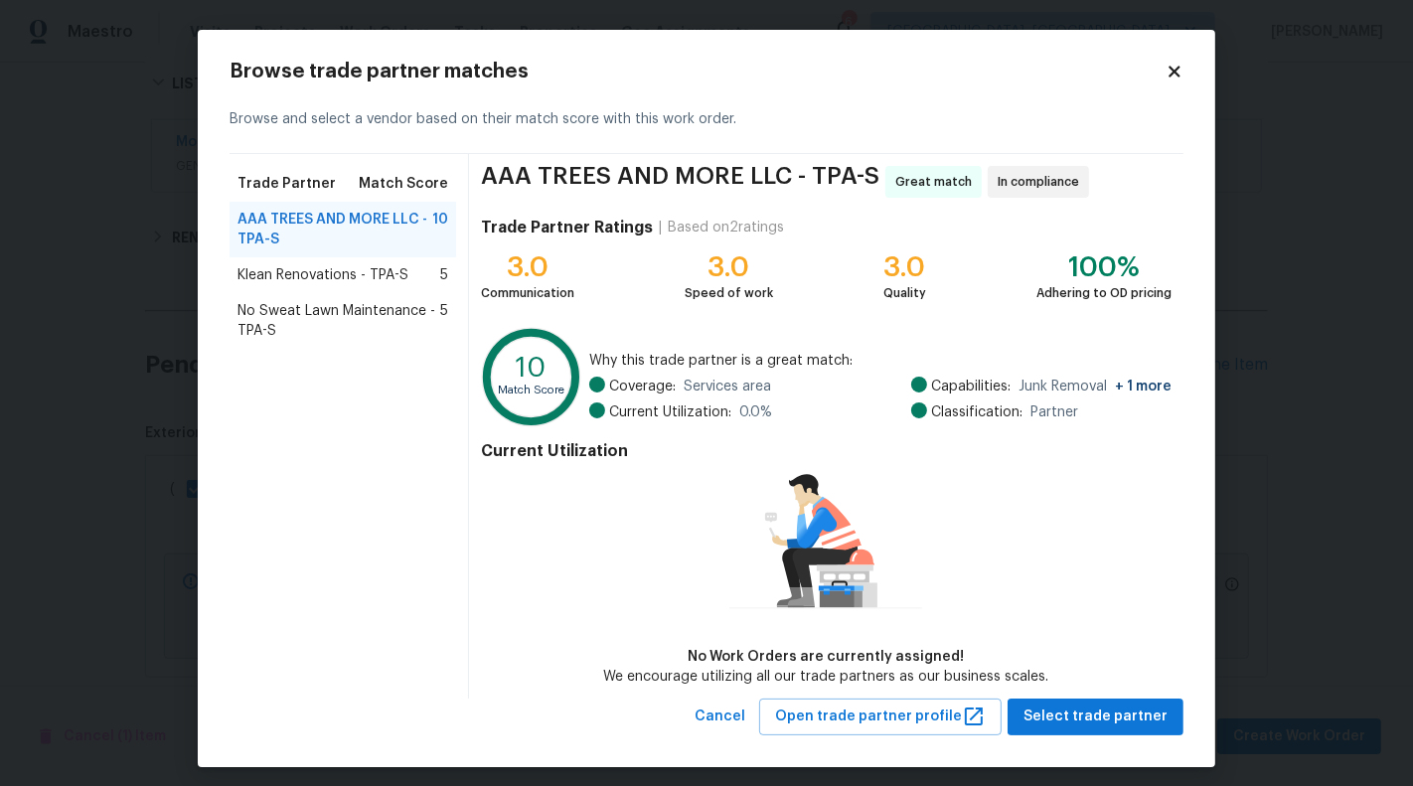
scroll to position [8, 0]
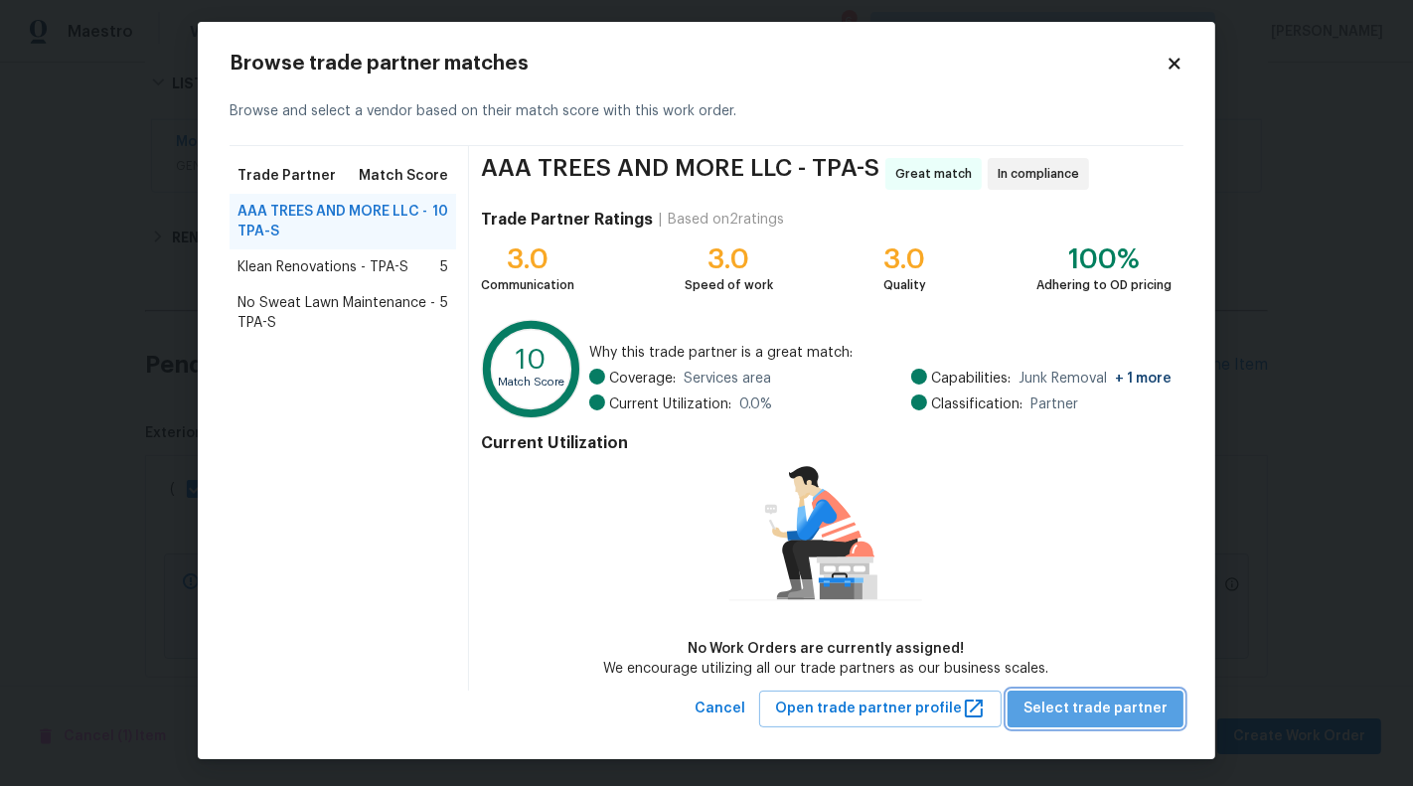
click at [1108, 706] on span "Select trade partner" at bounding box center [1096, 709] width 144 height 25
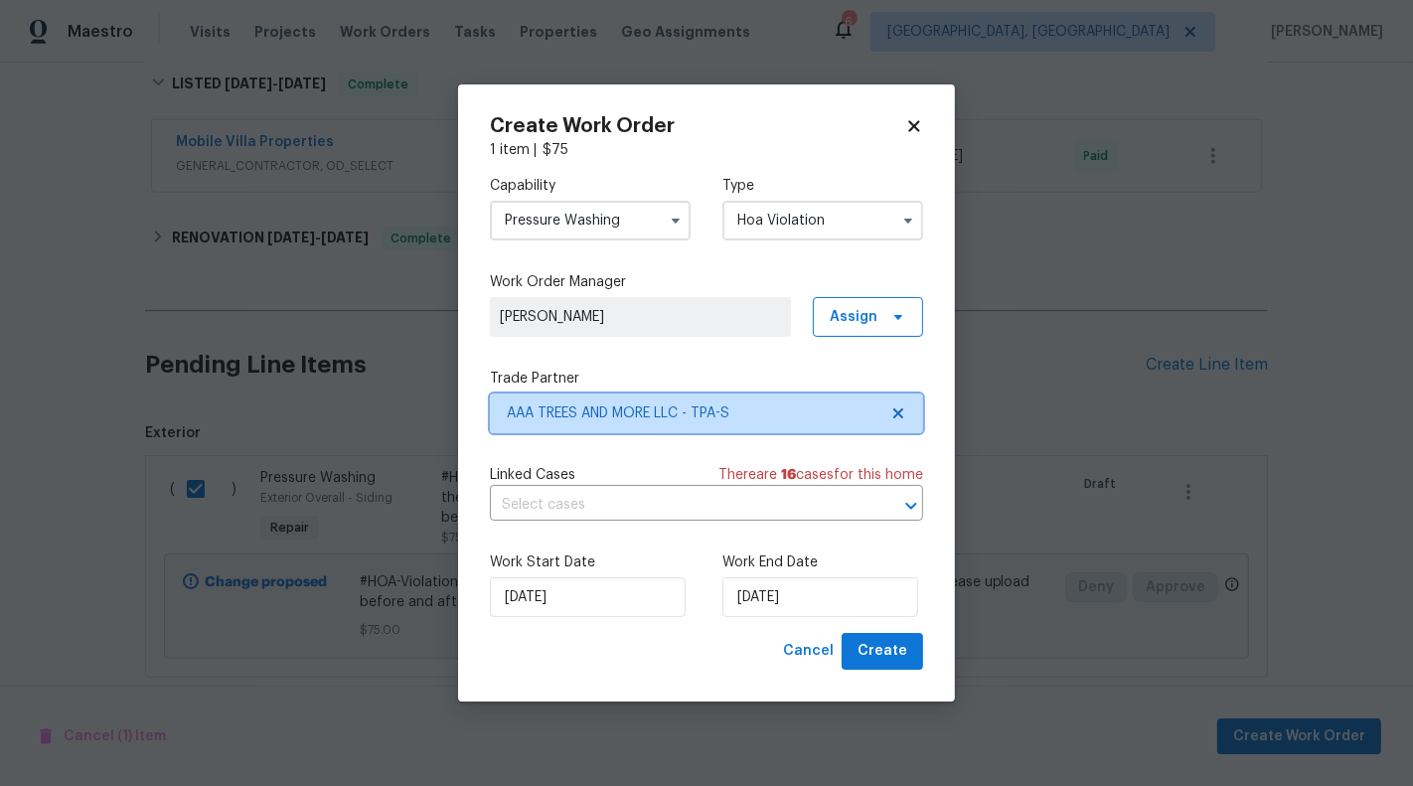
scroll to position [0, 0]
click at [684, 492] on input "text" at bounding box center [679, 505] width 378 height 31
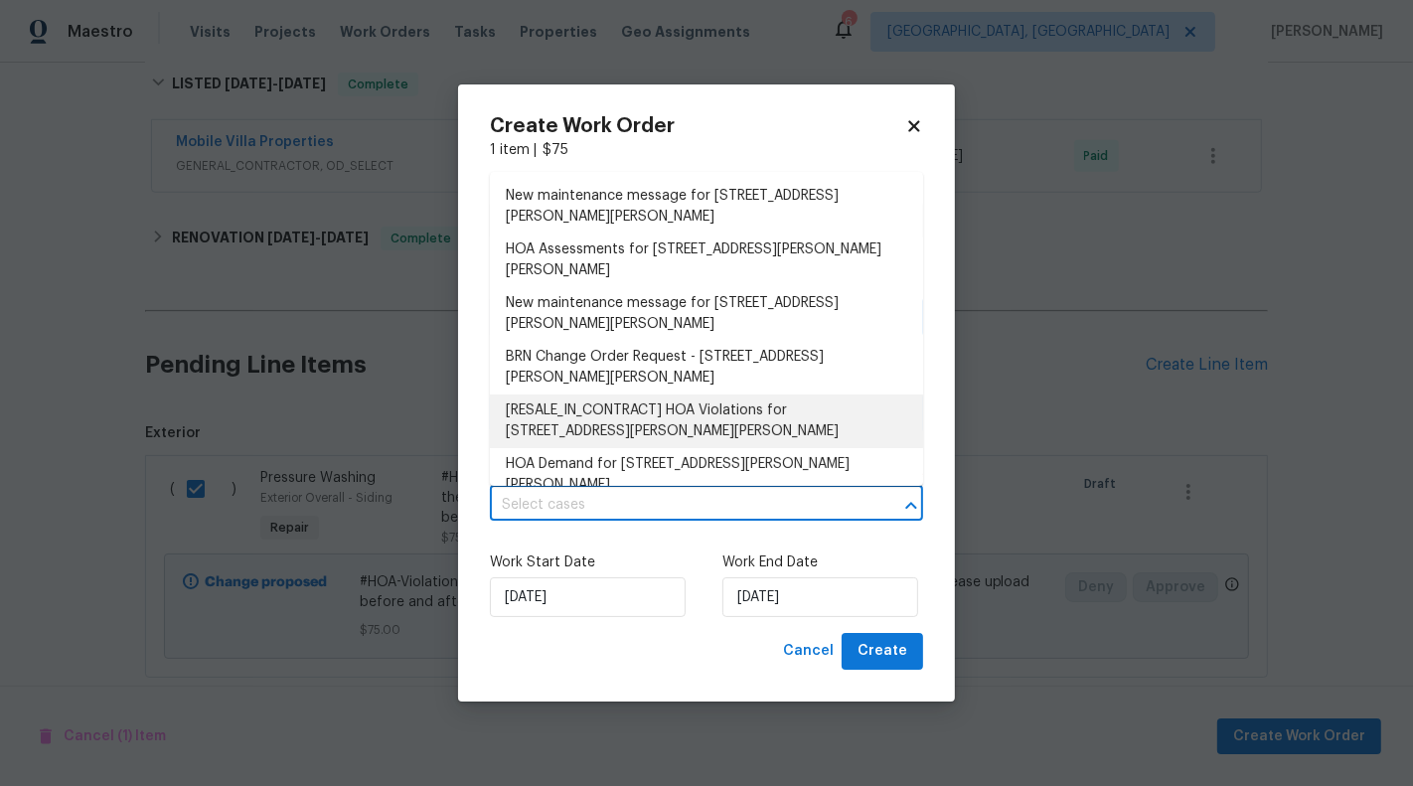
click at [687, 427] on li "[RESALE_IN_CONTRACT] HOA Violations for [STREET_ADDRESS][PERSON_NAME][PERSON_NA…" at bounding box center [706, 422] width 433 height 54
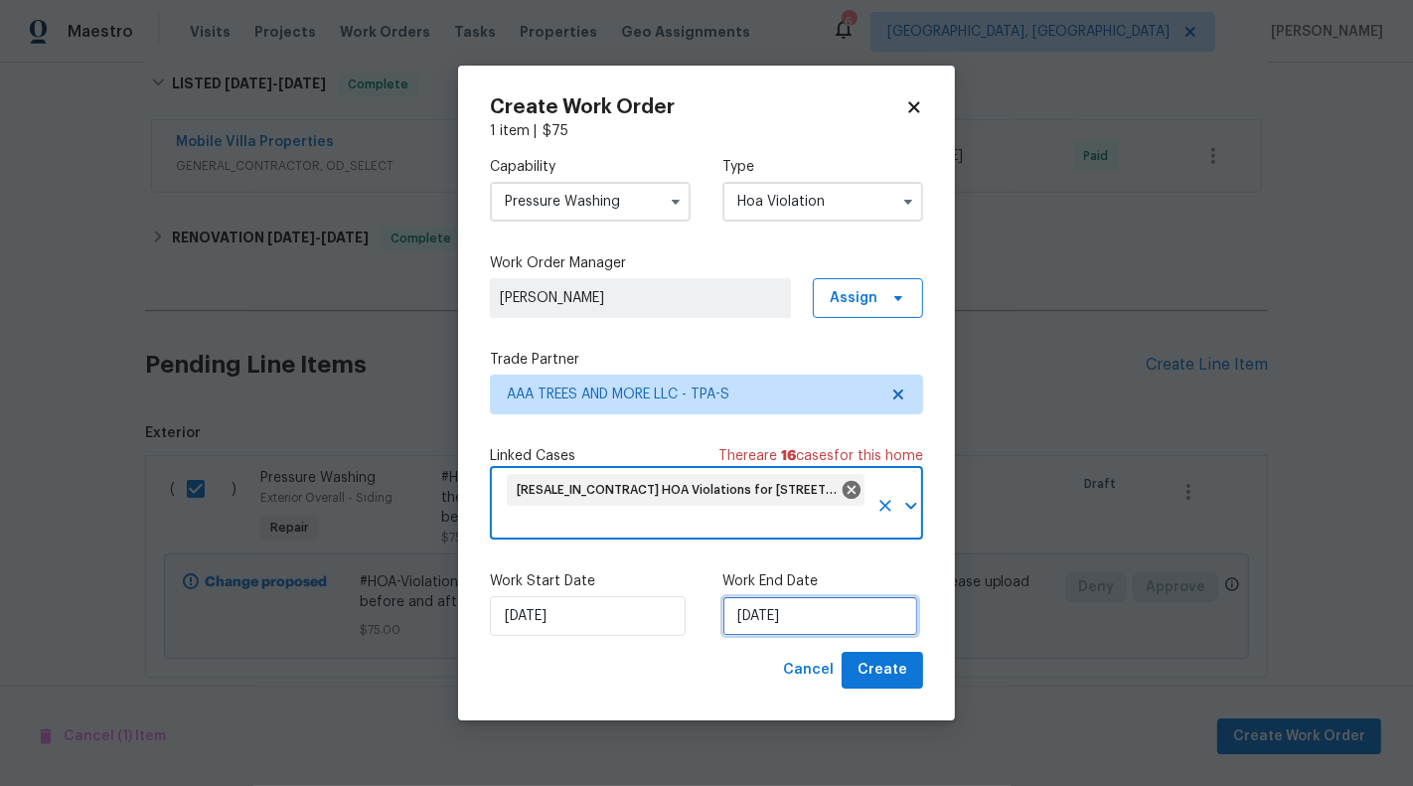
click at [753, 610] on input "[DATE]" at bounding box center [820, 616] width 196 height 40
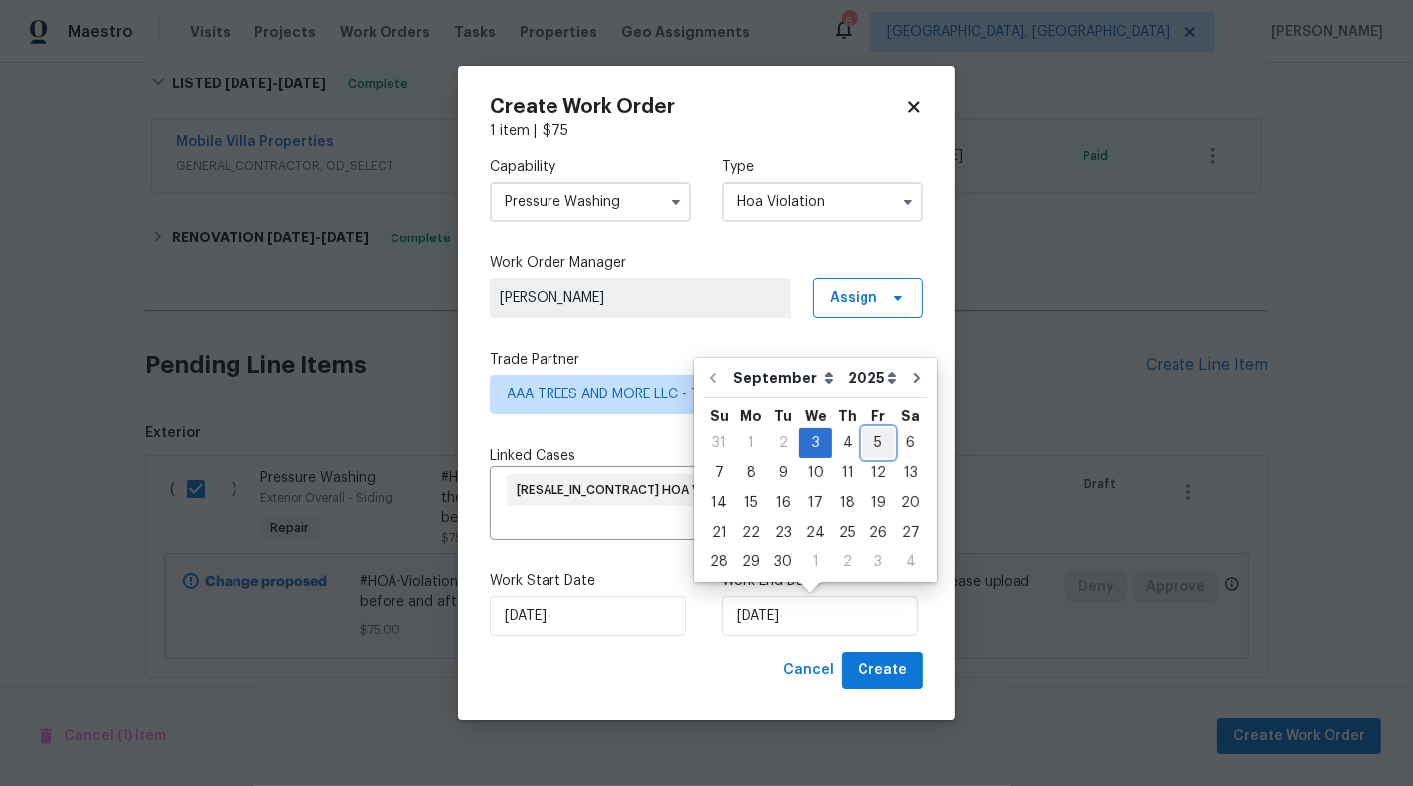
click at [865, 445] on div "5" at bounding box center [879, 443] width 32 height 28
type input "[DATE]"
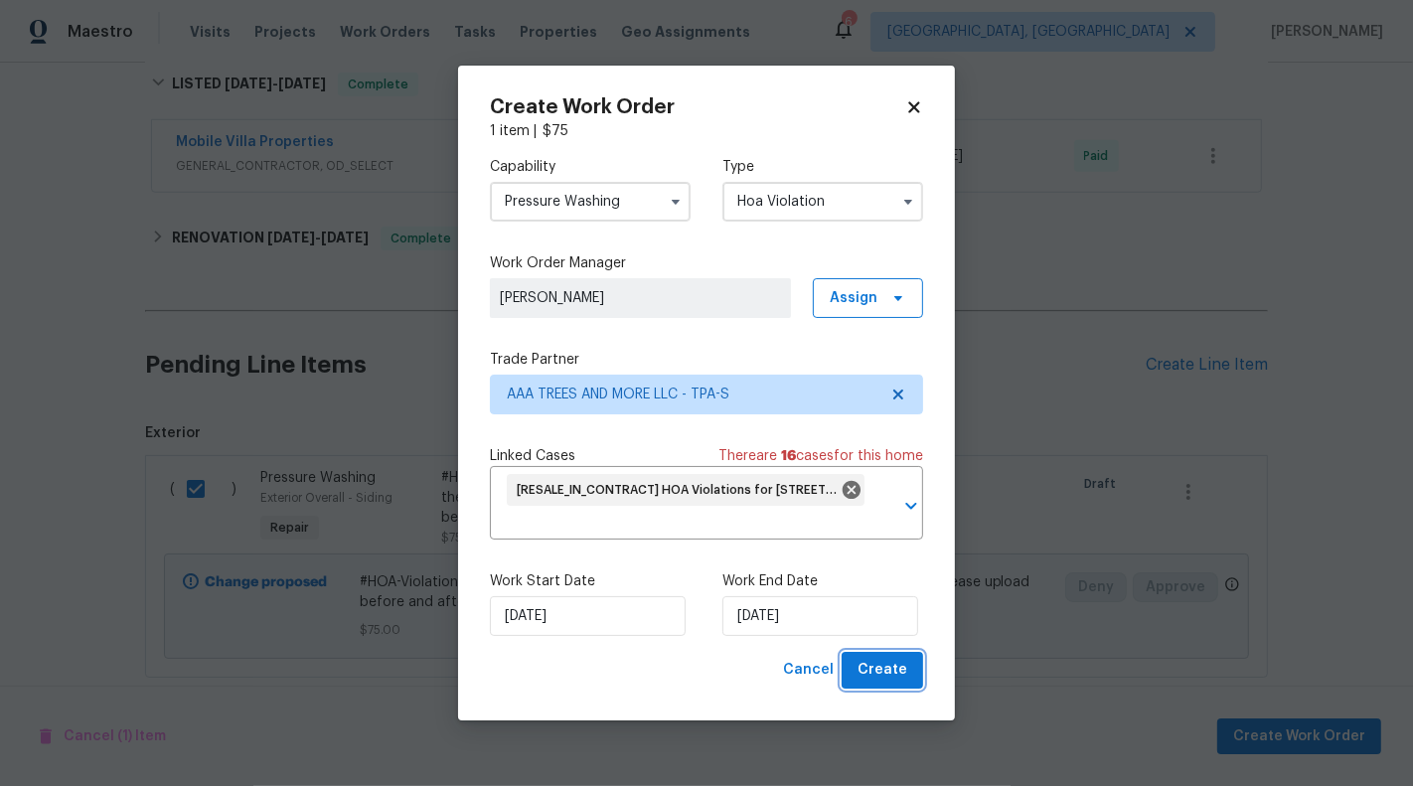
click at [874, 672] on span "Create" at bounding box center [883, 670] width 50 height 25
checkbox input "false"
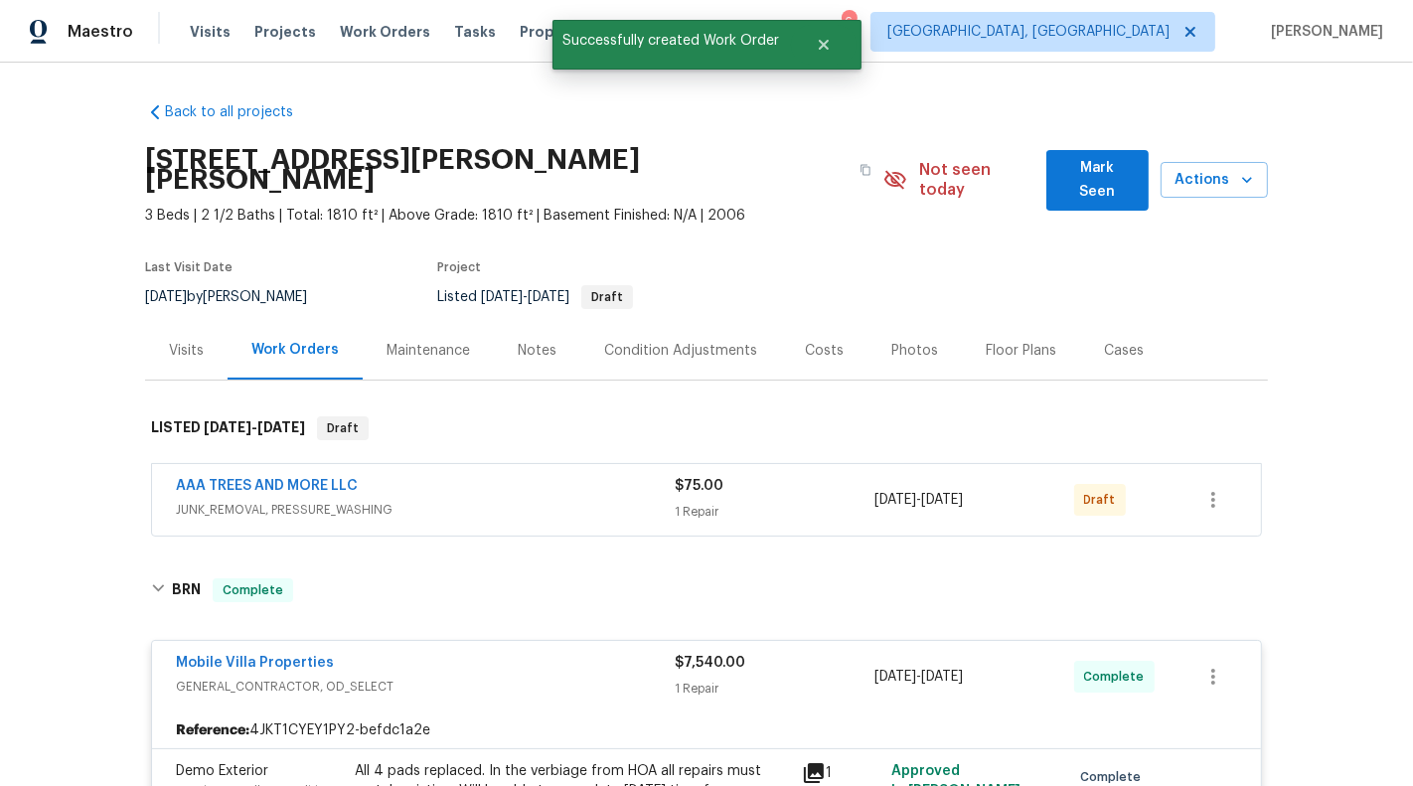
click at [667, 476] on div "AAA TREES AND MORE LLC" at bounding box center [425, 488] width 499 height 24
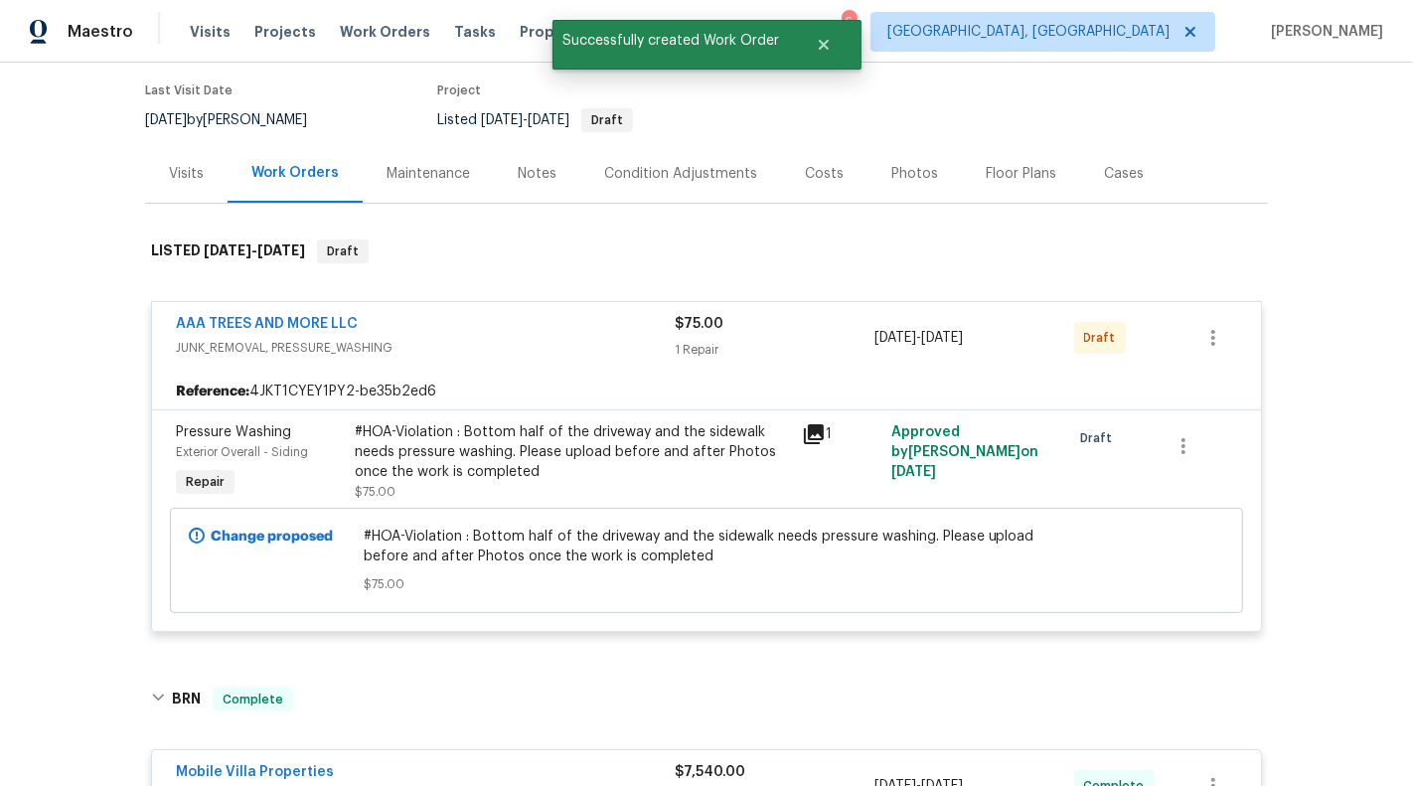
scroll to position [191, 0]
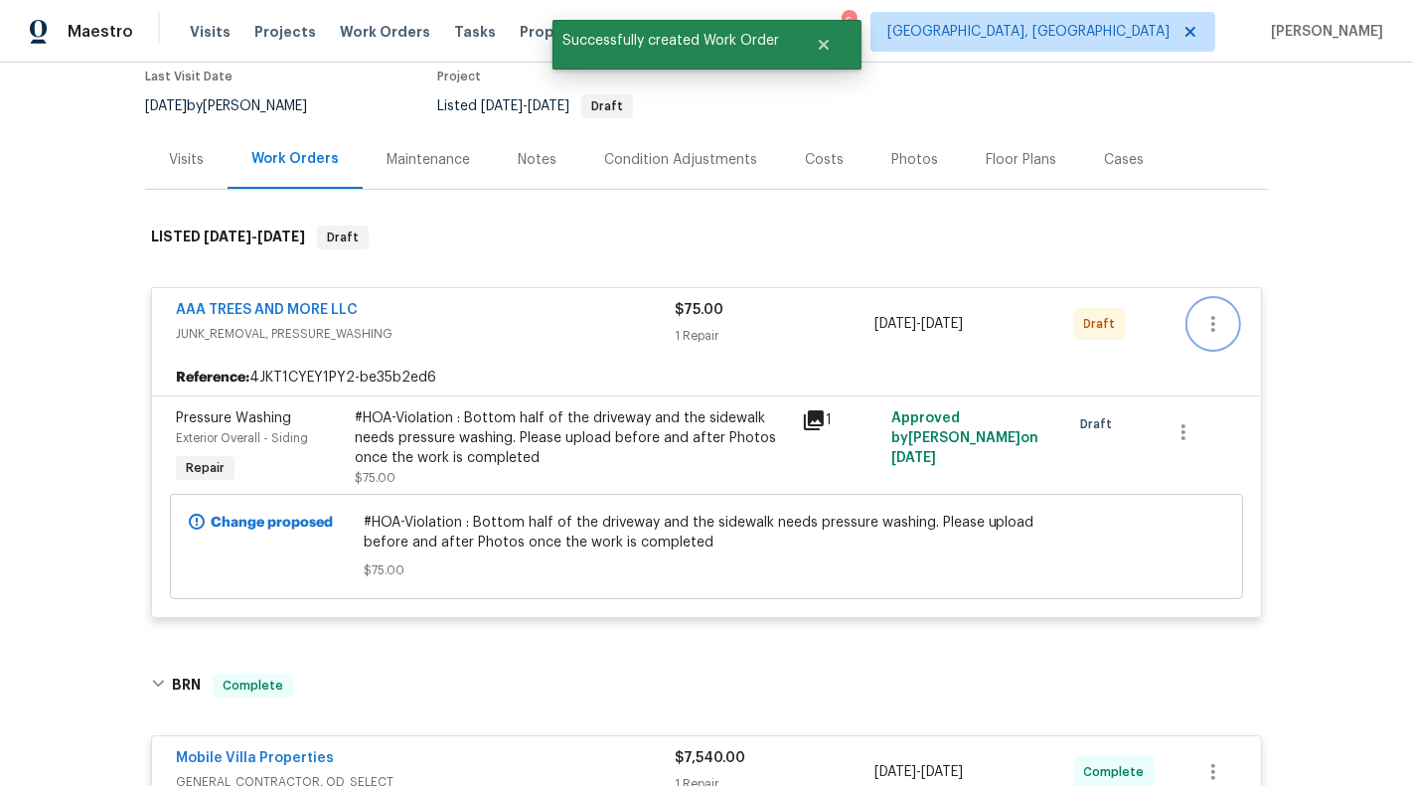
click at [1219, 312] on icon "button" at bounding box center [1213, 324] width 24 height 24
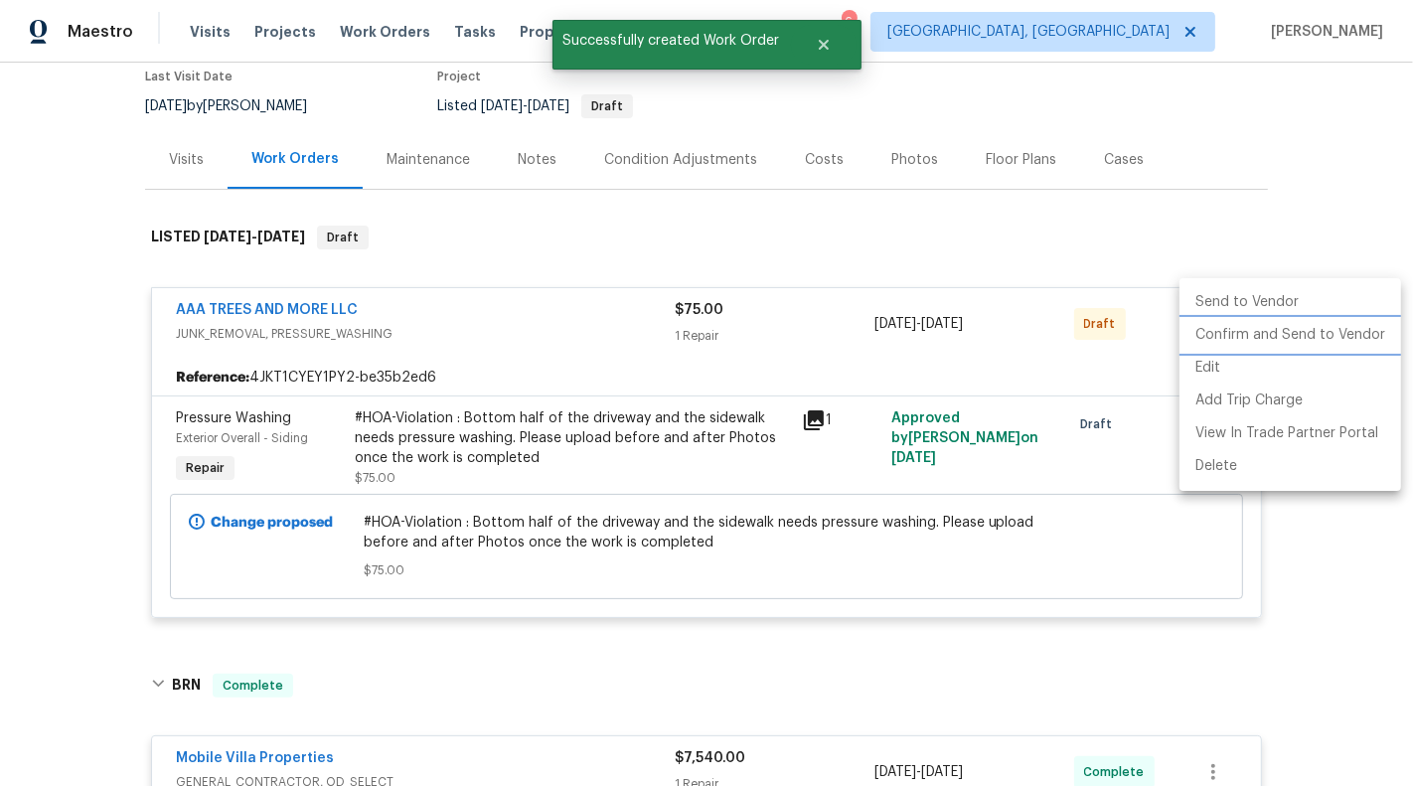
click at [1237, 327] on li "Confirm and Send to Vendor" at bounding box center [1291, 335] width 222 height 33
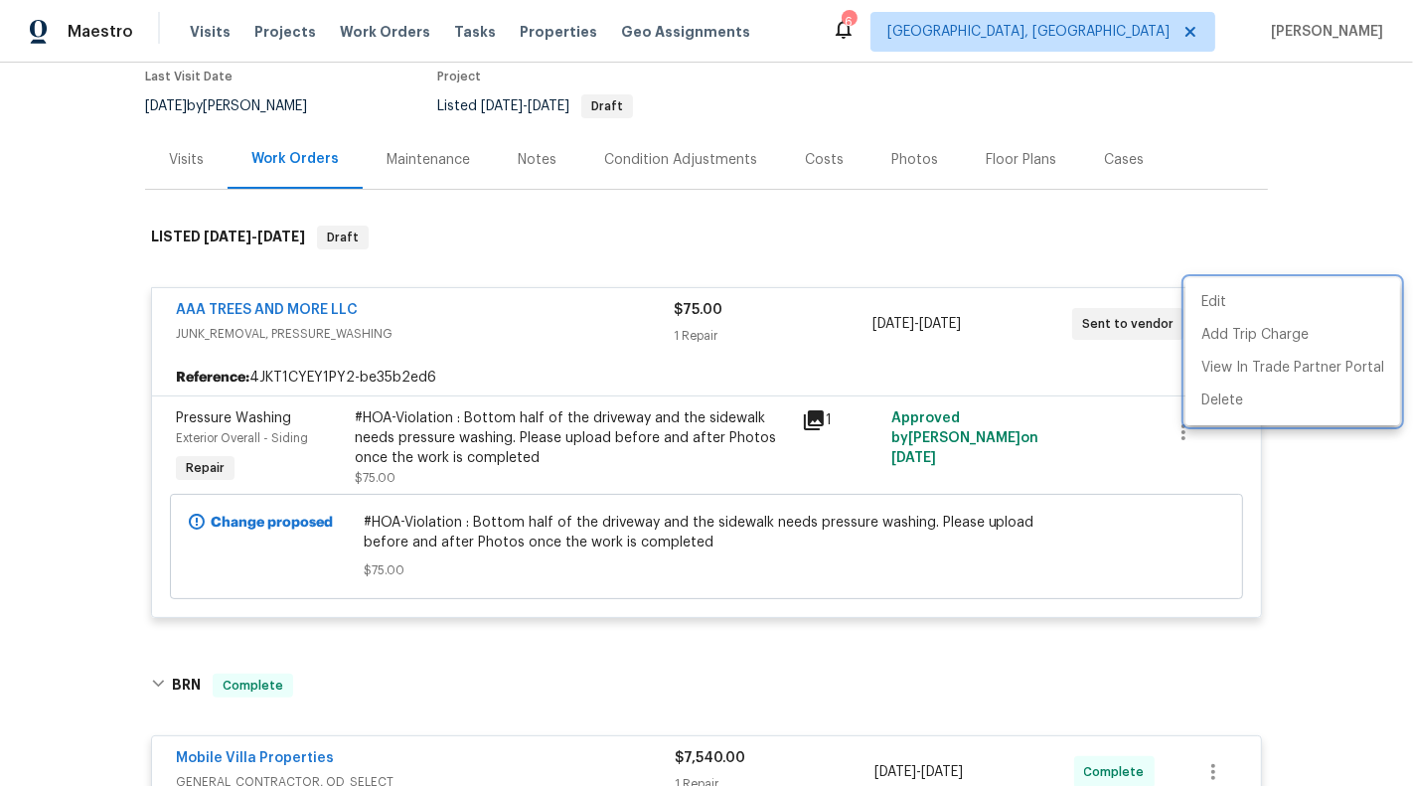
click at [541, 198] on div at bounding box center [706, 393] width 1413 height 786
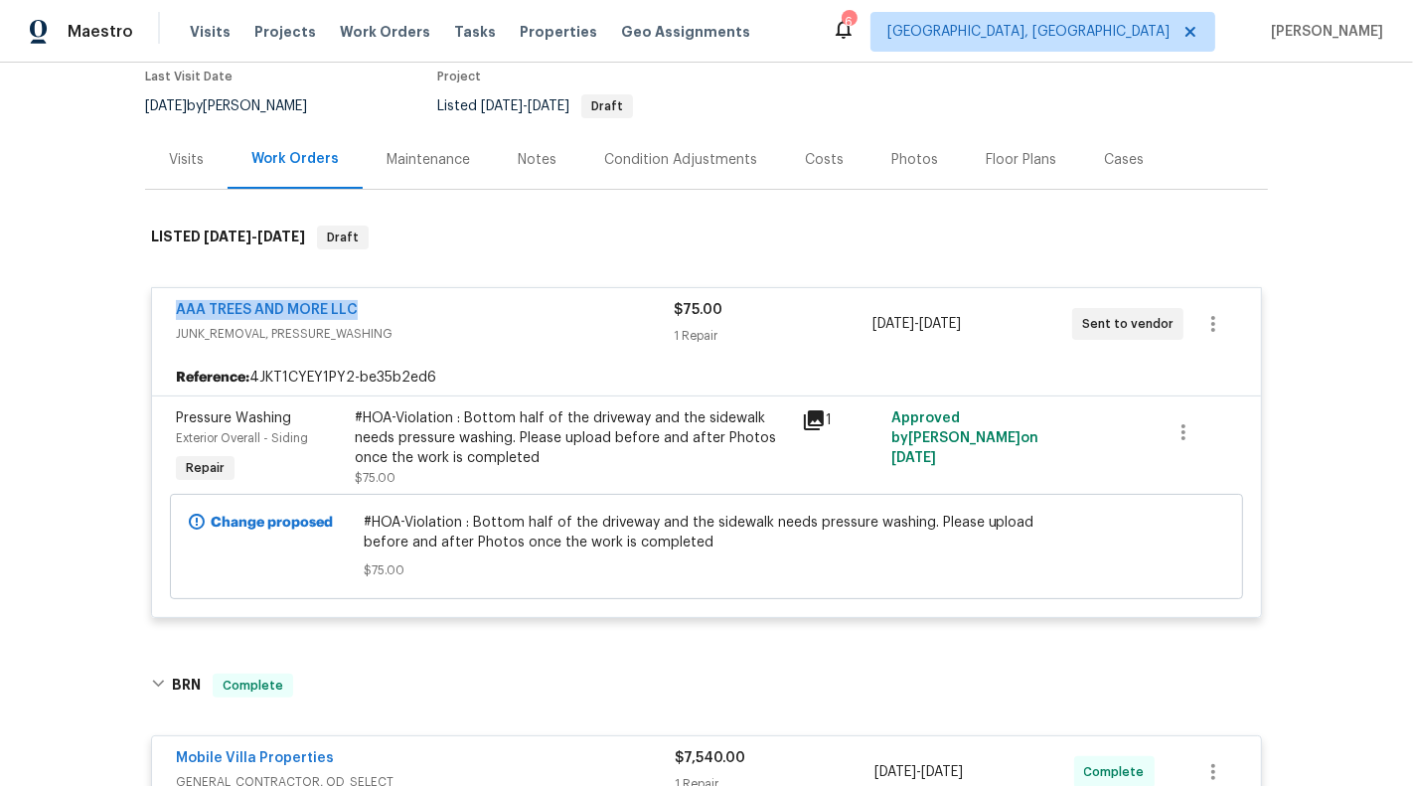
drag, startPoint x: 391, startPoint y: 291, endPoint x: 122, endPoint y: 294, distance: 268.3
click at [122, 294] on div "Back to all projects [STREET_ADDRESS][PERSON_NAME][PERSON_NAME] 3 Beds | 2 1/2 …" at bounding box center [706, 424] width 1413 height 723
copy link "AAA TREES AND MORE LLC"
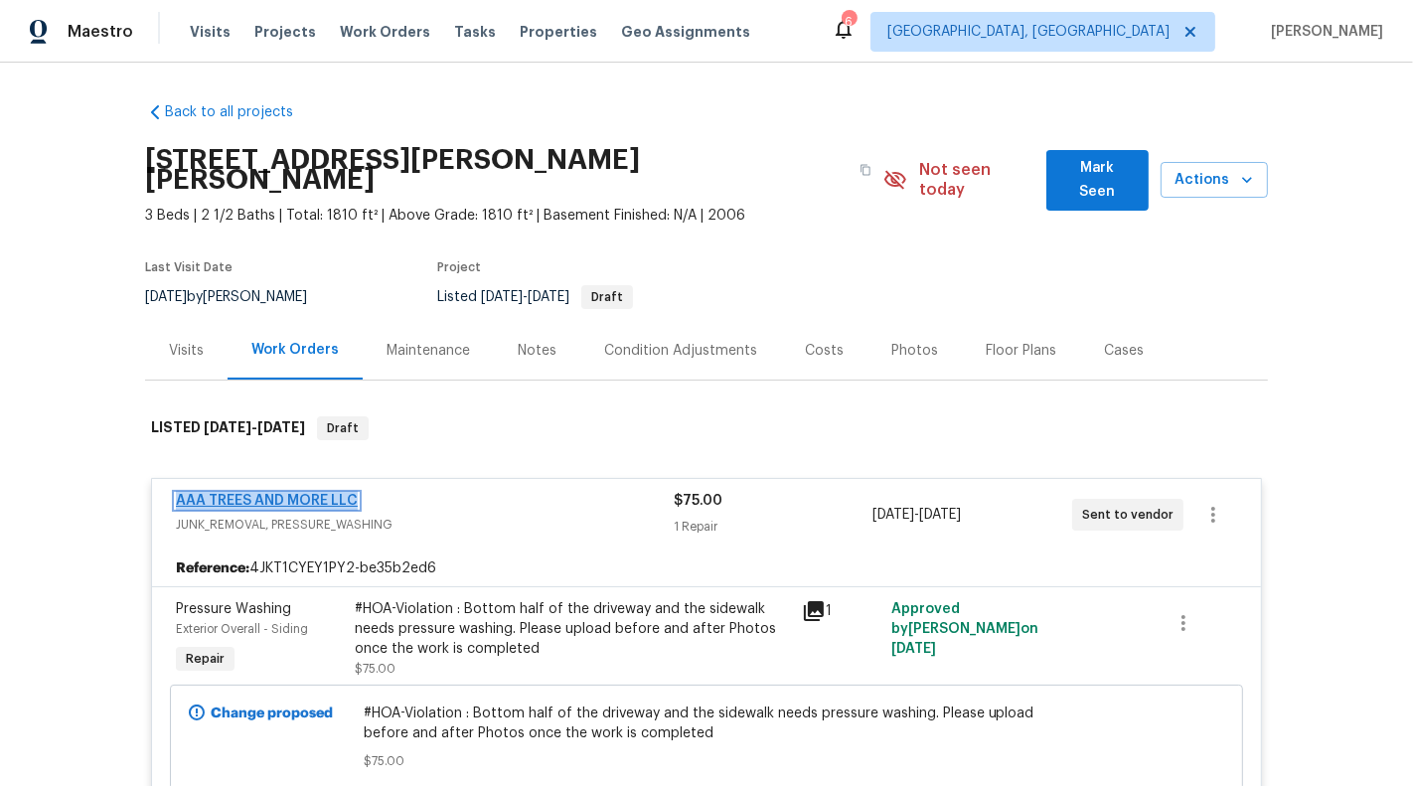
click at [251, 494] on link "AAA TREES AND MORE LLC" at bounding box center [267, 501] width 182 height 14
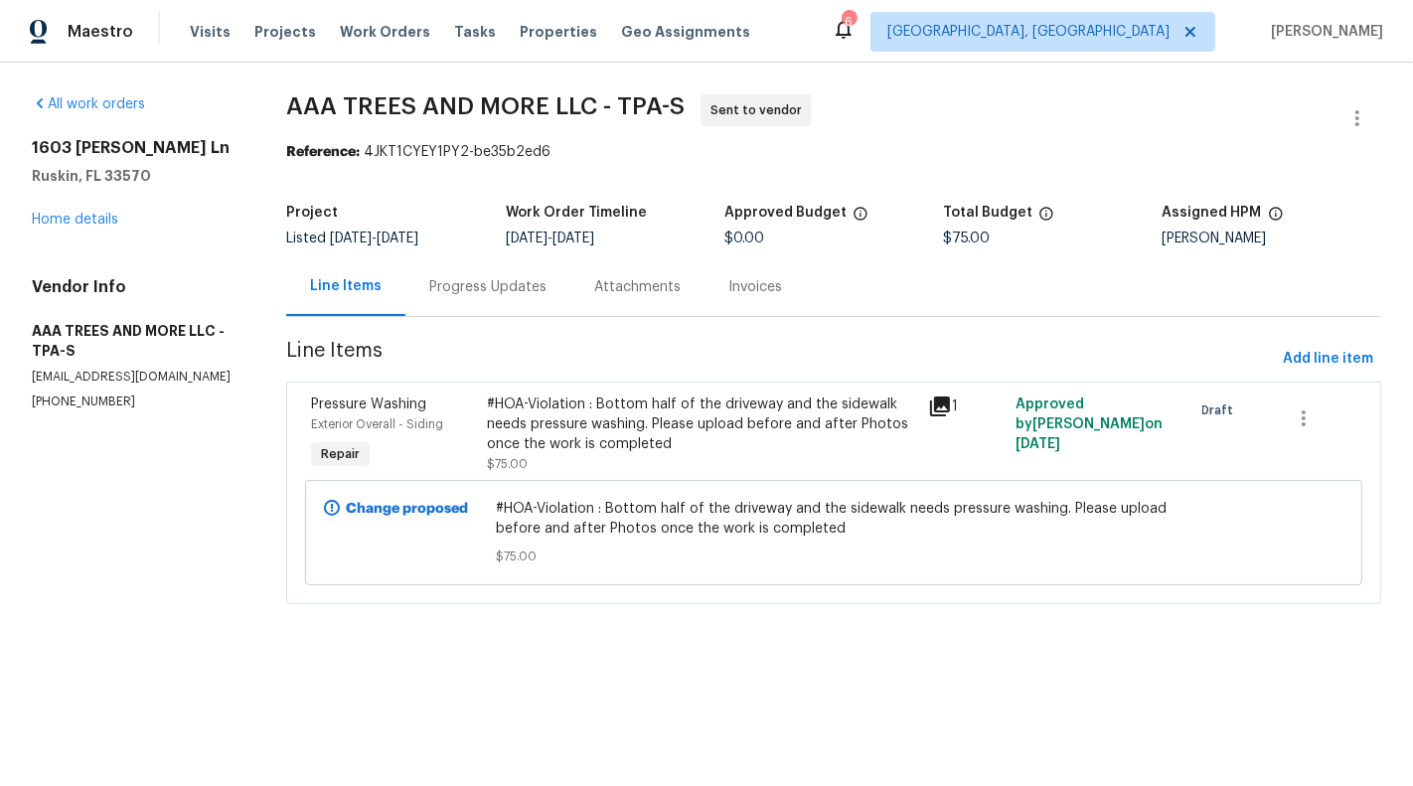
click at [464, 291] on div "Progress Updates" at bounding box center [487, 287] width 117 height 20
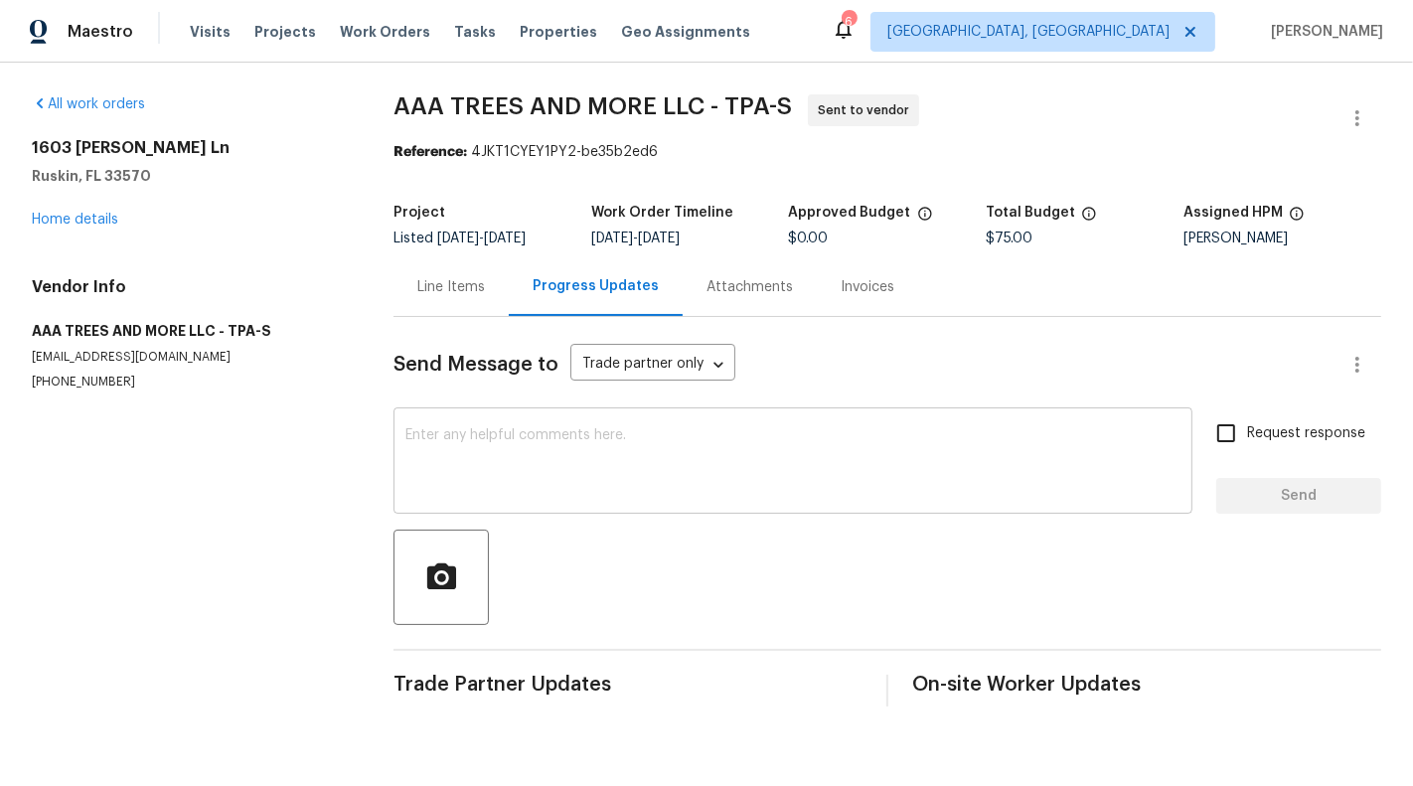
click at [544, 438] on textarea at bounding box center [792, 463] width 775 height 70
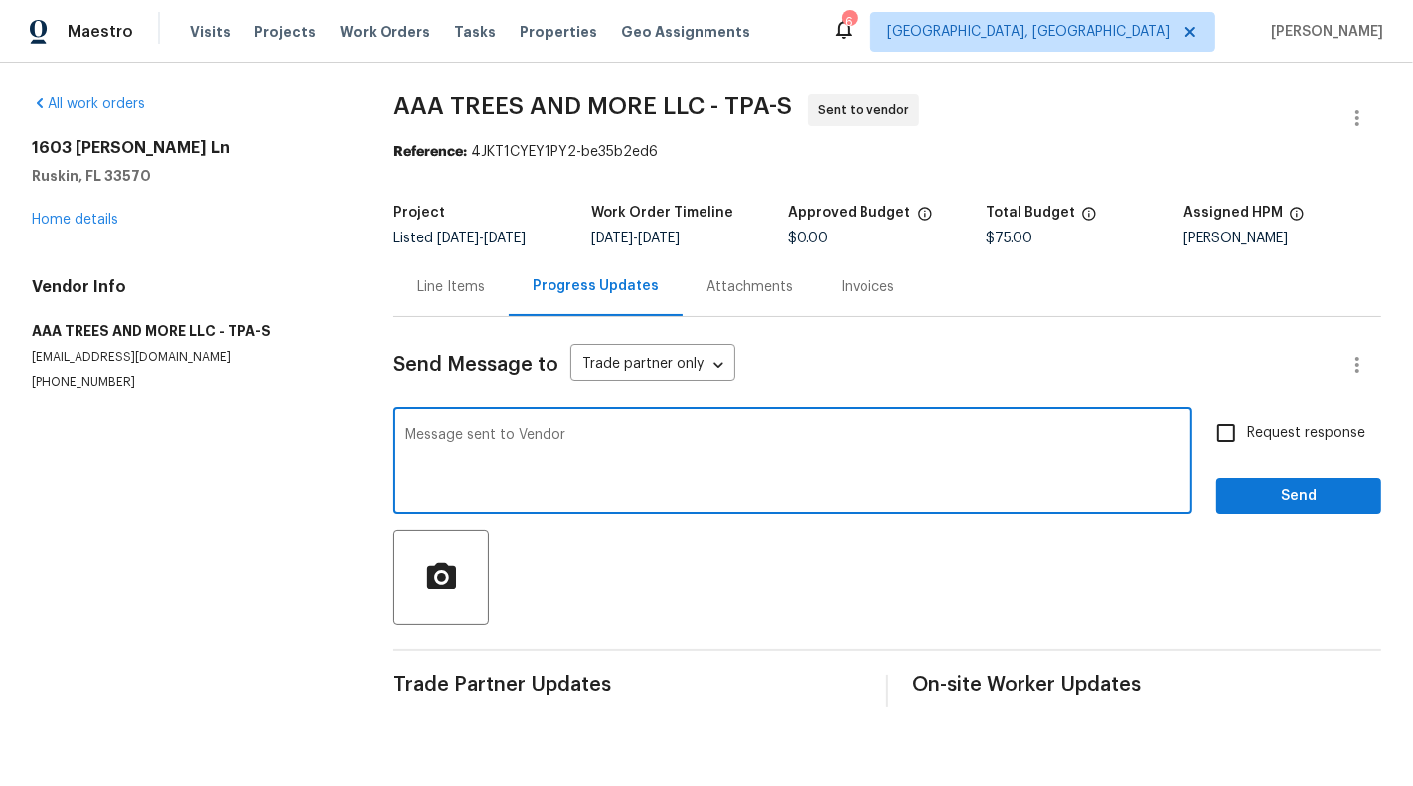
type textarea "Message sent to Vendor"
click at [1272, 420] on label "Request response" at bounding box center [1285, 433] width 160 height 42
click at [1247, 420] on input "Request response" at bounding box center [1226, 433] width 42 height 42
checkbox input "true"
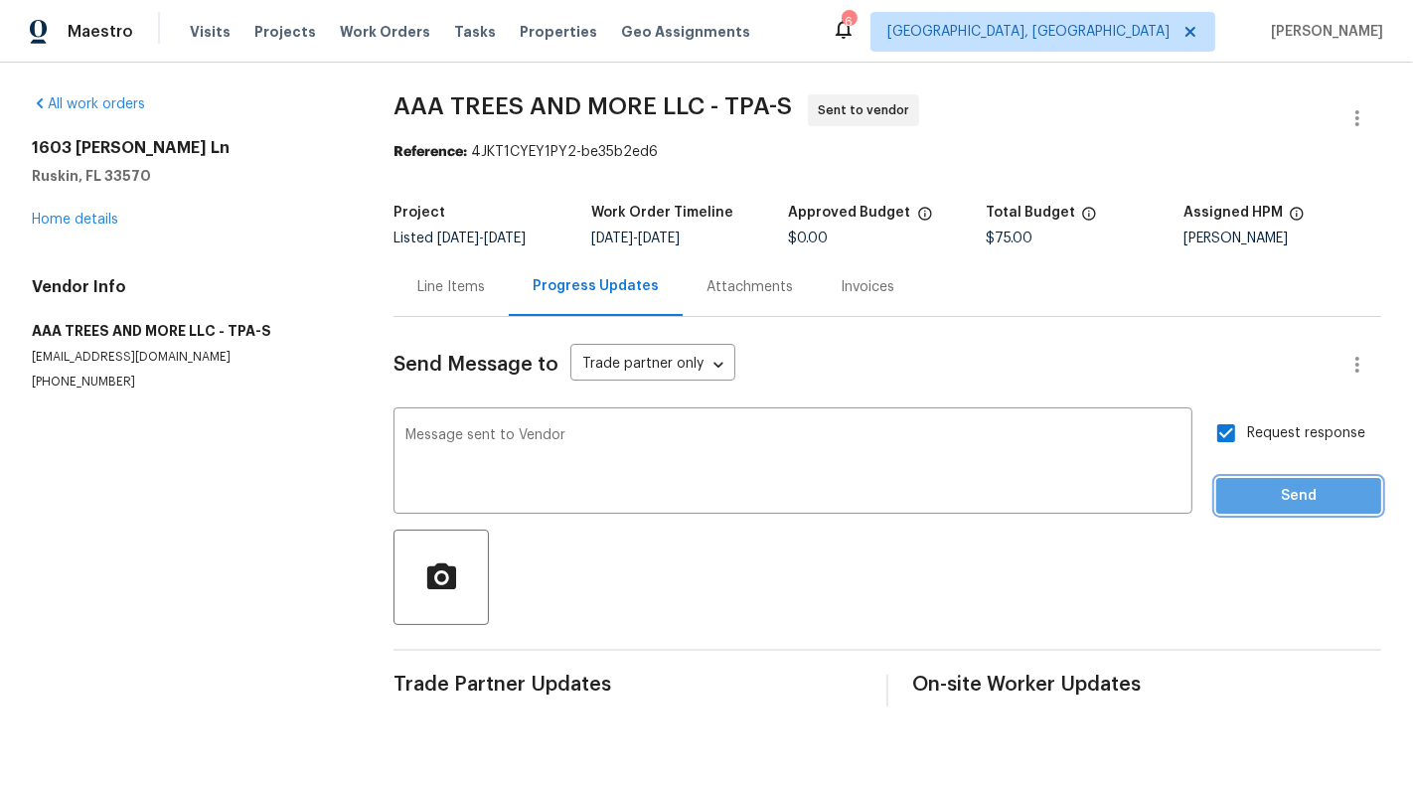
click at [1292, 512] on button "Send" at bounding box center [1298, 496] width 165 height 37
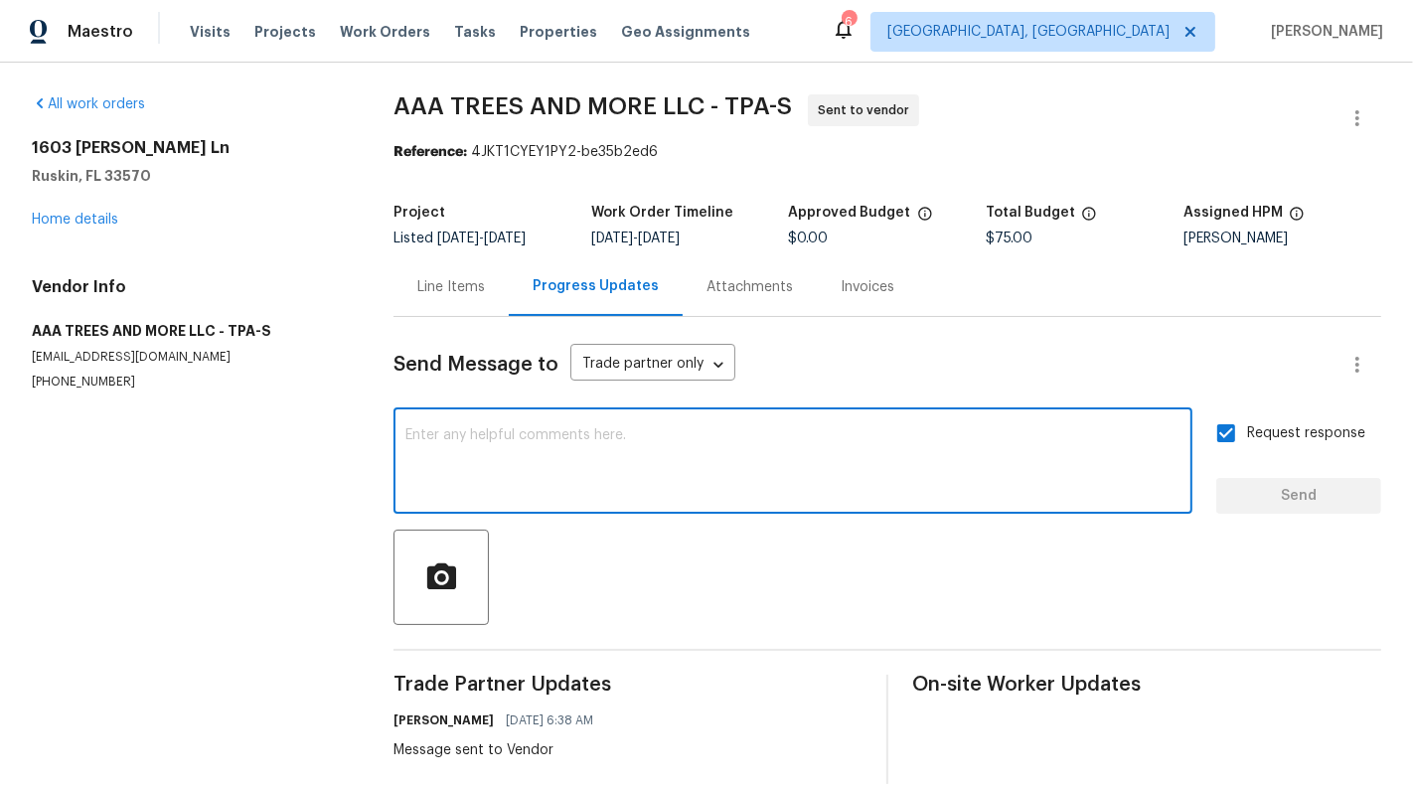
click at [533, 448] on textarea at bounding box center [792, 463] width 775 height 70
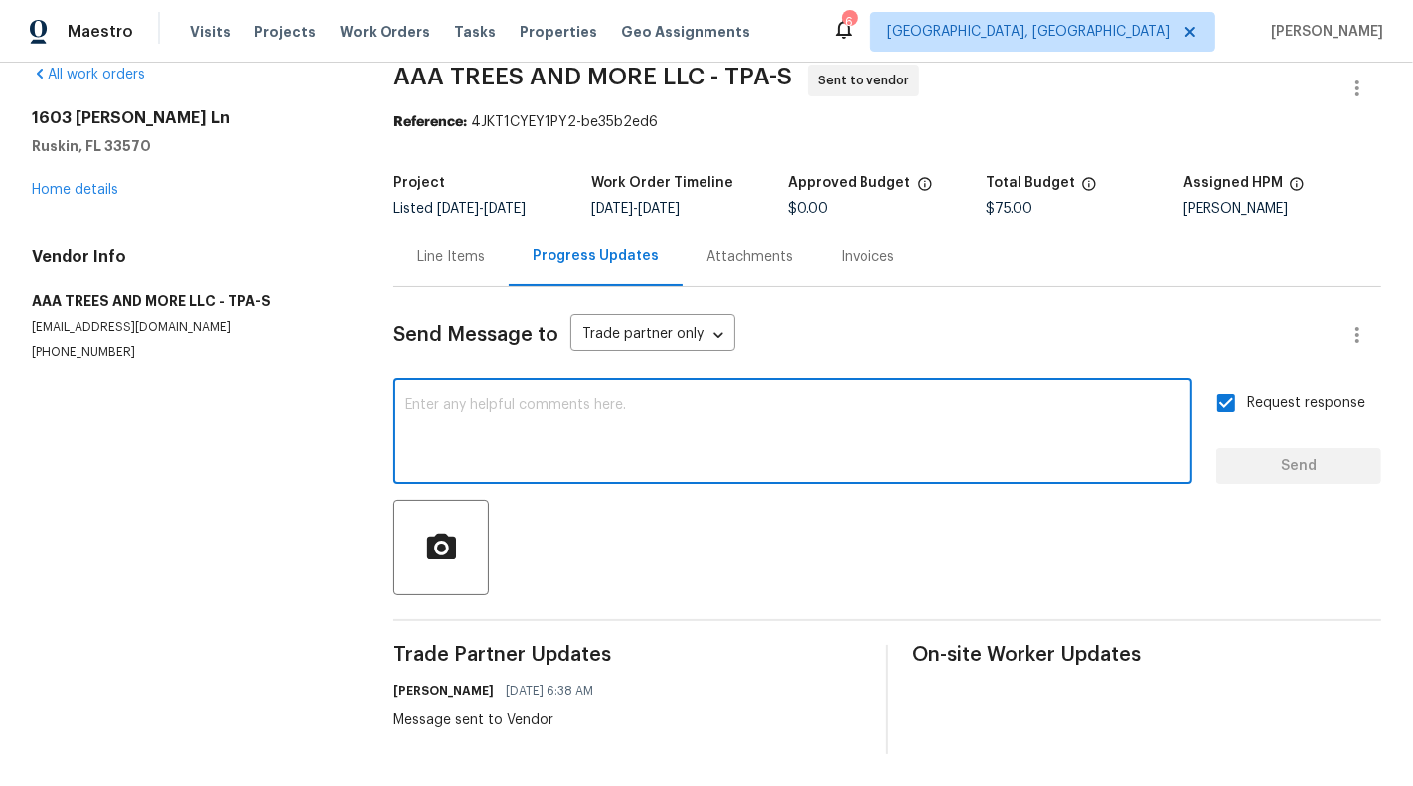
click at [532, 435] on textarea at bounding box center [792, 433] width 775 height 70
type textarea "Hi, could you please let me know when the work will get started ?"
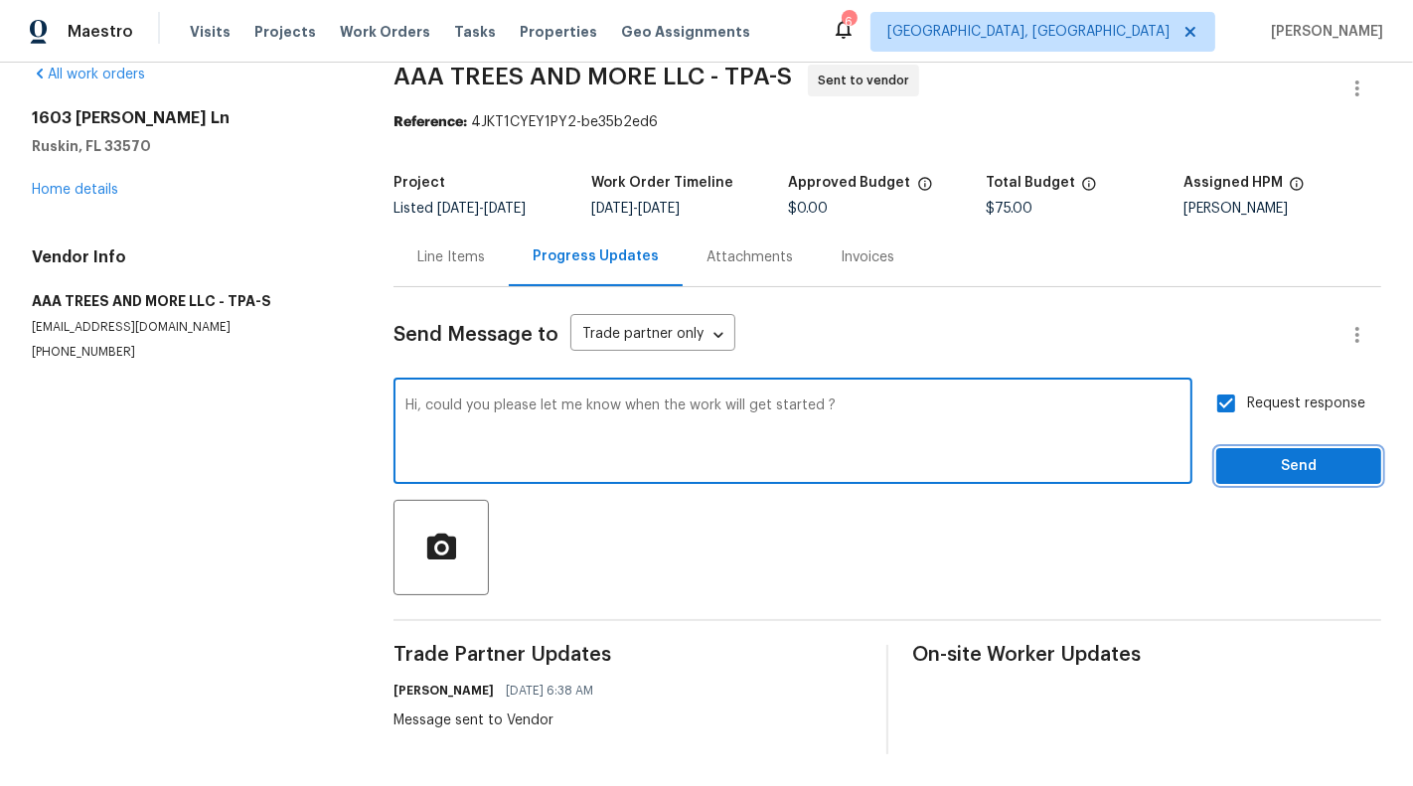
click at [1294, 473] on span "Send" at bounding box center [1298, 466] width 133 height 25
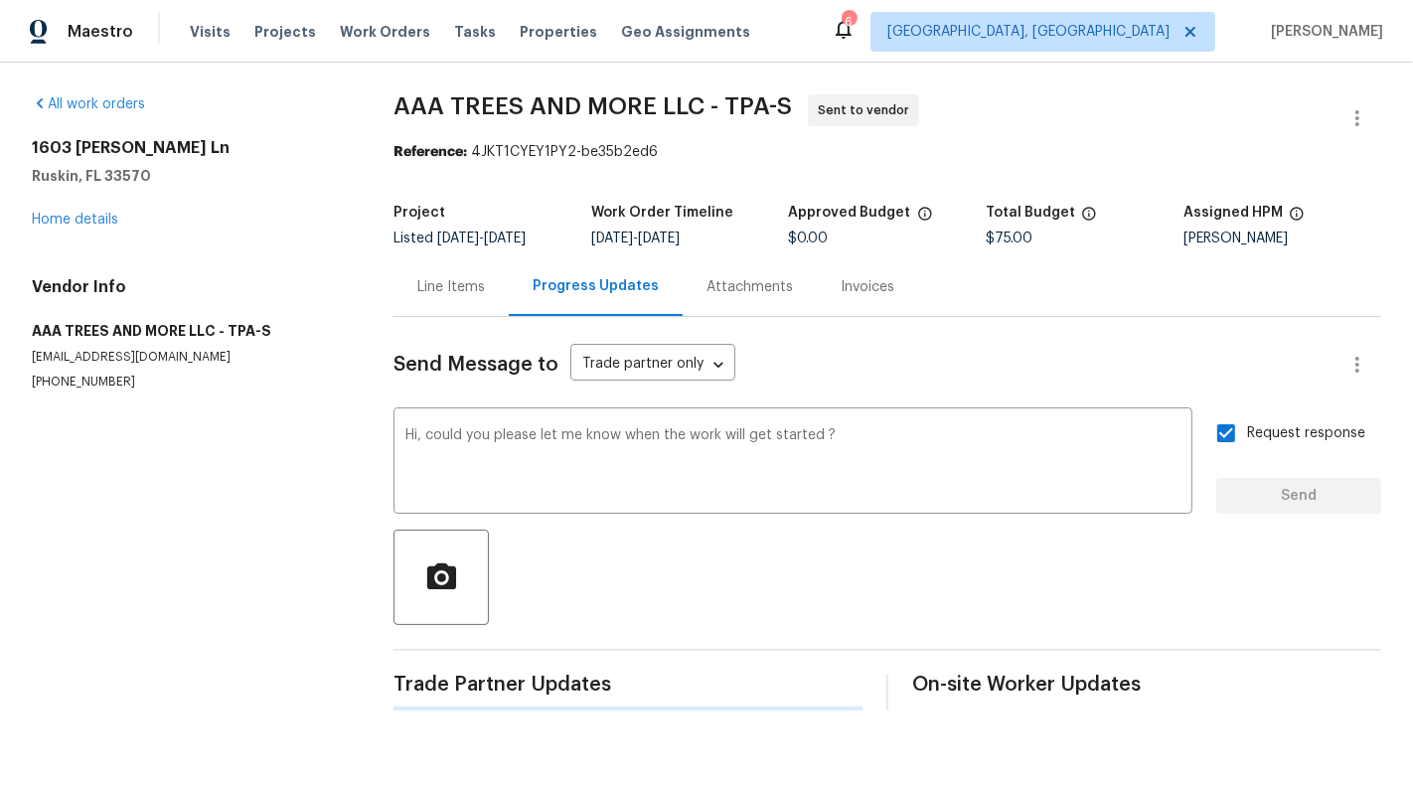
scroll to position [0, 0]
